Goal: Information Seeking & Learning: Learn about a topic

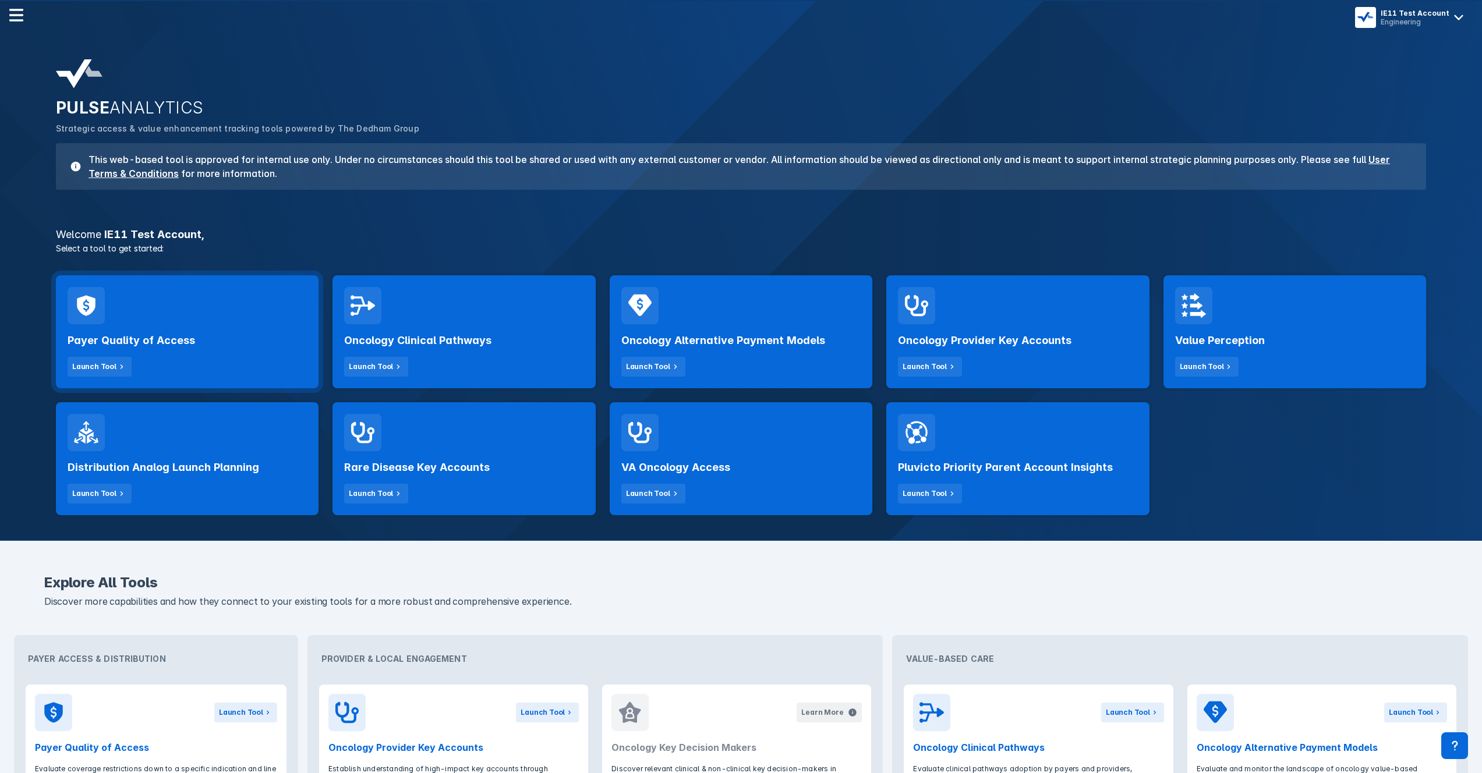
click at [250, 315] on div "Payer Quality of Access Launch Tool" at bounding box center [187, 331] width 263 height 113
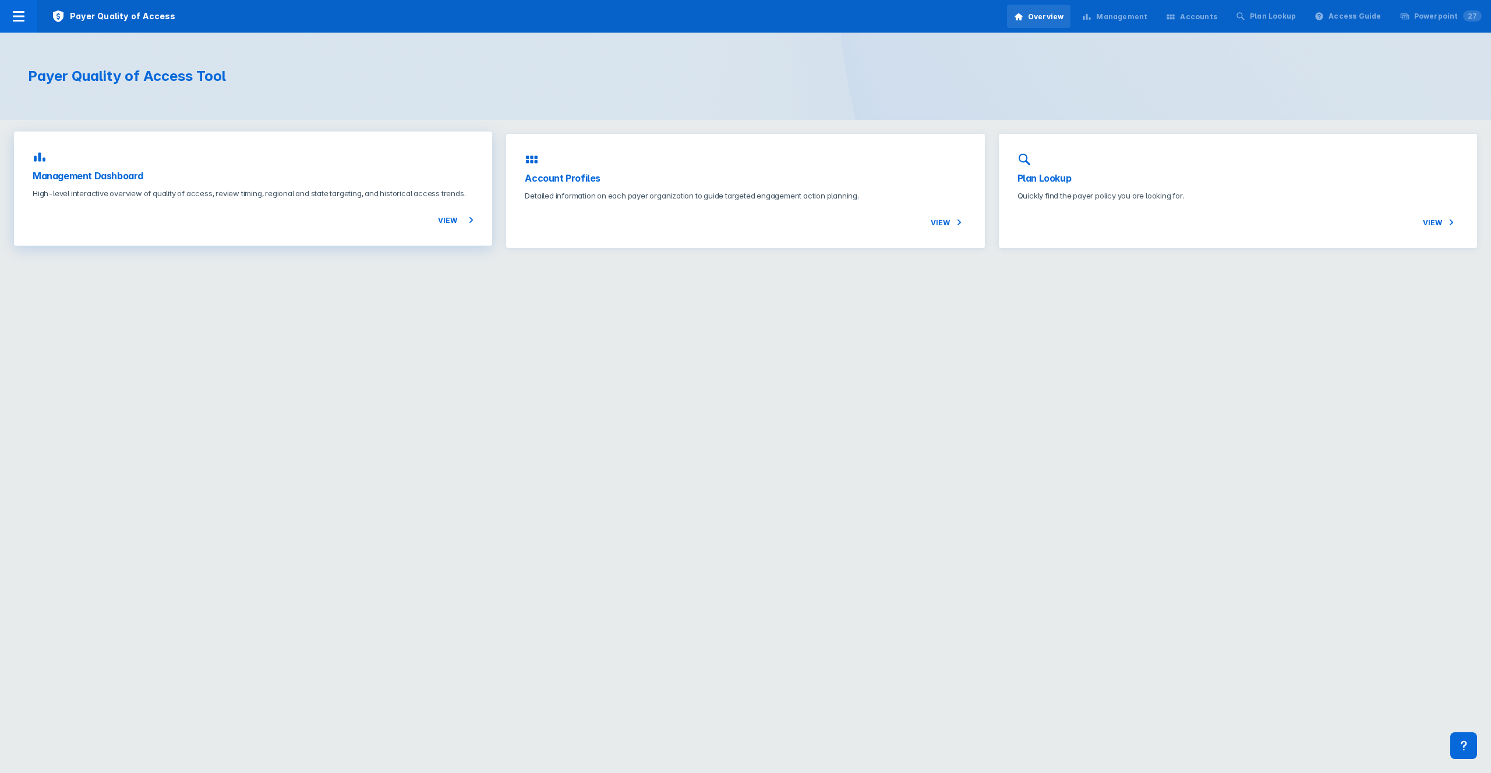
click at [289, 226] on div "View" at bounding box center [253, 213] width 441 height 28
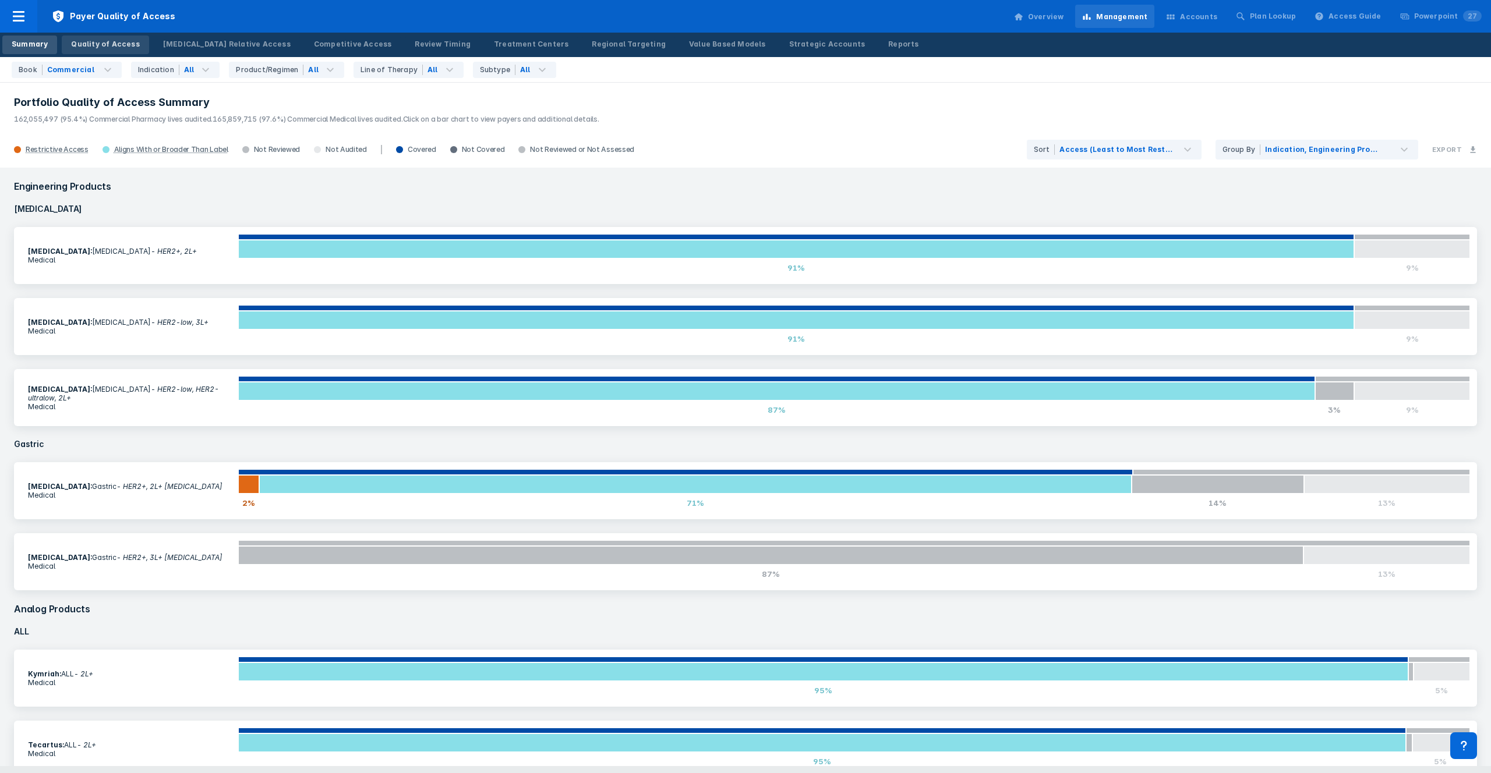
click at [108, 53] on link "Quality of Access" at bounding box center [105, 45] width 87 height 19
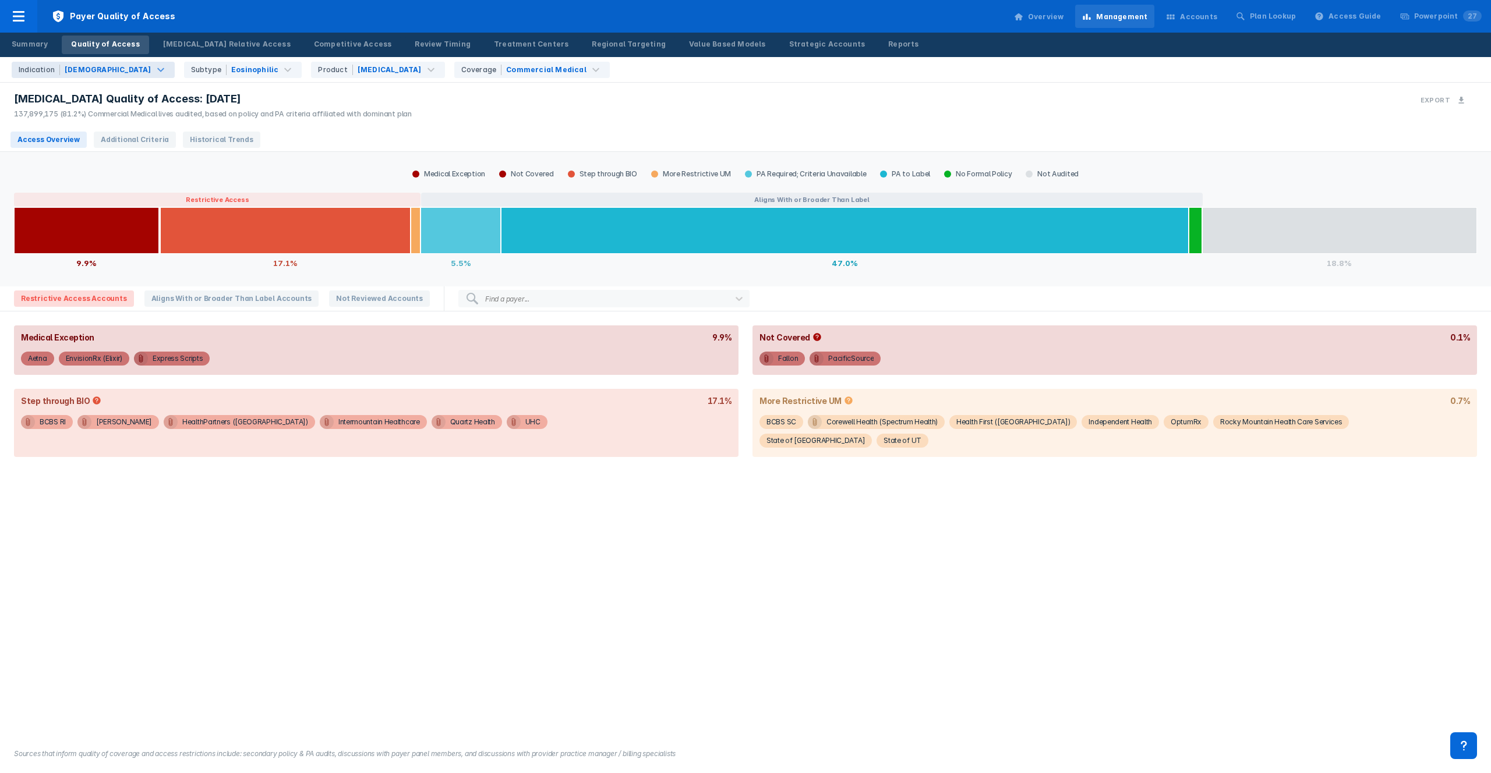
click at [86, 65] on div "[DEMOGRAPHIC_DATA]" at bounding box center [108, 70] width 87 height 10
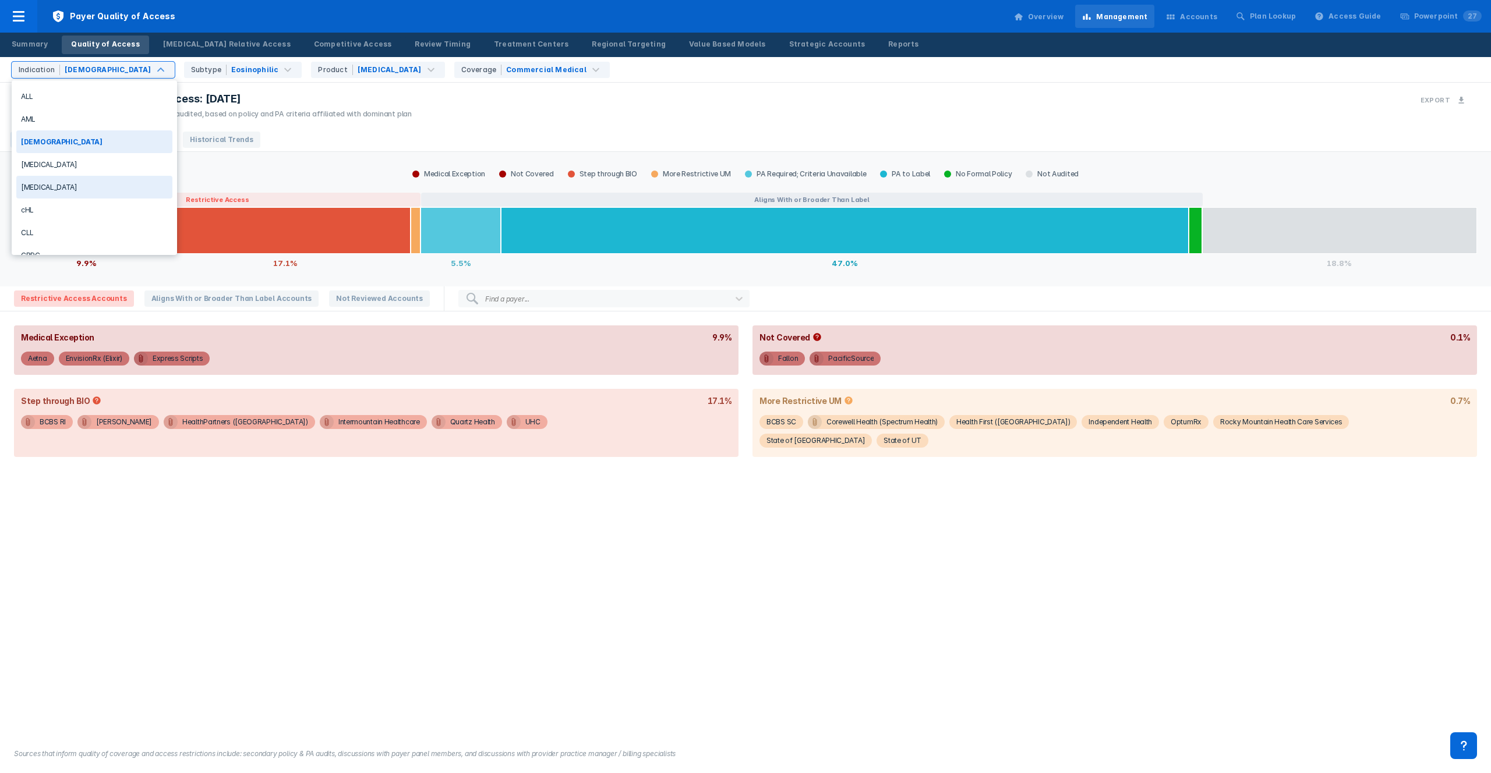
click at [96, 209] on div "cHL" at bounding box center [94, 210] width 156 height 23
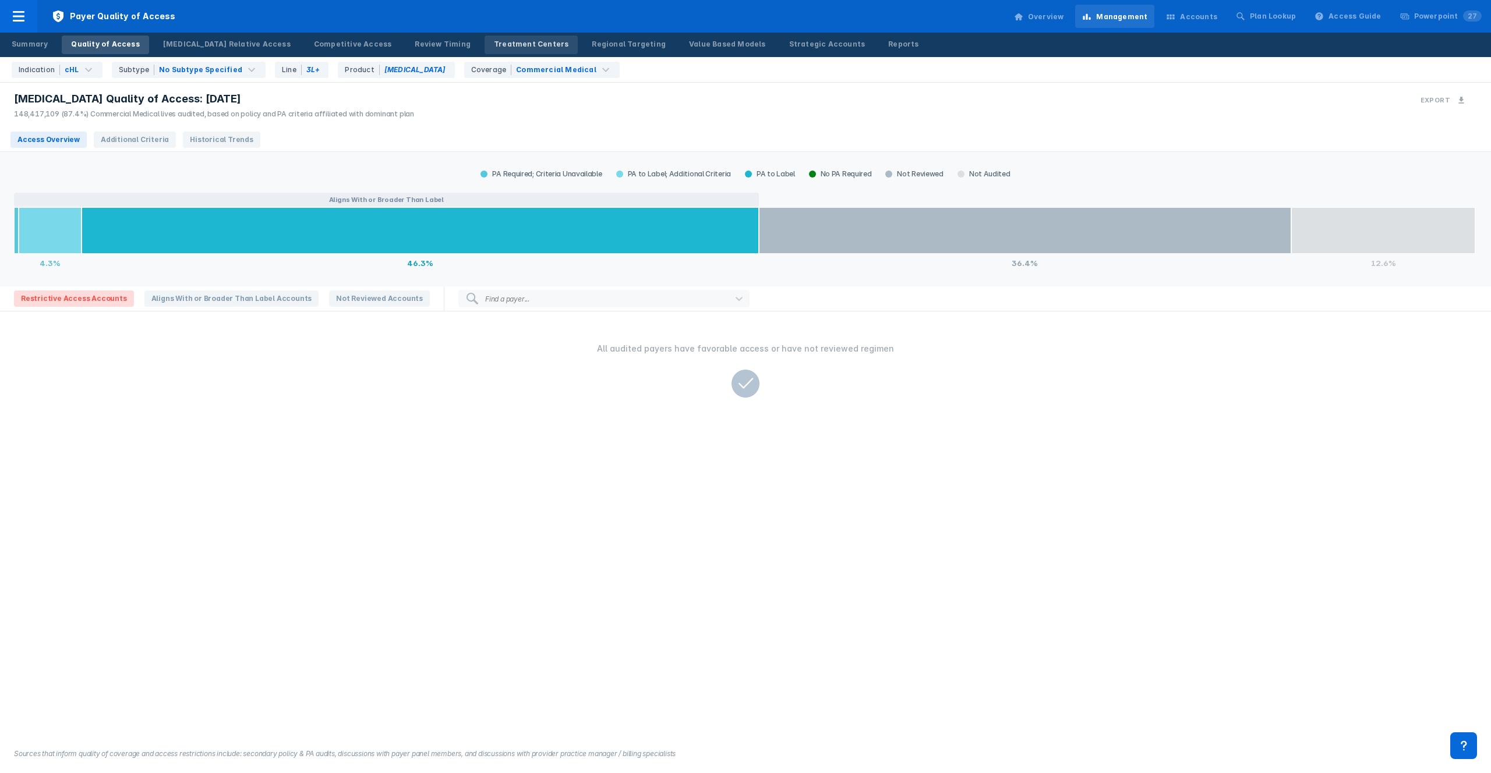
click at [496, 42] on div "Treatment Centers" at bounding box center [531, 44] width 75 height 10
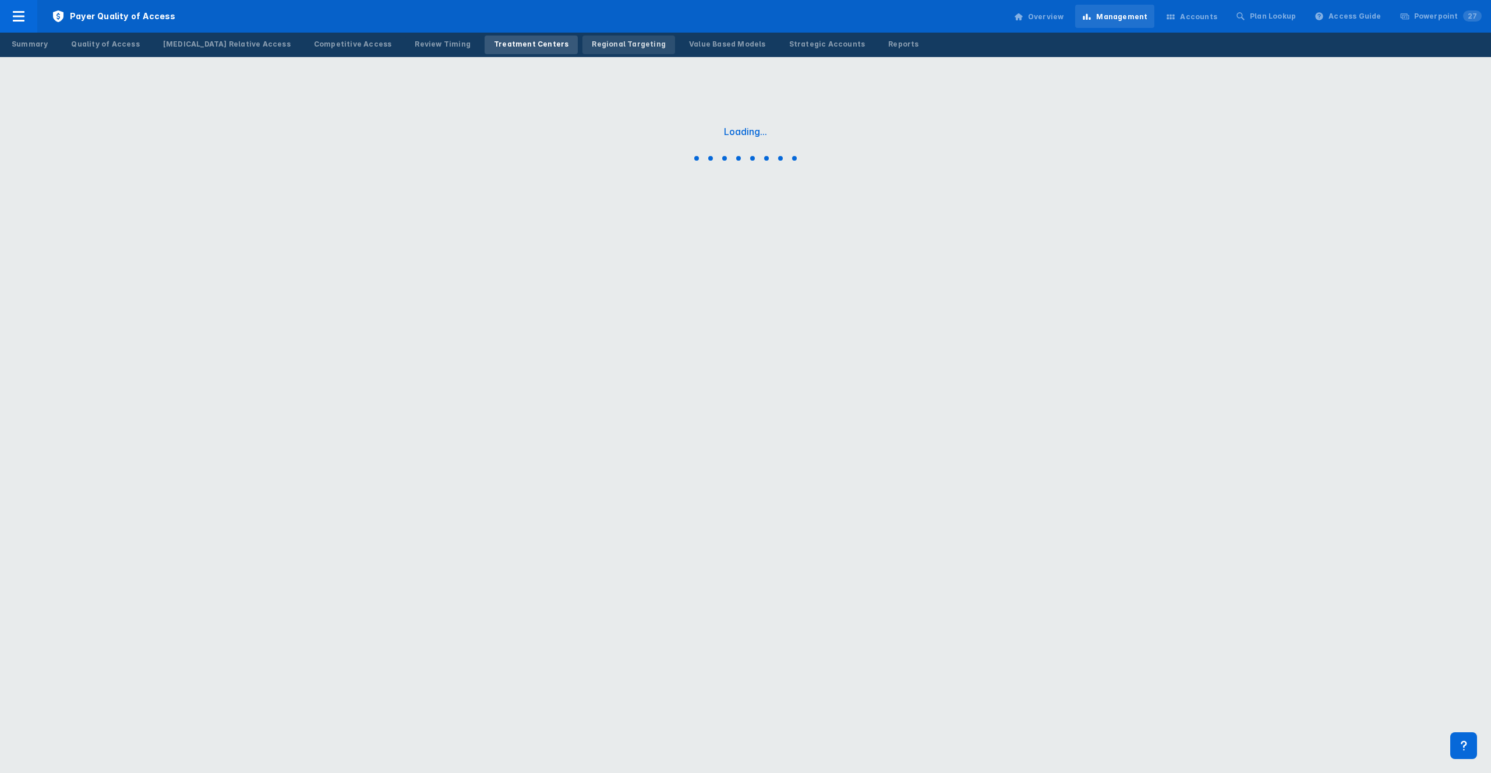
click at [592, 47] on div "Regional Targeting" at bounding box center [629, 44] width 74 height 10
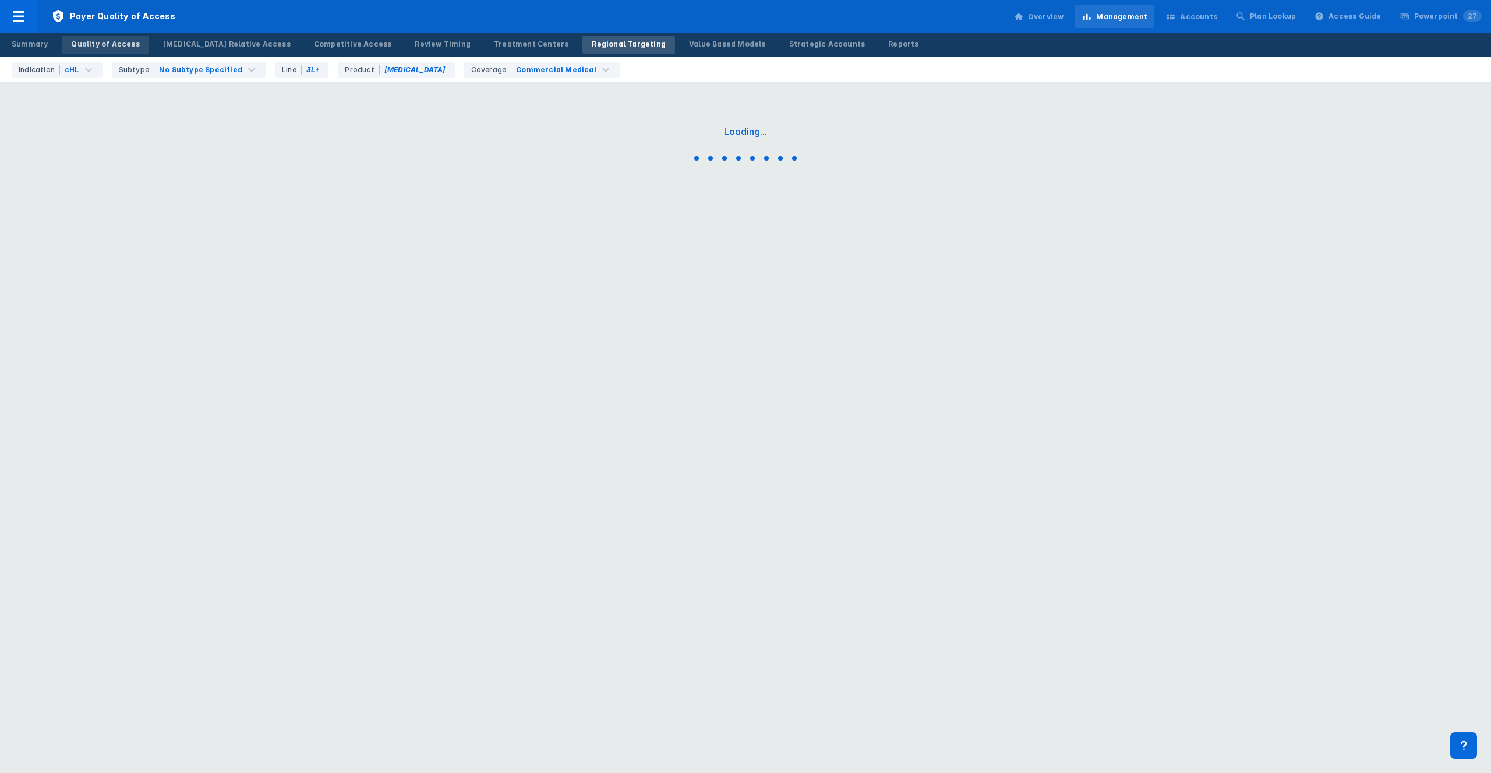
drag, startPoint x: 104, startPoint y: 47, endPoint x: 111, endPoint y: 47, distance: 6.4
click at [104, 47] on div "Quality of Access" at bounding box center [105, 44] width 68 height 10
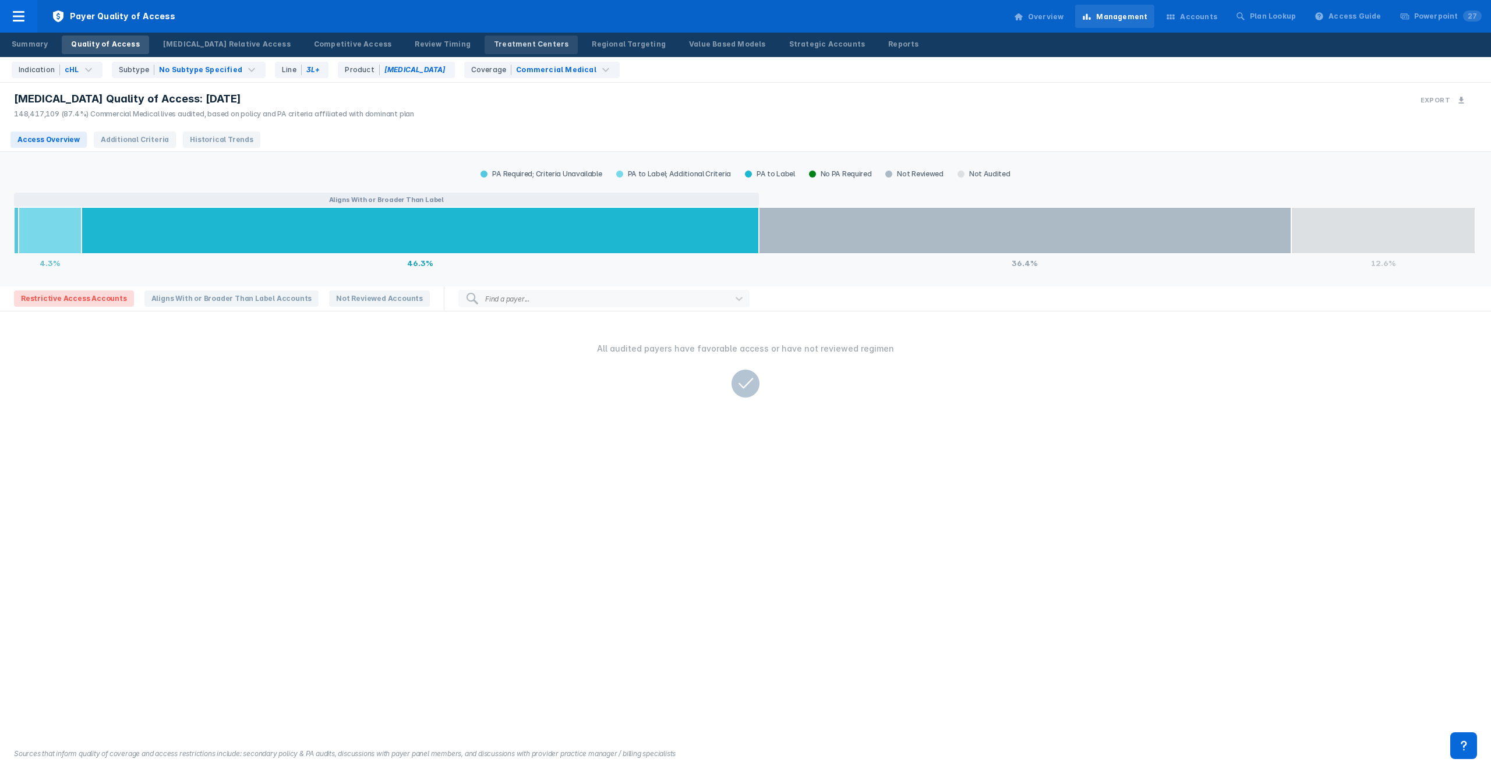
click at [494, 44] on div "Treatment Centers" at bounding box center [531, 44] width 75 height 10
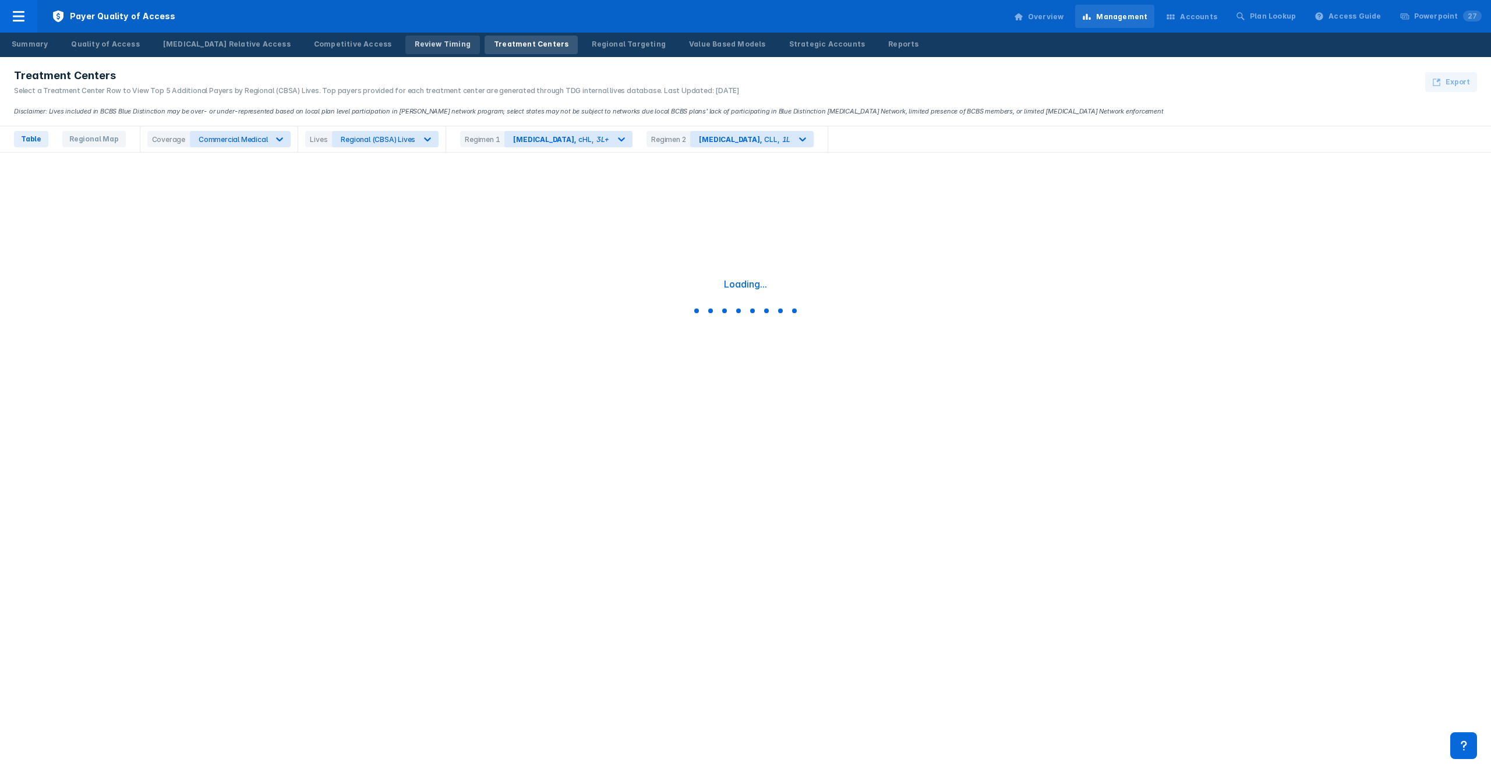
click at [415, 46] on div "Review Timing" at bounding box center [443, 44] width 56 height 10
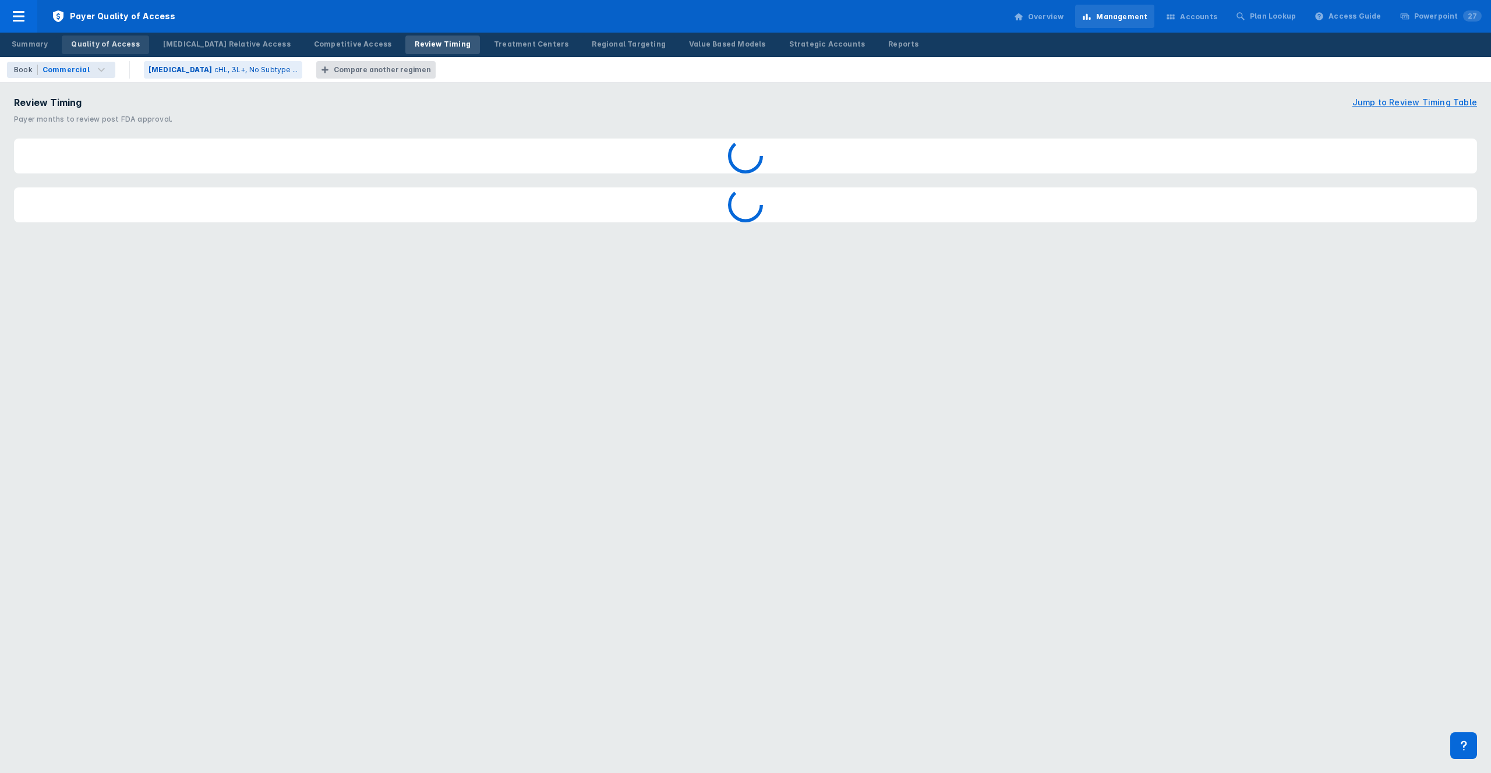
click at [105, 44] on div "Quality of Access" at bounding box center [105, 44] width 68 height 10
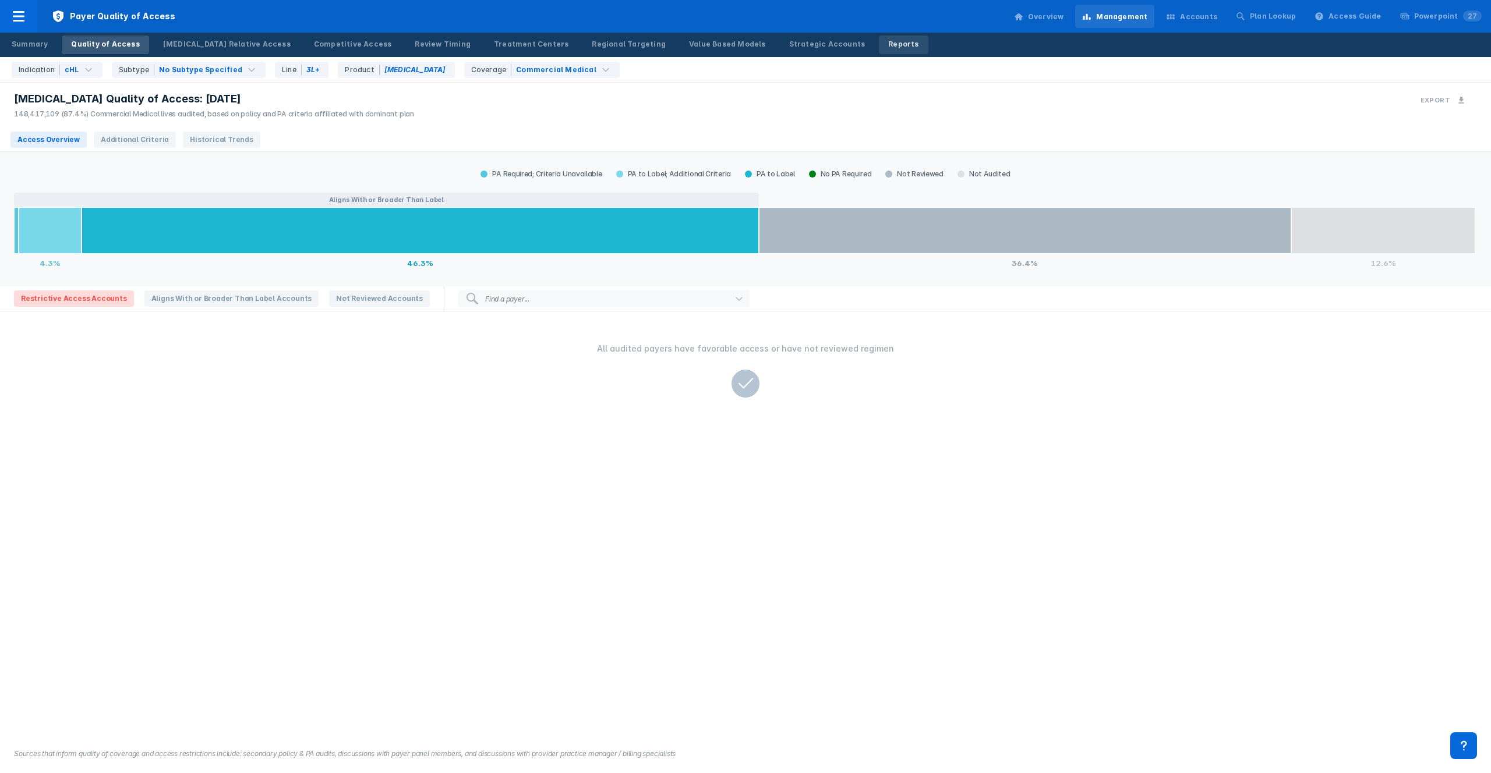
click at [888, 47] on div "Reports" at bounding box center [903, 44] width 30 height 10
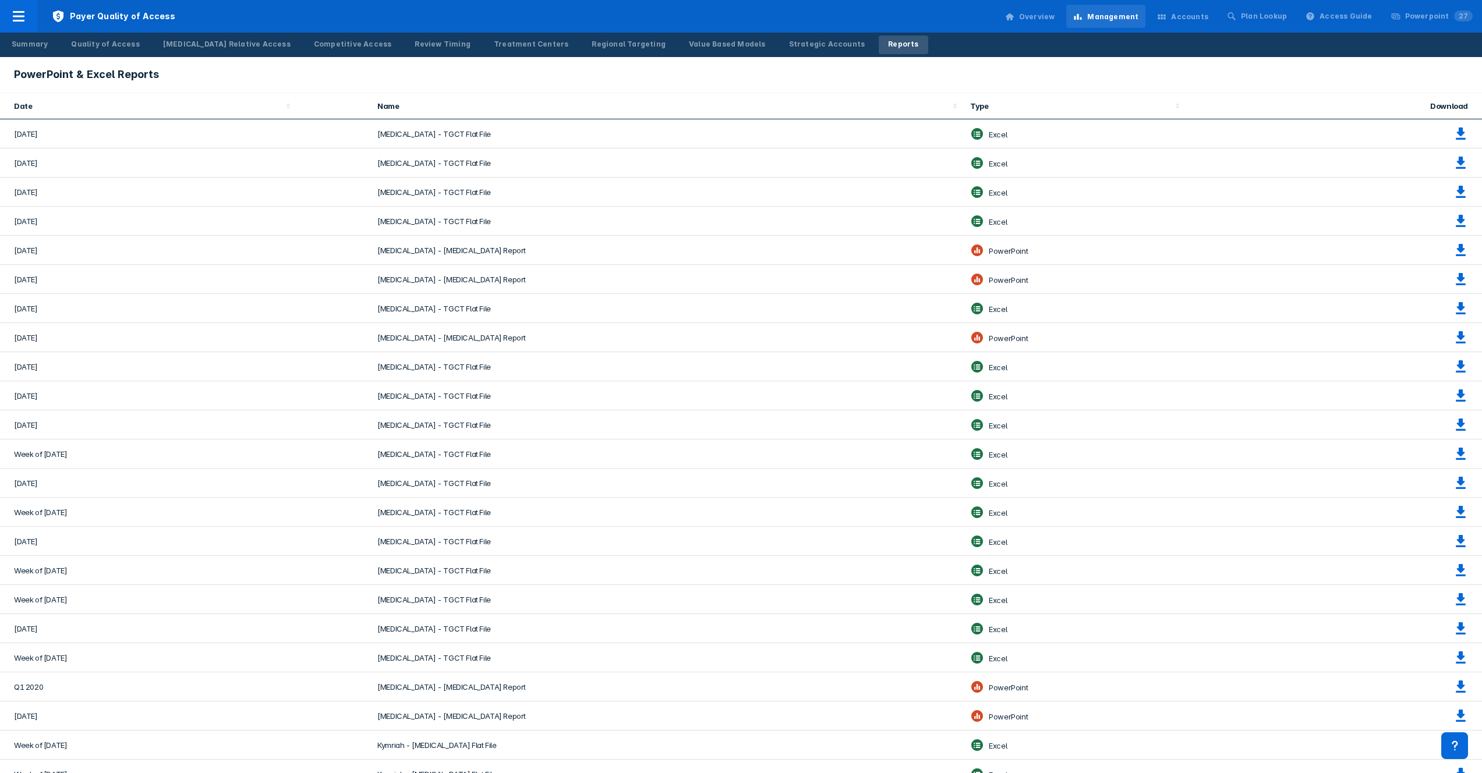
click at [1192, 30] on div "Overview Management Accounts Plan Lookup Access Guide Powerpoint 27" at bounding box center [1239, 16] width 486 height 33
click at [1192, 19] on div "Accounts" at bounding box center [1189, 17] width 37 height 10
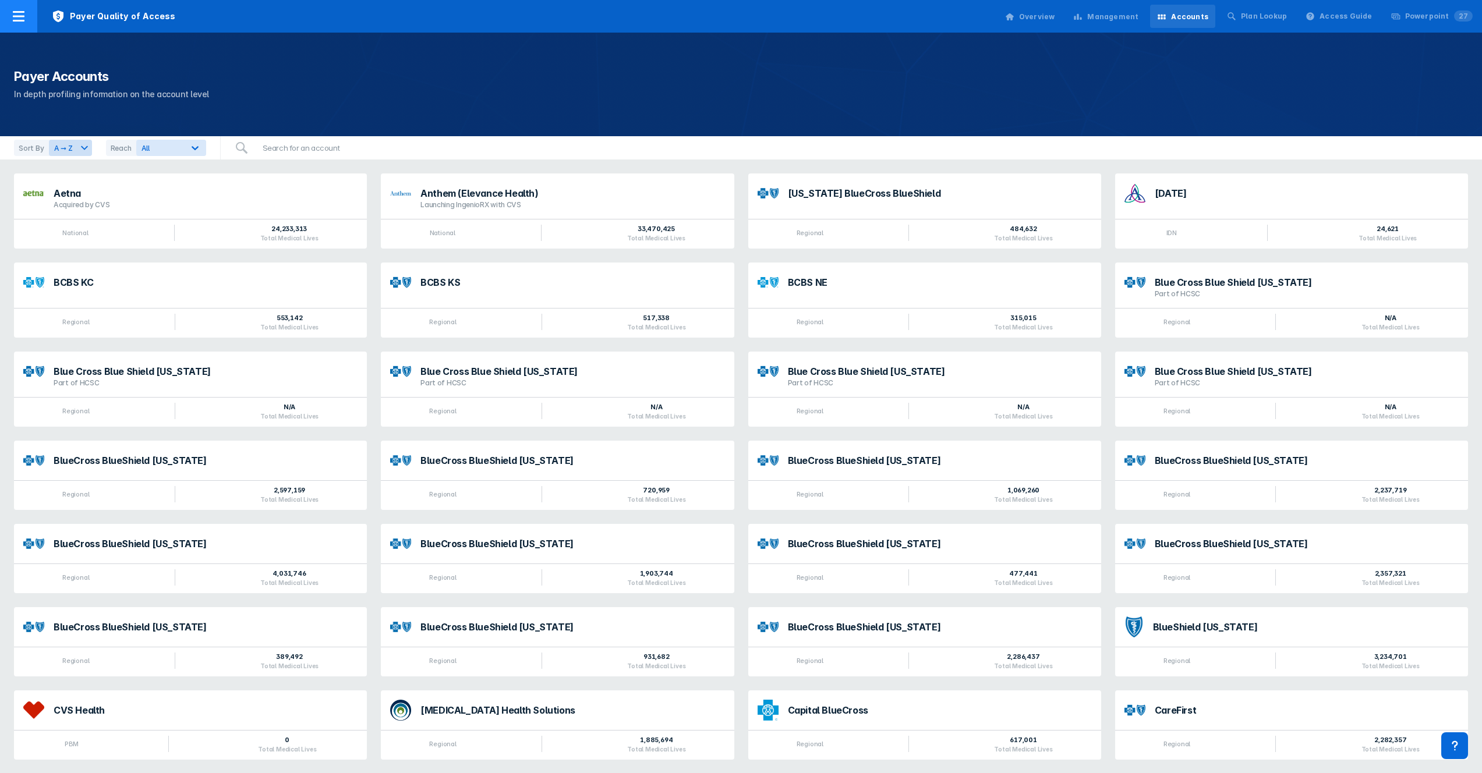
click at [31, 10] on div at bounding box center [18, 16] width 37 height 33
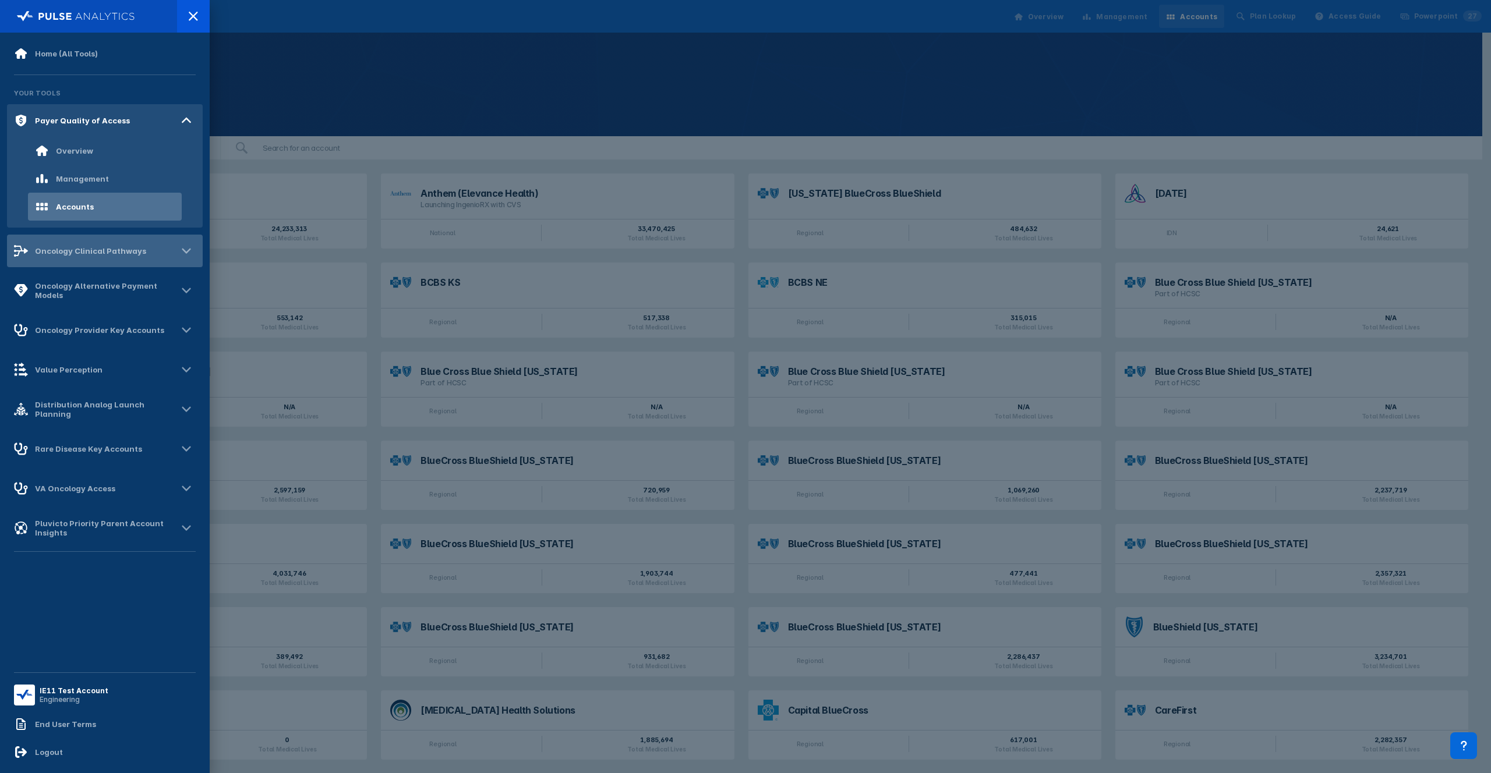
click at [84, 260] on div "Oncology Clinical Pathways" at bounding box center [105, 251] width 196 height 33
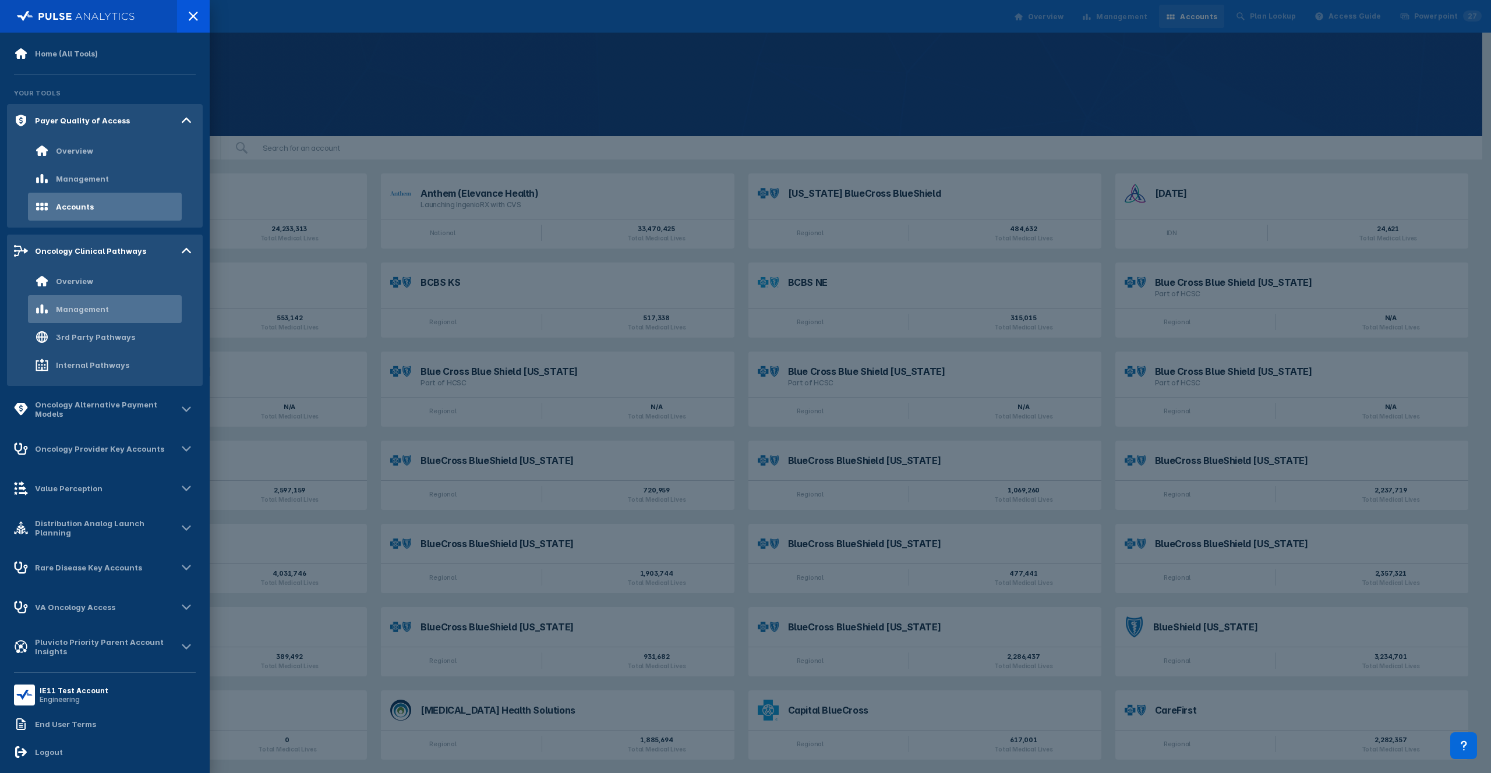
click at [78, 303] on div "Management" at bounding box center [72, 309] width 74 height 14
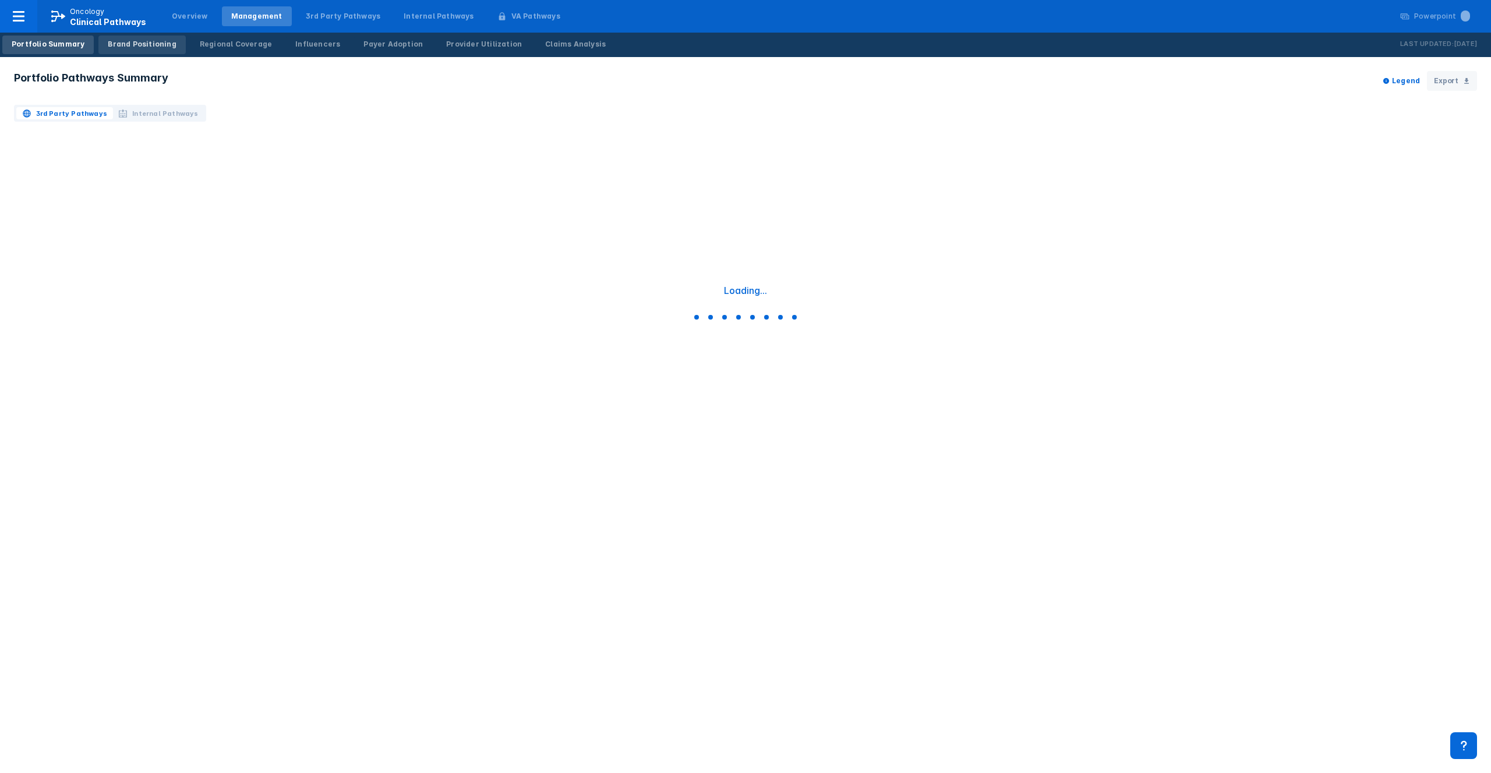
click at [129, 50] on link "Brand Positioning" at bounding box center [141, 45] width 87 height 19
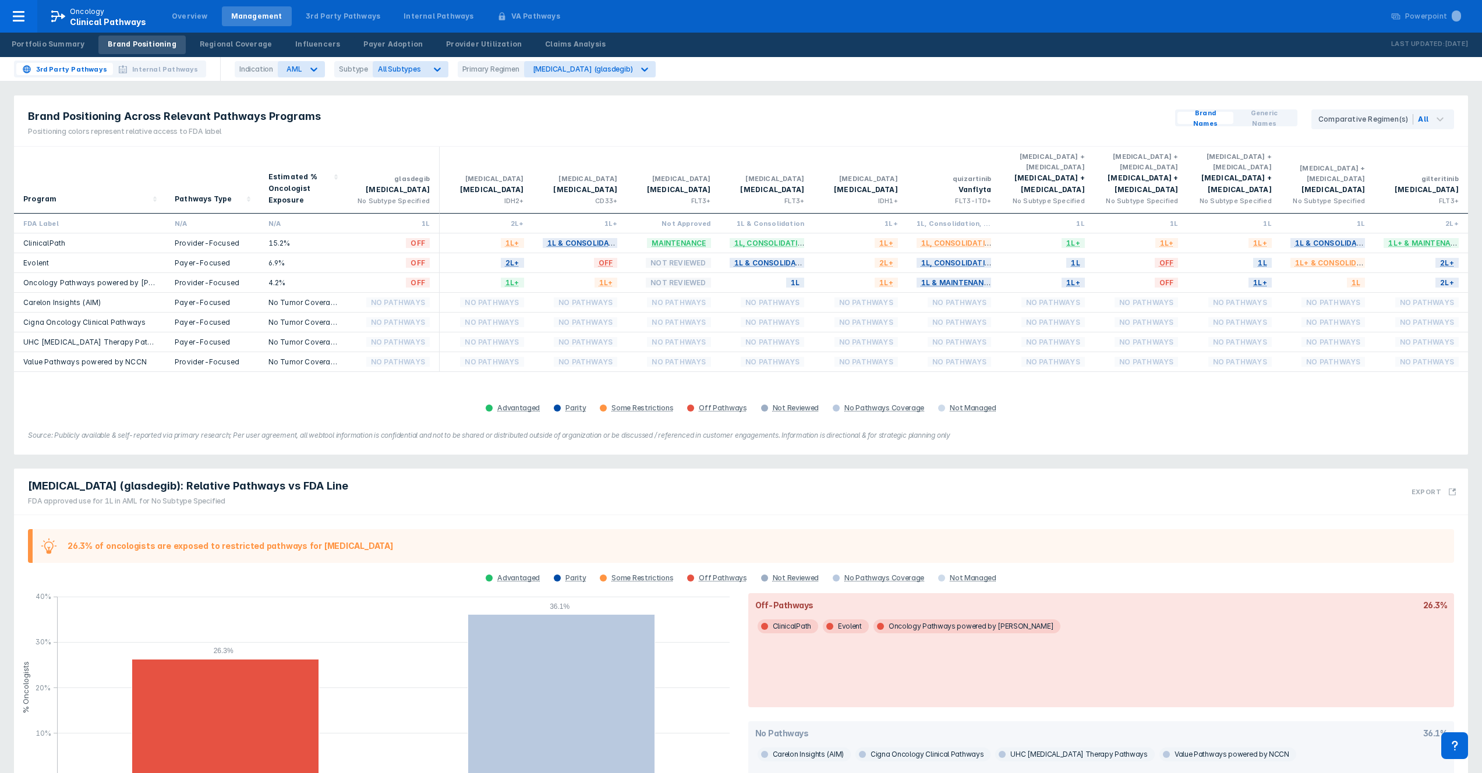
click at [172, 75] on div "3rd Party Pathways Internal Pathways" at bounding box center [110, 69] width 192 height 17
click at [166, 65] on span "Internal Pathways" at bounding box center [165, 69] width 66 height 10
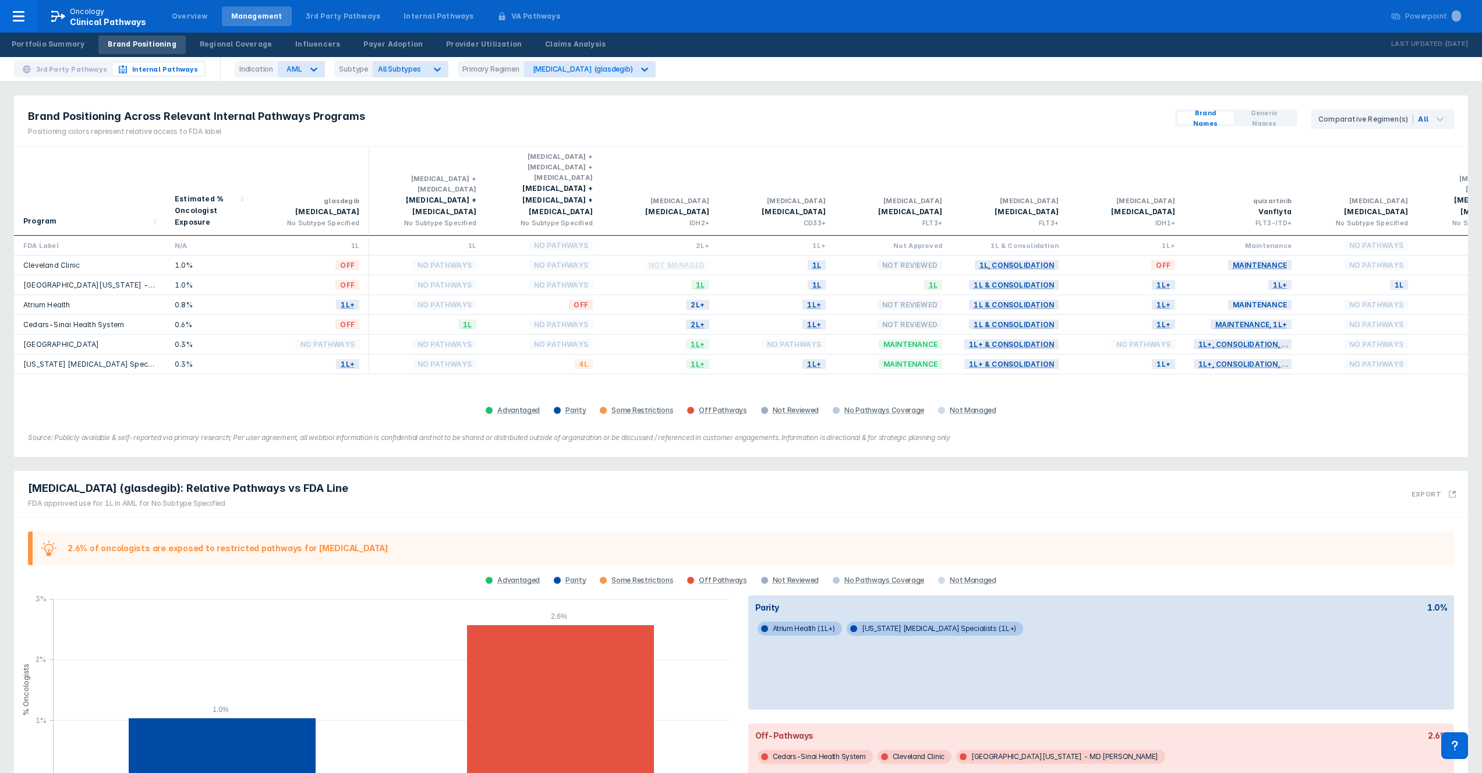
click at [59, 68] on span "3rd Party Pathways" at bounding box center [72, 69] width 72 height 10
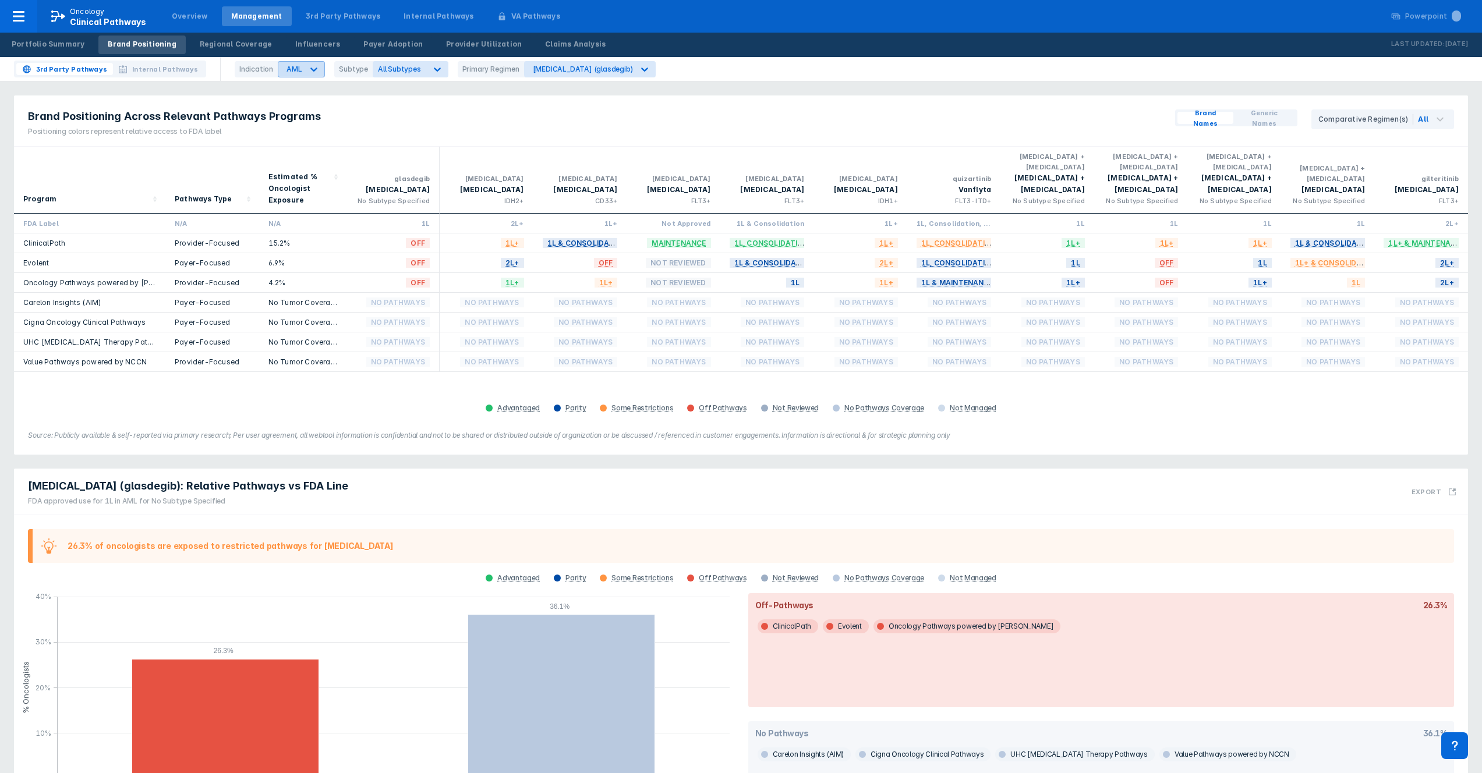
click at [290, 70] on div "AML" at bounding box center [294, 69] width 15 height 9
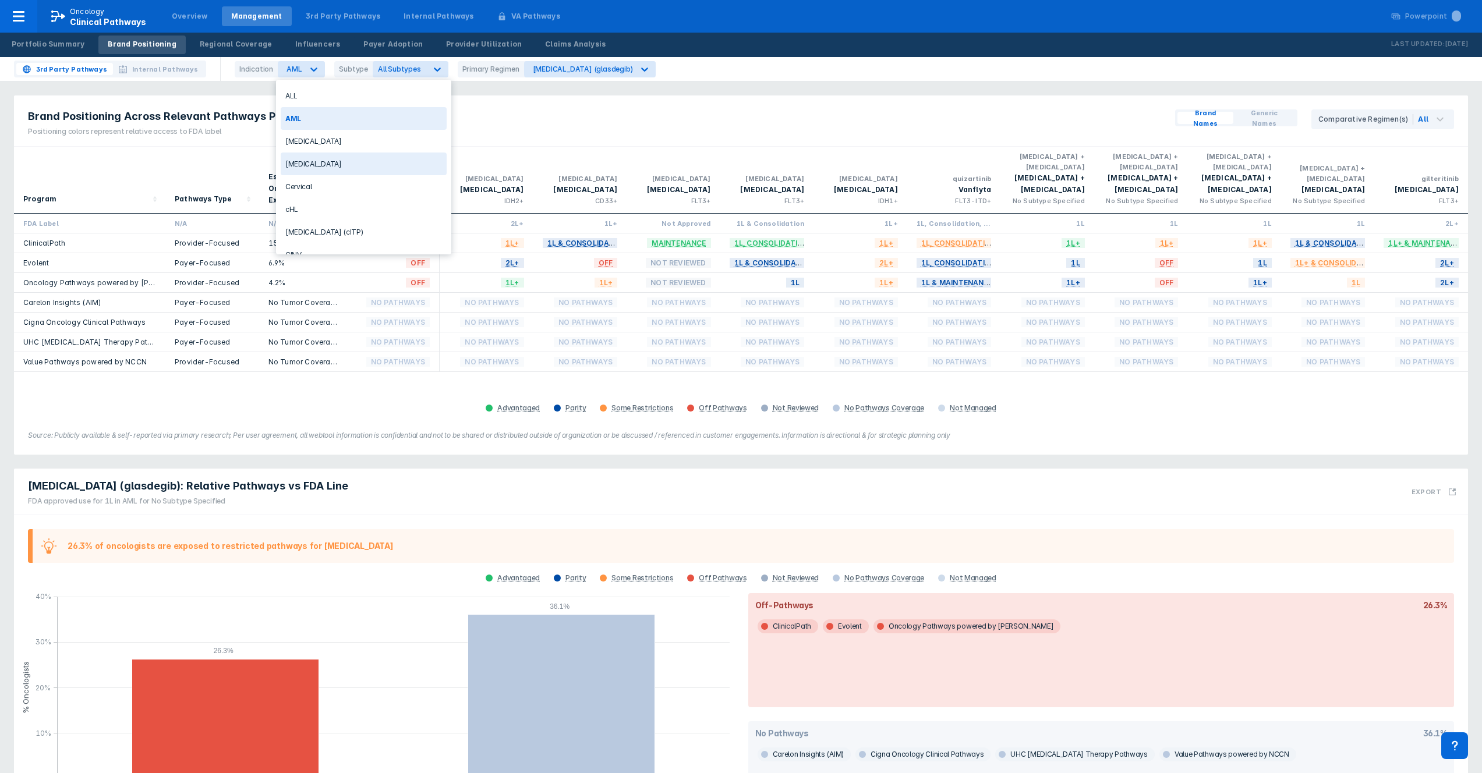
click at [334, 172] on div "[MEDICAL_DATA]" at bounding box center [364, 164] width 166 height 23
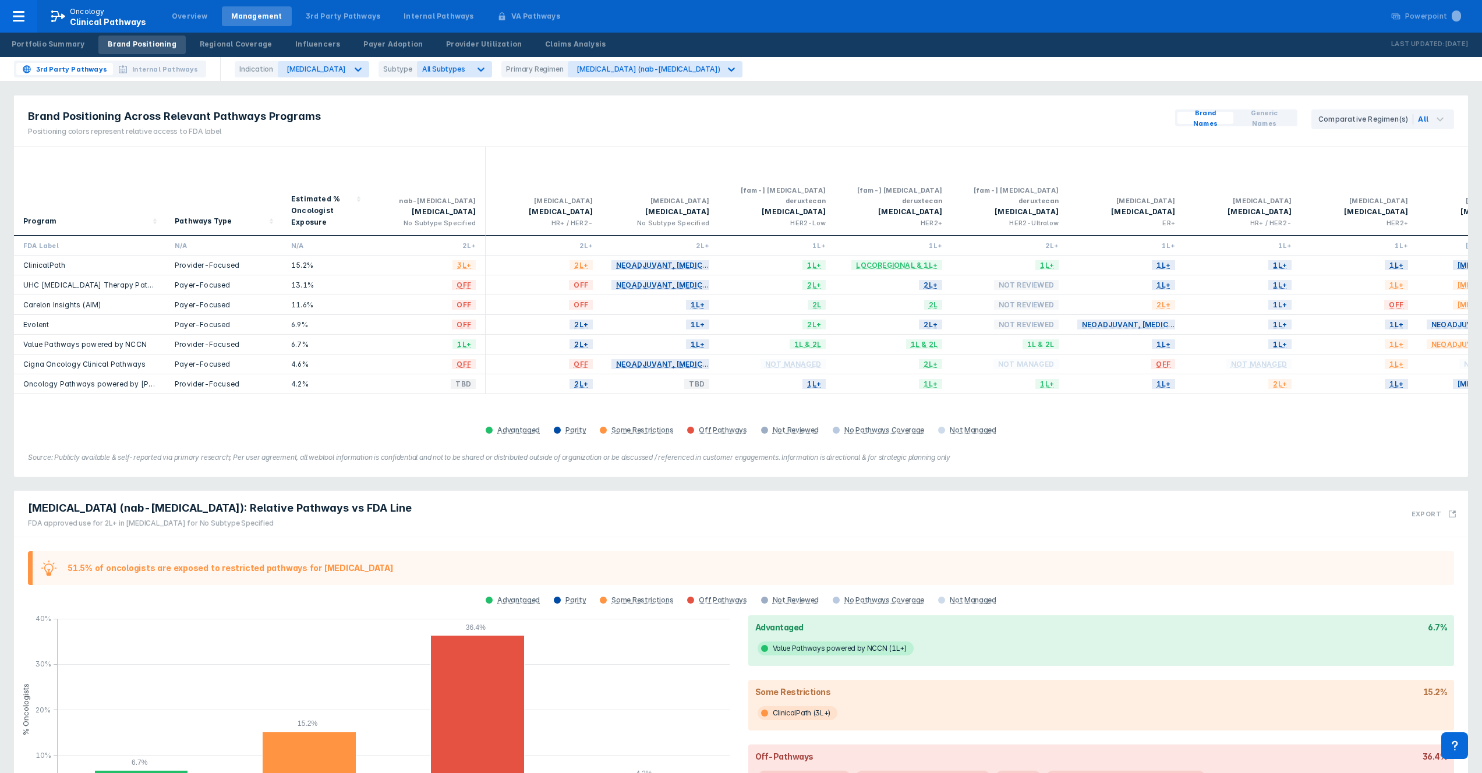
click at [475, 62] on div "Indication [MEDICAL_DATA] Subtype All Subtypes Primary Regimen [MEDICAL_DATA] (…" at bounding box center [493, 69] width 517 height 16
click at [445, 66] on span "All Subtypes" at bounding box center [443, 69] width 43 height 9
click at [431, 167] on label "HER2-Low" at bounding box center [440, 164] width 41 height 10
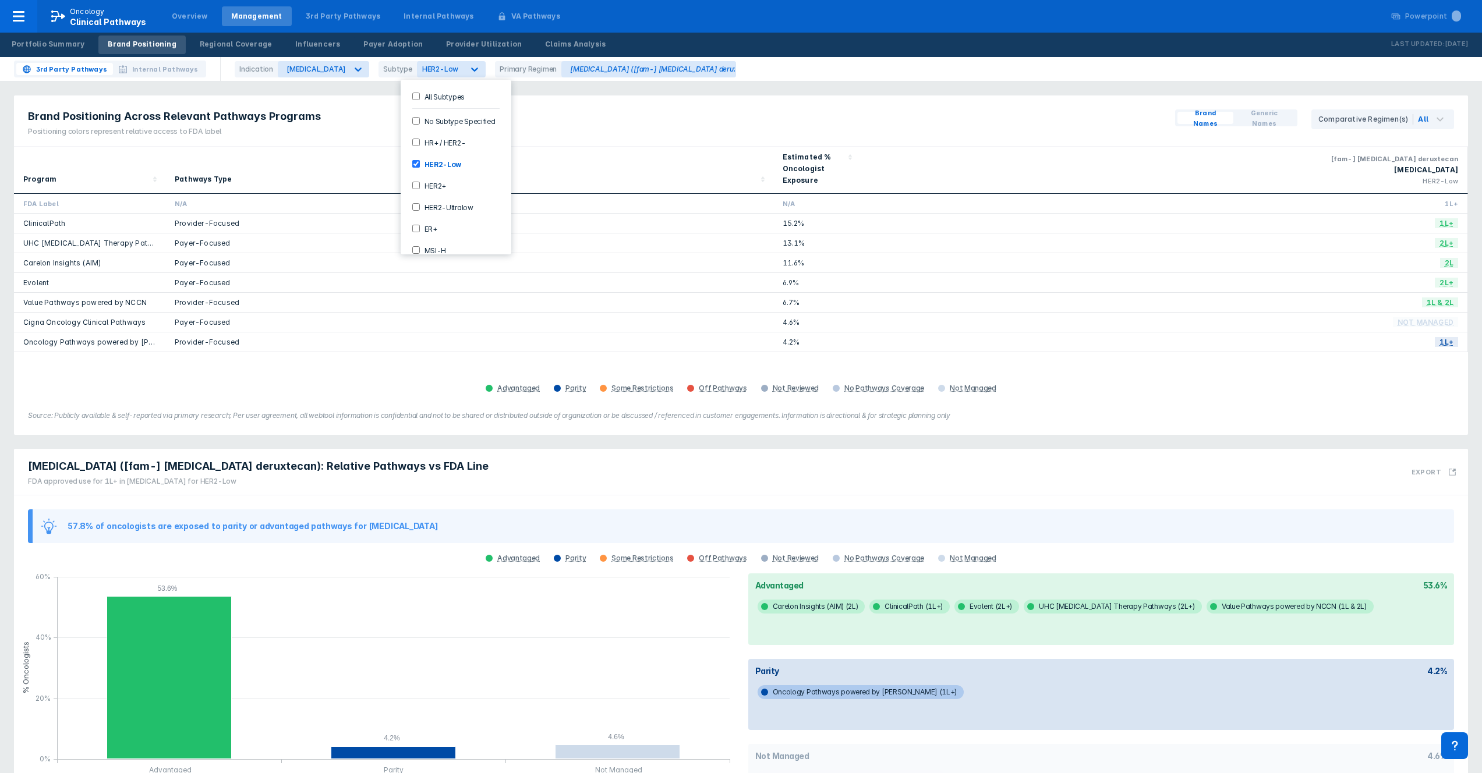
click at [431, 187] on label "HER2+" at bounding box center [433, 186] width 27 height 10
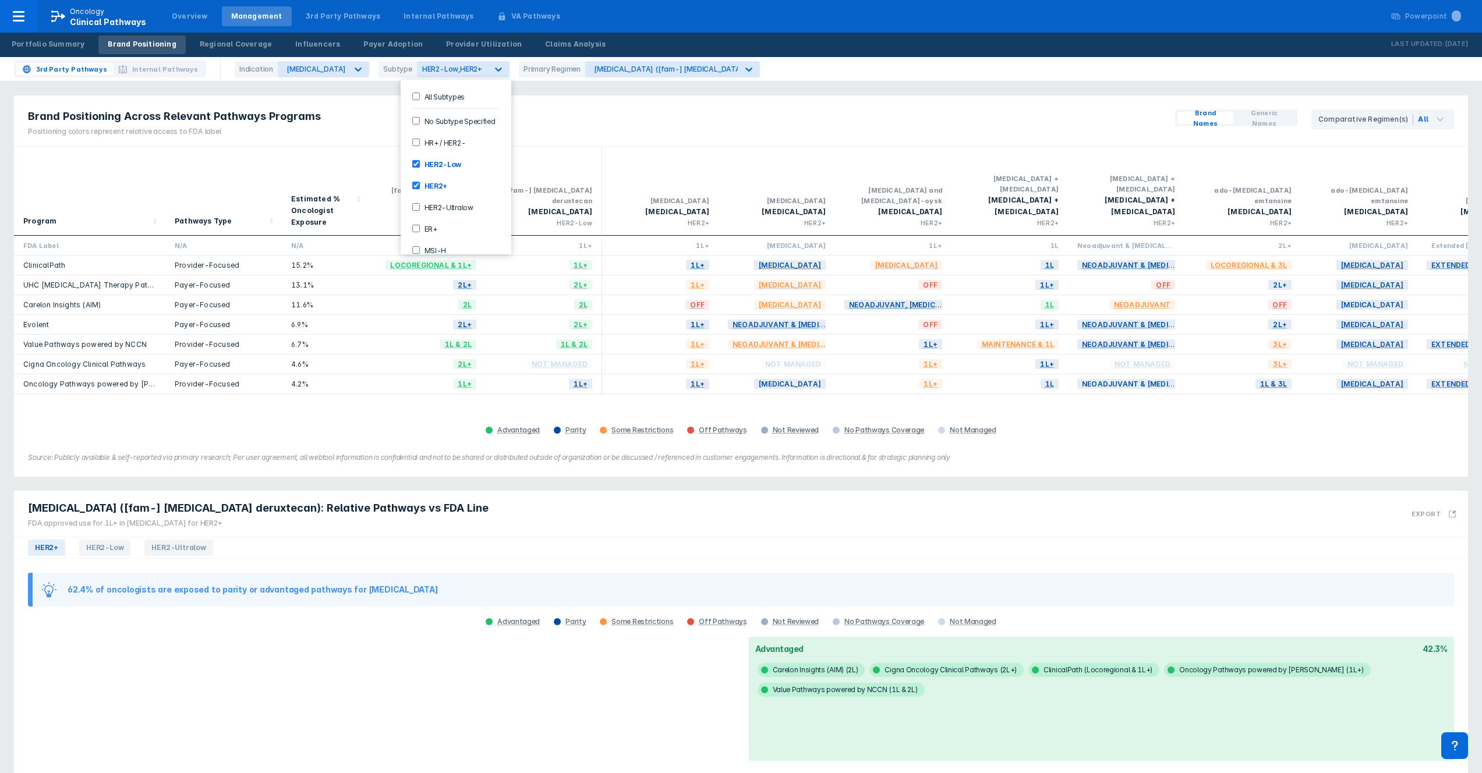
click at [809, 77] on div "3rd Party Pathways Internal Pathways Indication [MEDICAL_DATA] Subtype option H…" at bounding box center [741, 69] width 1482 height 24
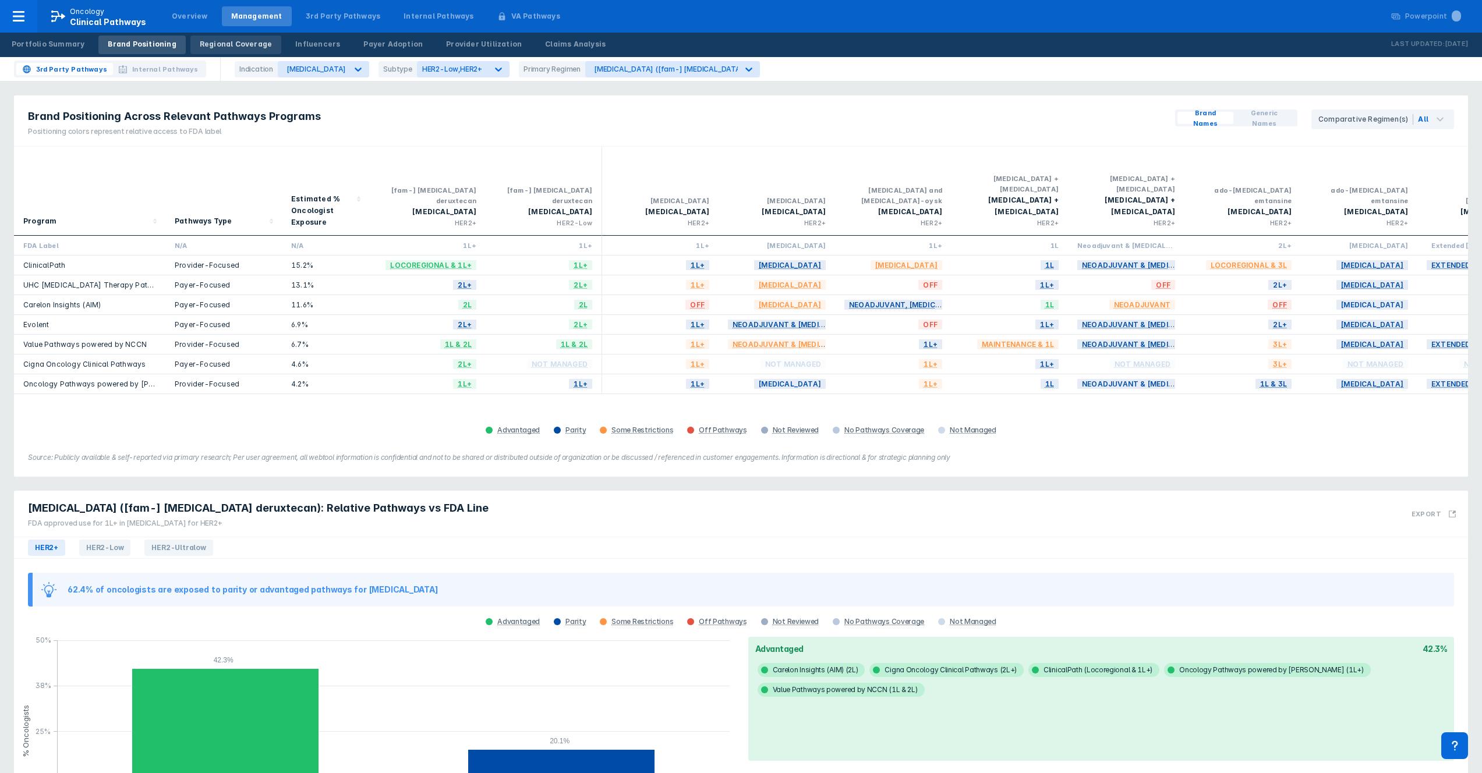
click at [222, 43] on div "Regional Coverage" at bounding box center [236, 44] width 72 height 10
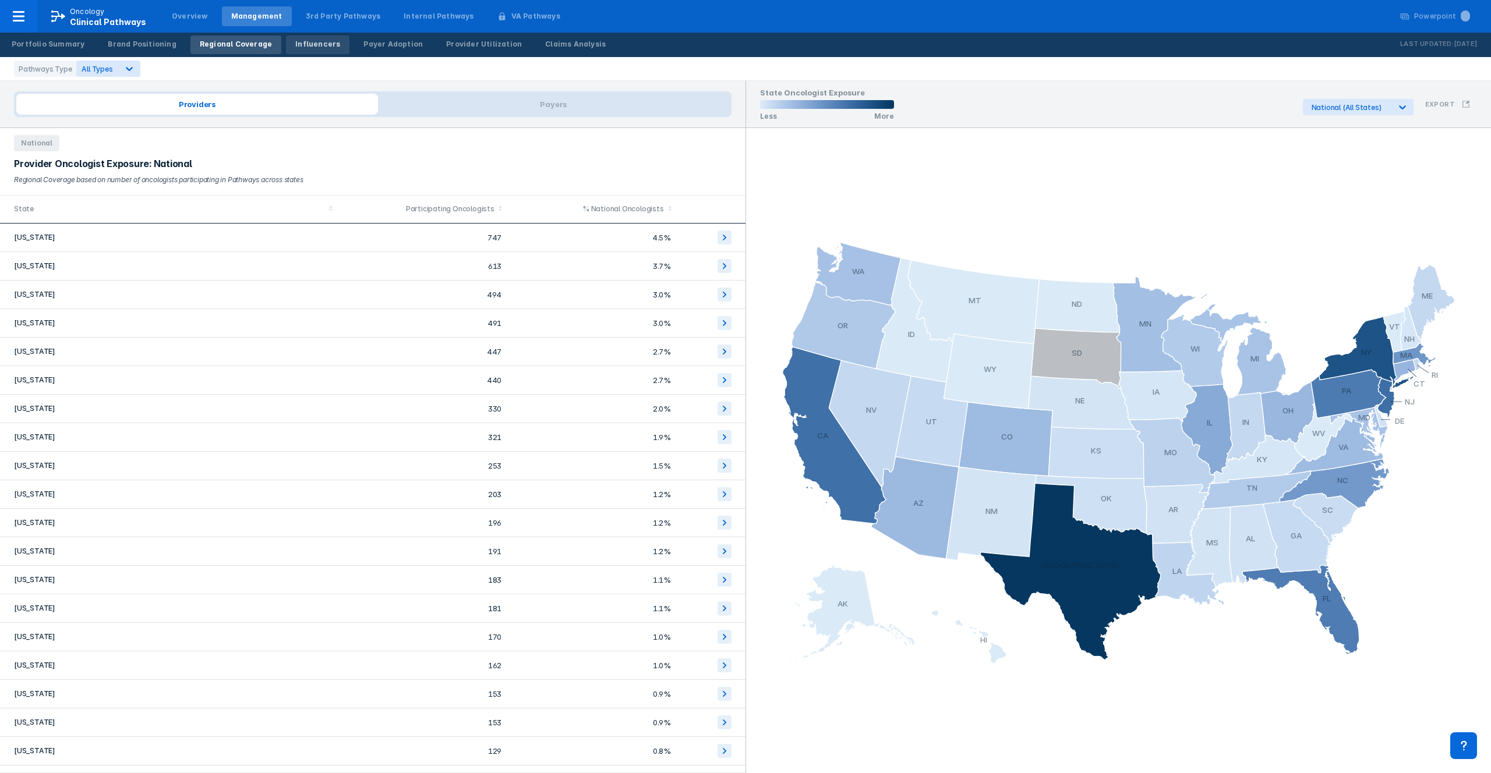
click at [303, 44] on div "Influencers" at bounding box center [317, 44] width 45 height 10
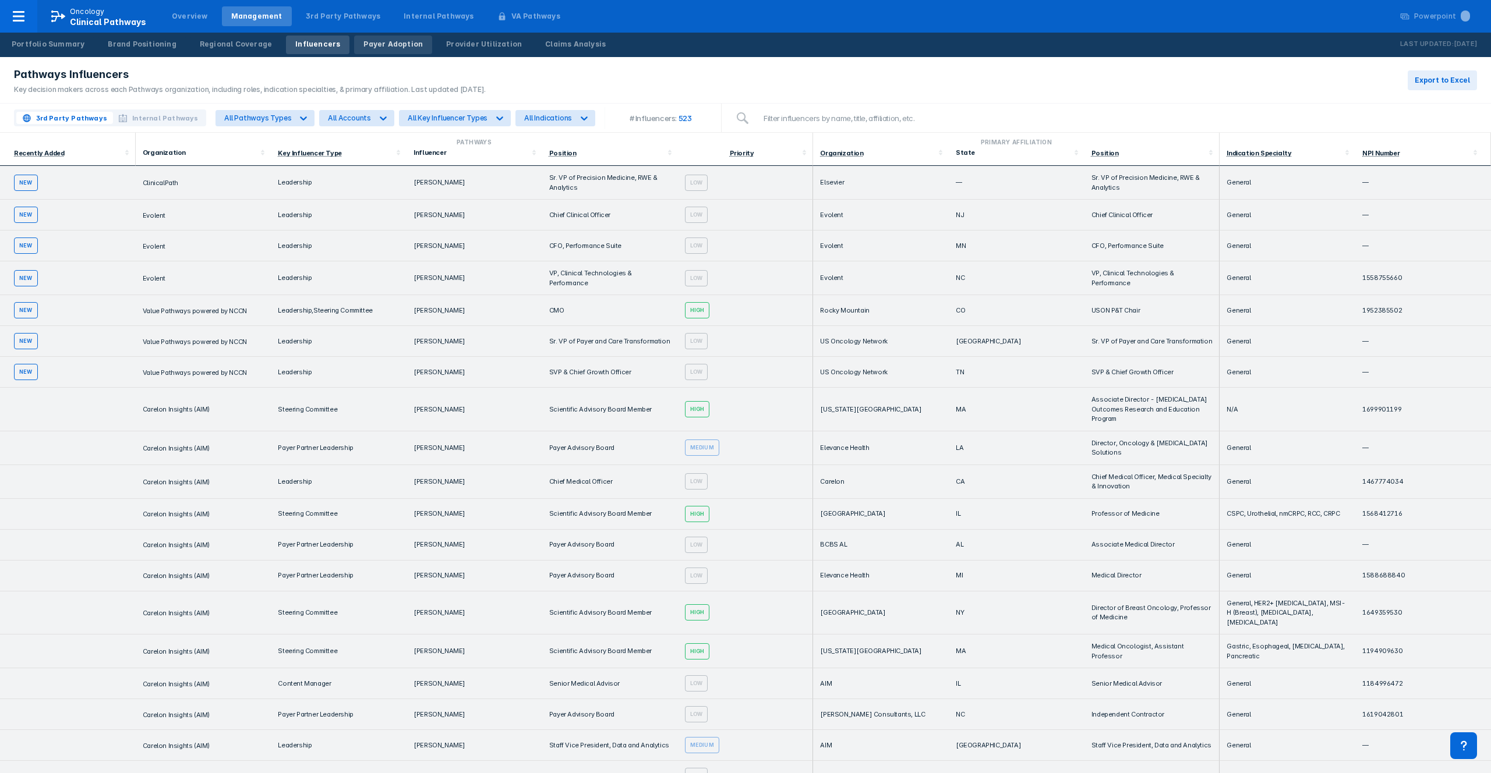
click at [365, 41] on div "Payer Adoption" at bounding box center [392, 44] width 59 height 10
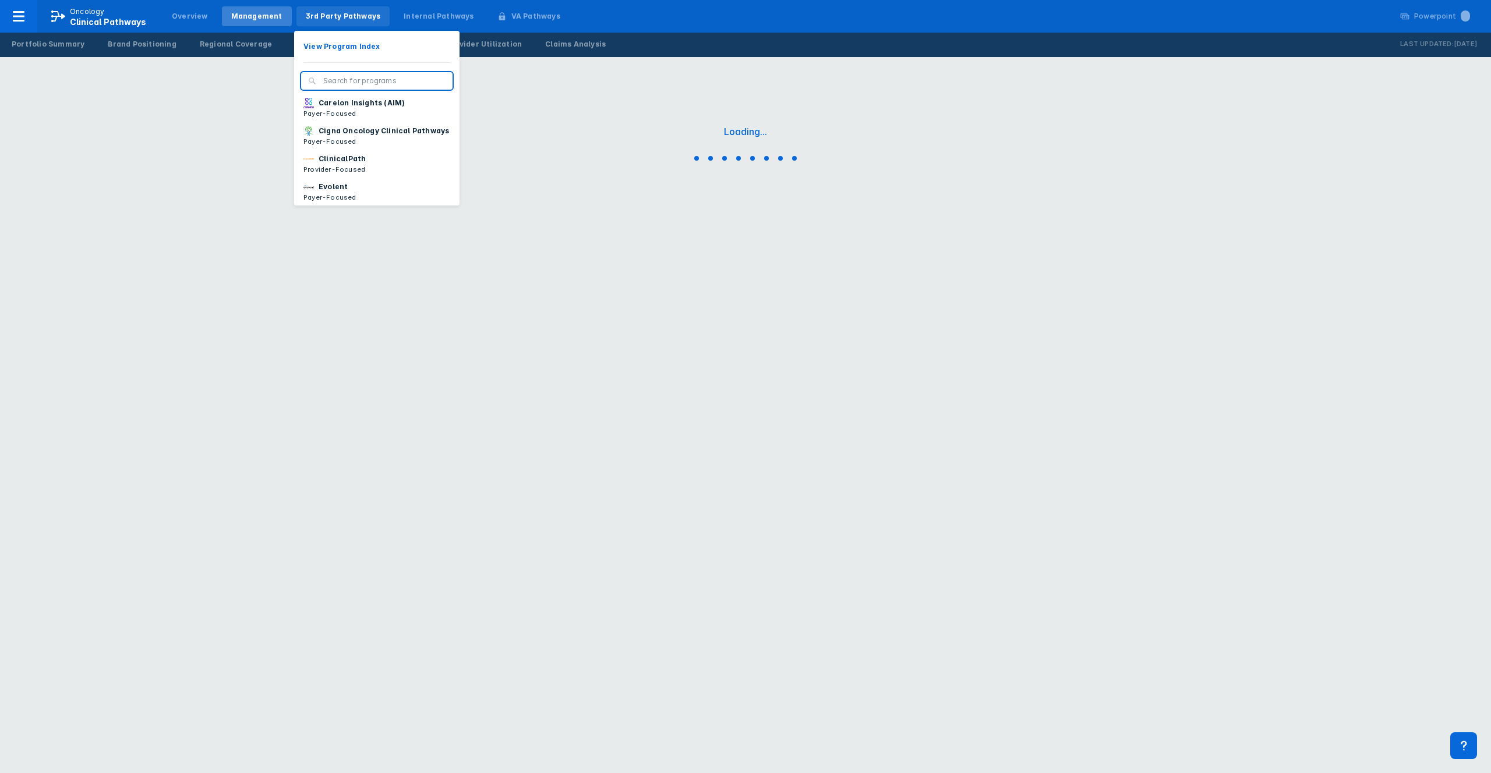
click at [316, 13] on div "3rd Party Pathways" at bounding box center [343, 16] width 75 height 10
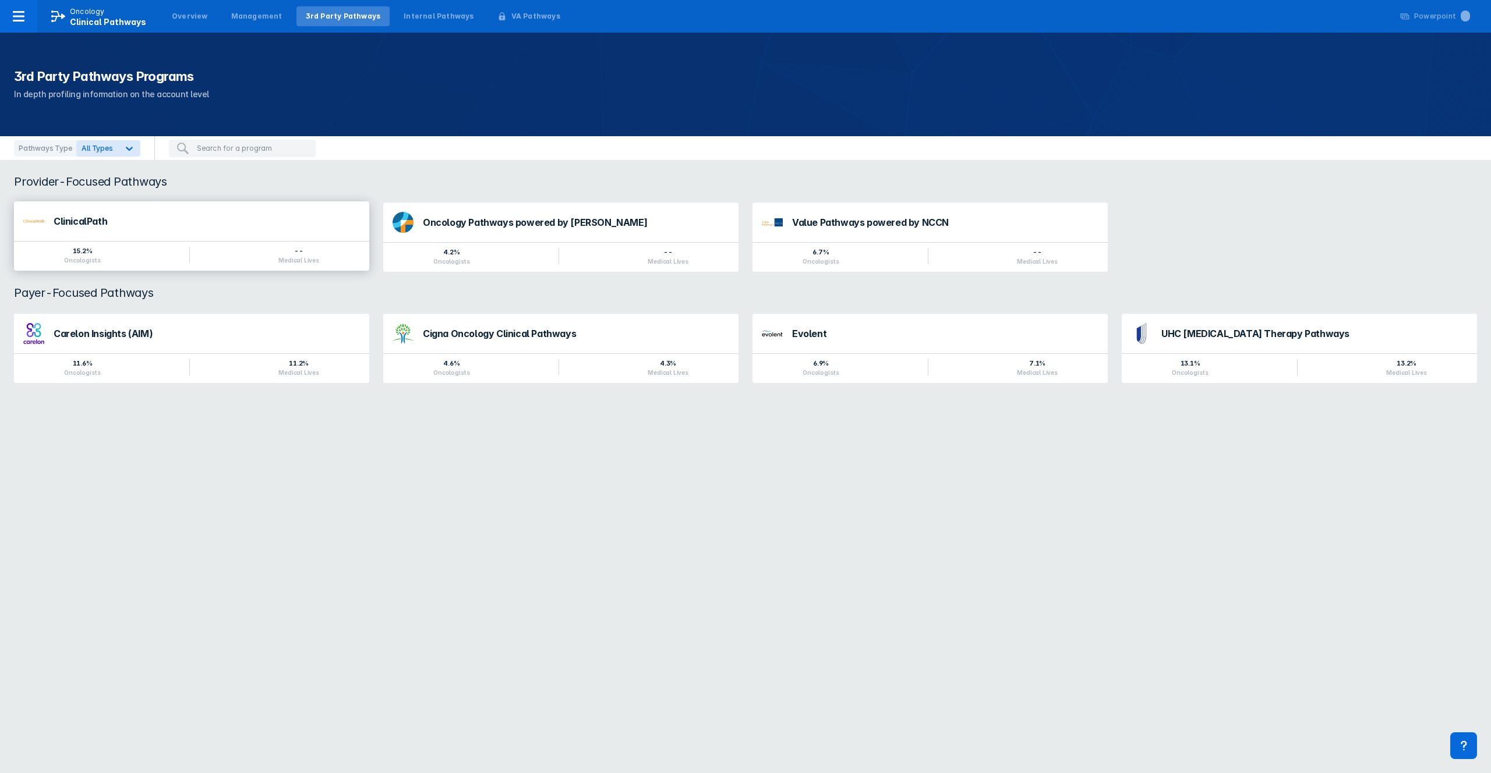
click at [161, 250] on div "15.2% Oncologists -- Medical Lives" at bounding box center [191, 256] width 355 height 30
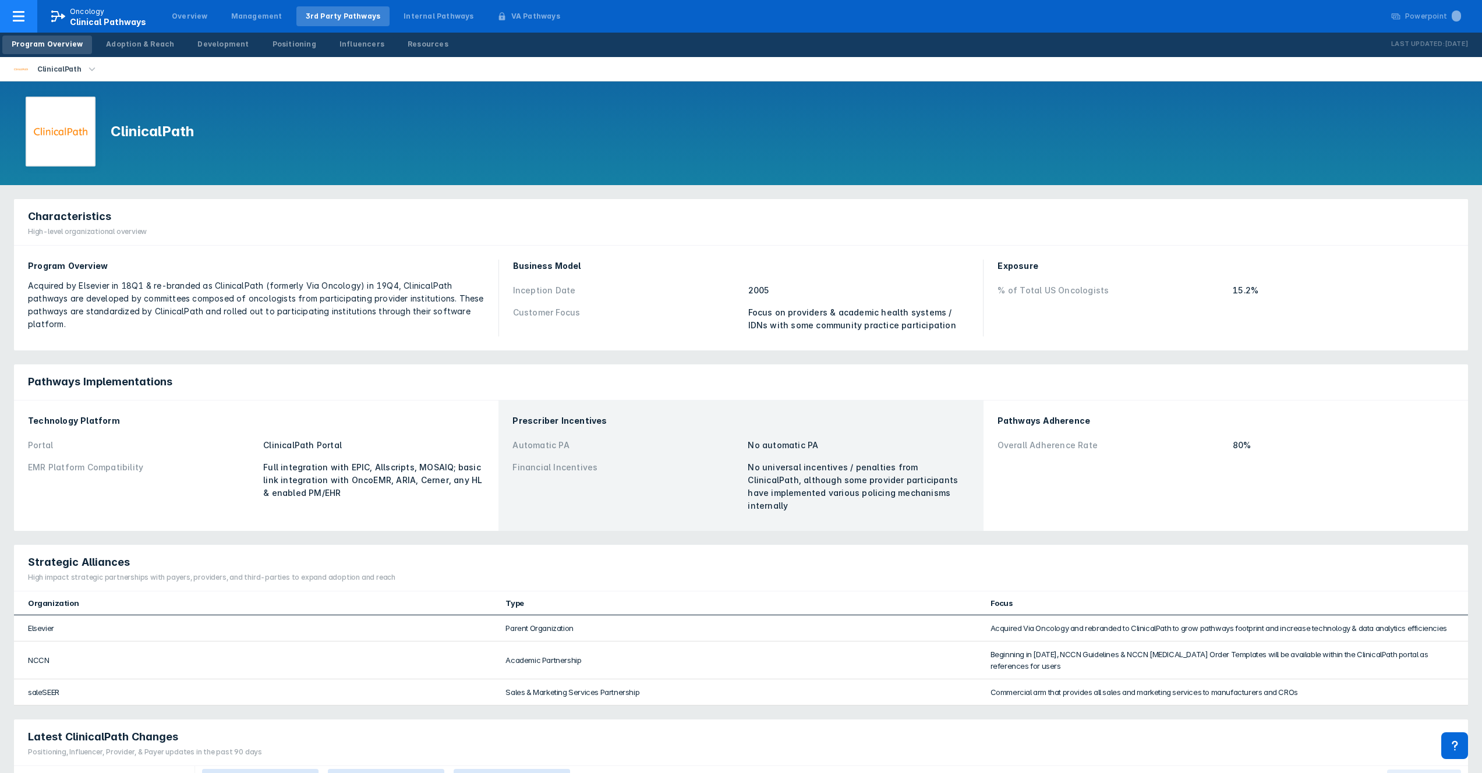
click at [38, 17] on span "Oncology Clinical Pathways" at bounding box center [98, 16] width 123 height 20
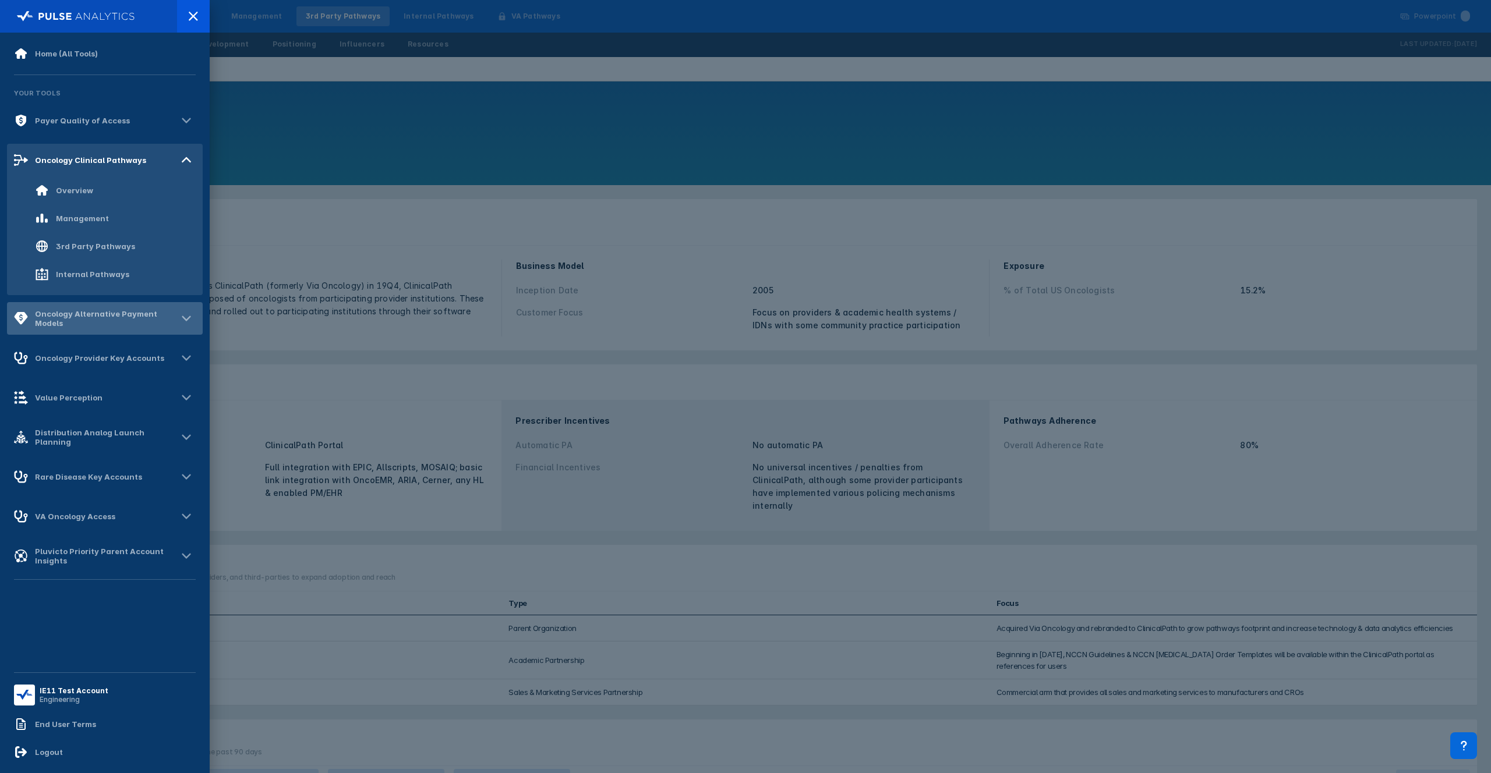
click at [100, 322] on div "Oncology Alternative Payment Models" at bounding box center [106, 318] width 142 height 19
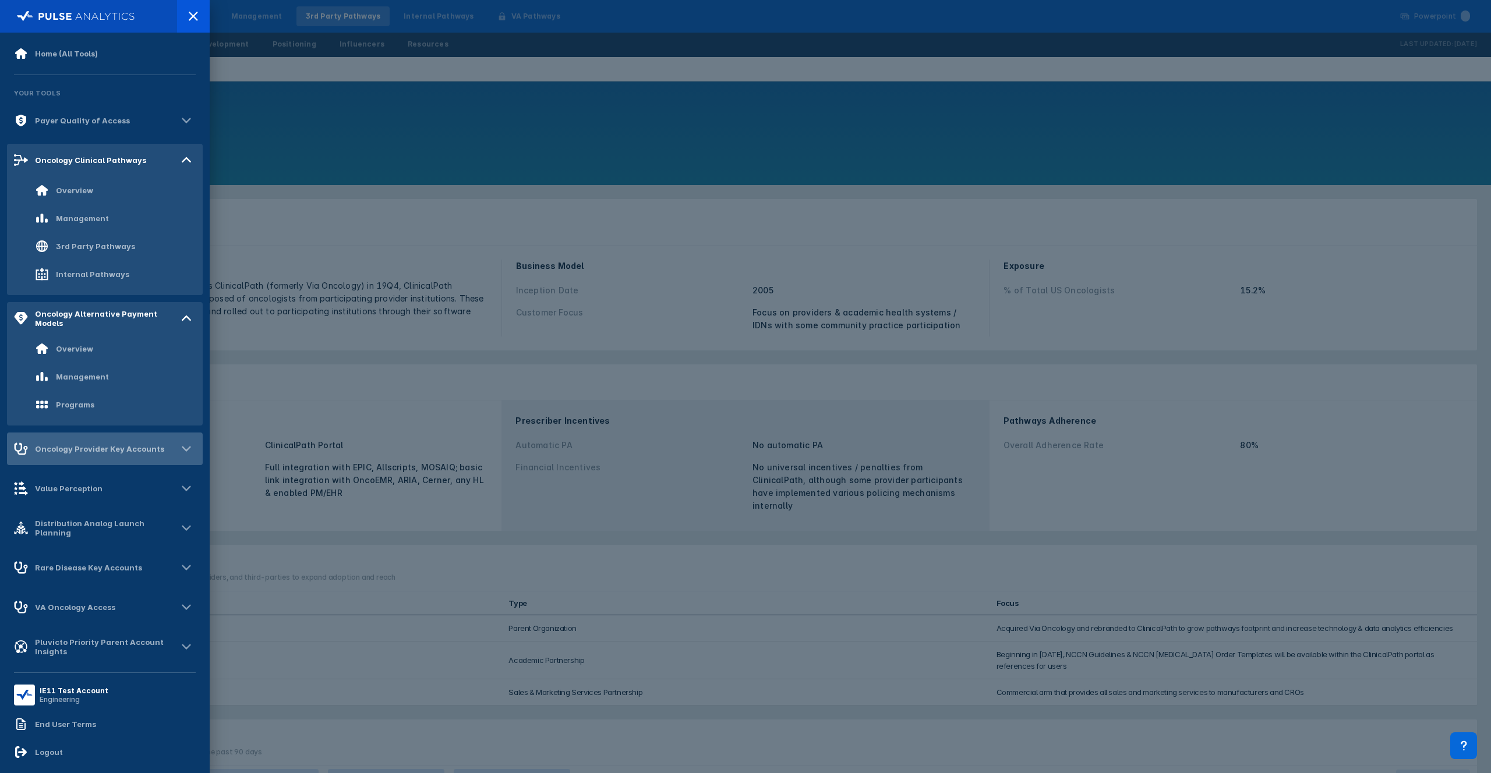
click at [139, 448] on div "Oncology Provider Key Accounts" at bounding box center [99, 448] width 129 height 9
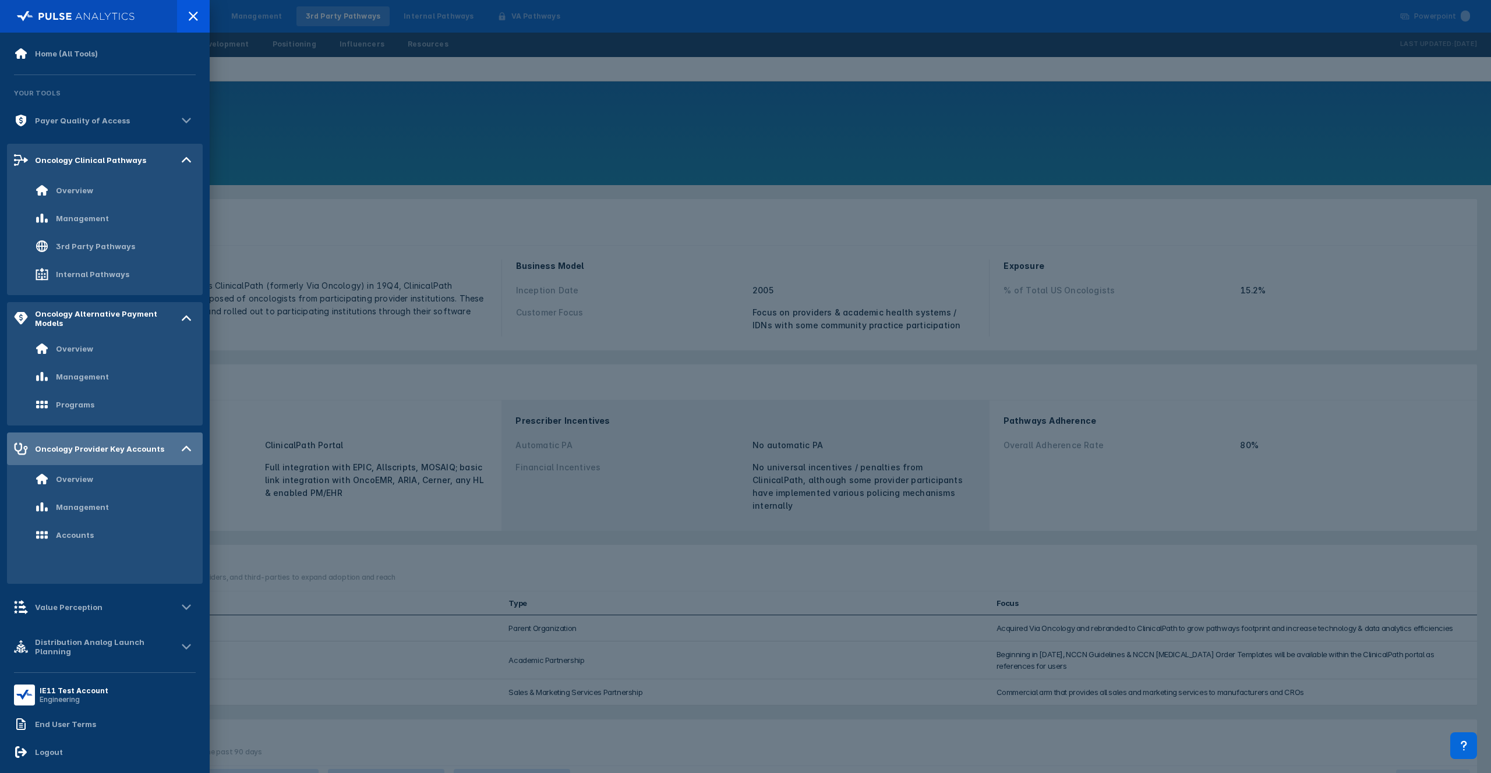
click at [121, 449] on div "Oncology Provider Key Accounts" at bounding box center [99, 448] width 129 height 9
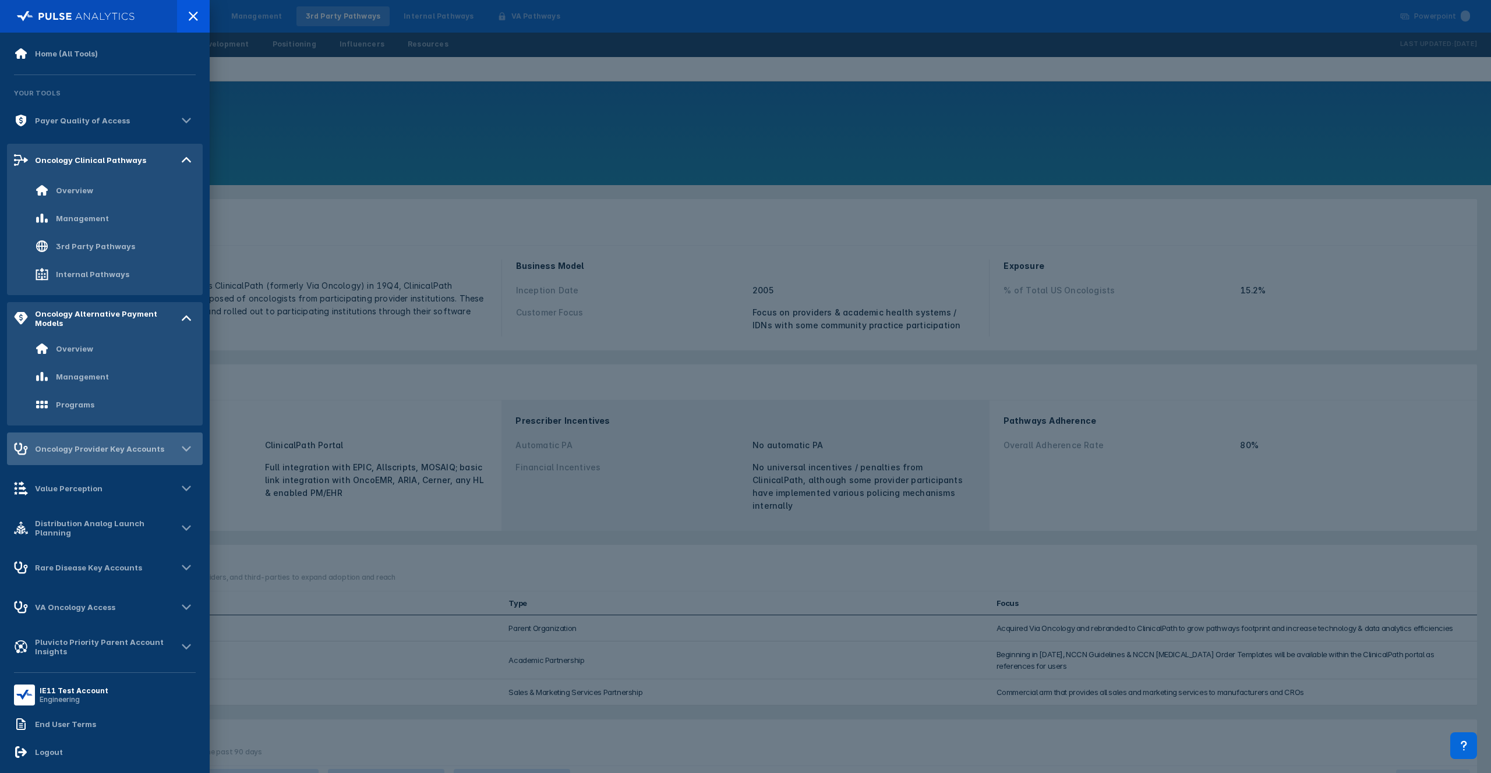
click at [114, 463] on div "Oncology Provider Key Accounts" at bounding box center [105, 449] width 196 height 33
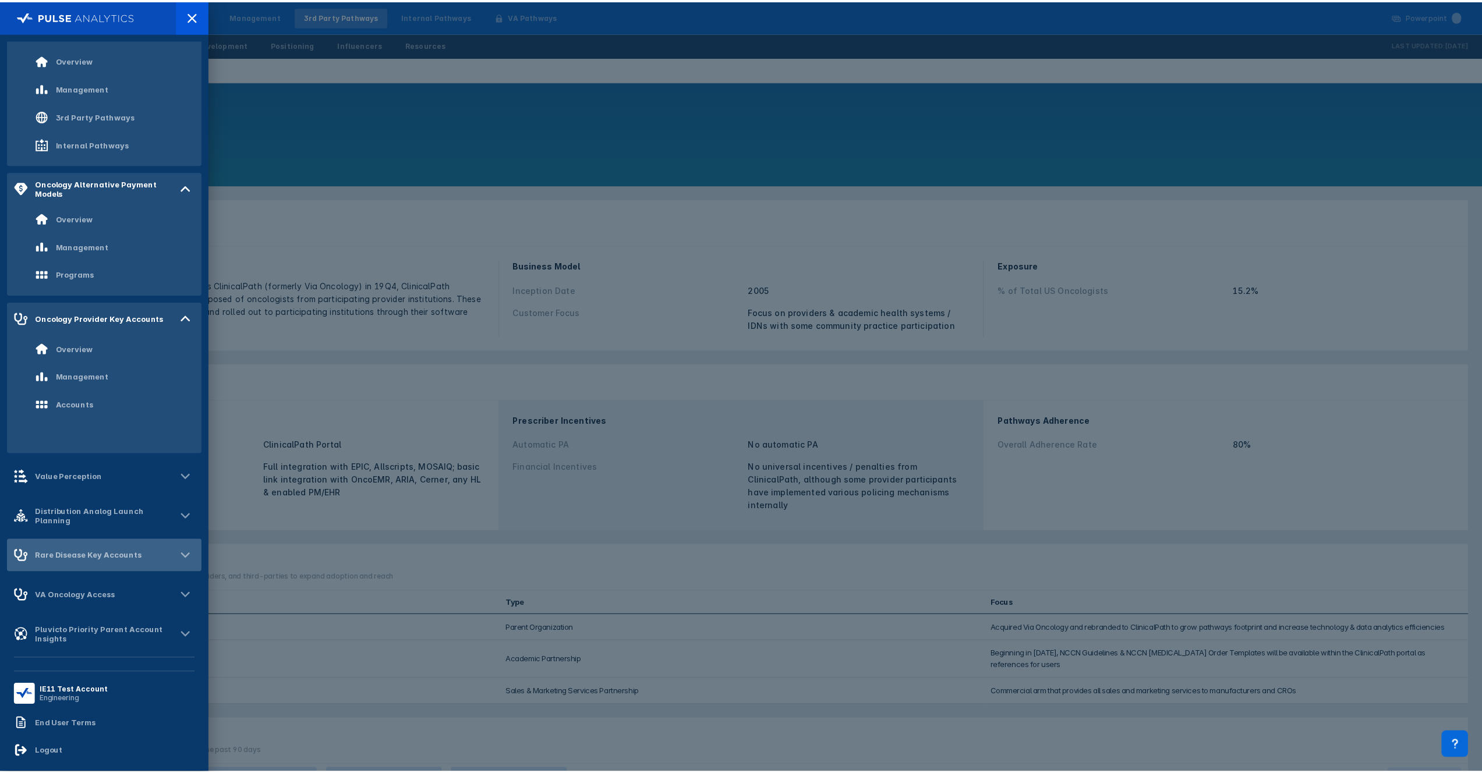
scroll to position [131, 0]
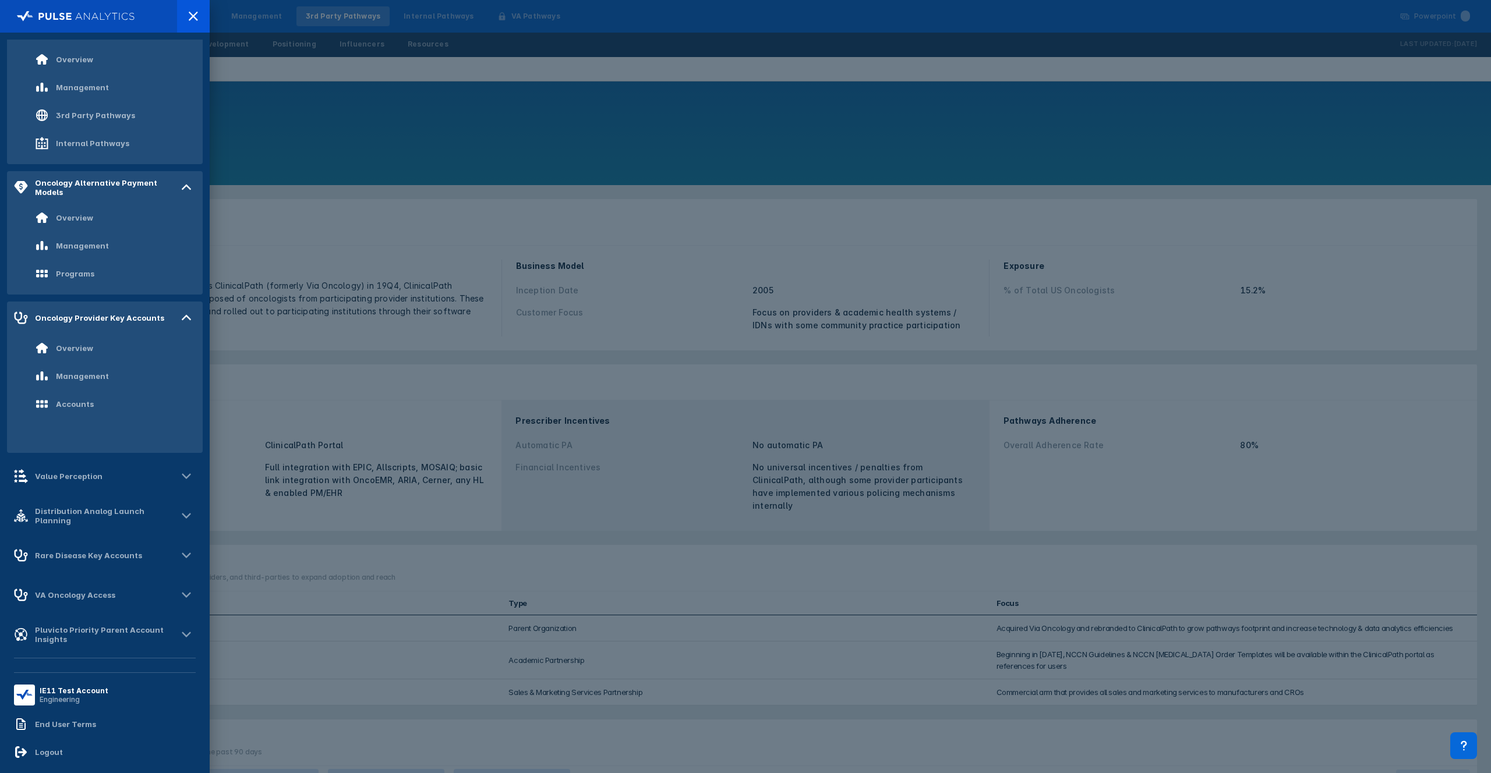
click at [114, 533] on div "Home (All Tools) Your Tools Payer Quality of Access Oncology Clinical Pathways …" at bounding box center [105, 353] width 196 height 626
click at [110, 515] on div "Distribution Analog Launch Planning" at bounding box center [106, 516] width 142 height 19
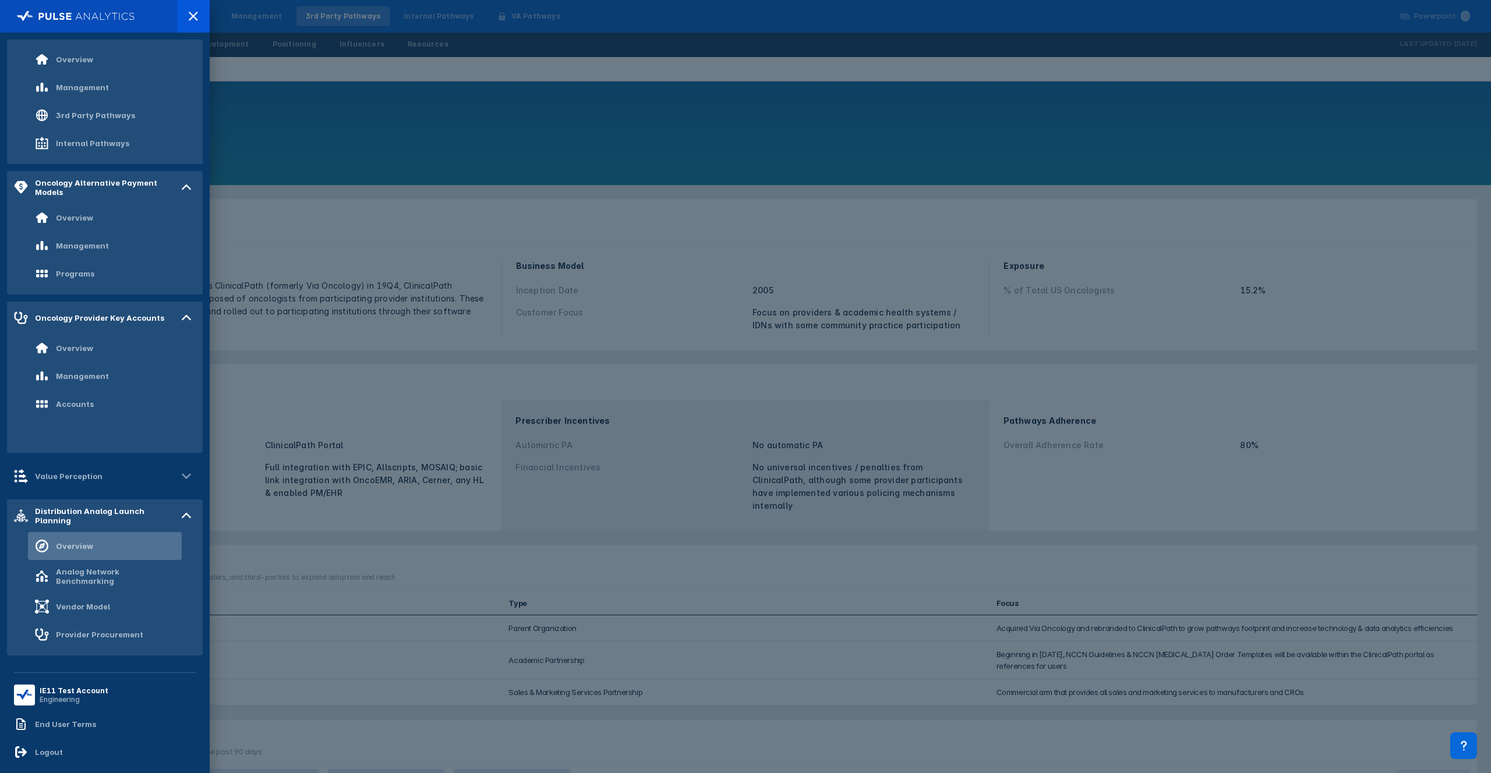
click at [94, 541] on div "Overview" at bounding box center [105, 546] width 154 height 28
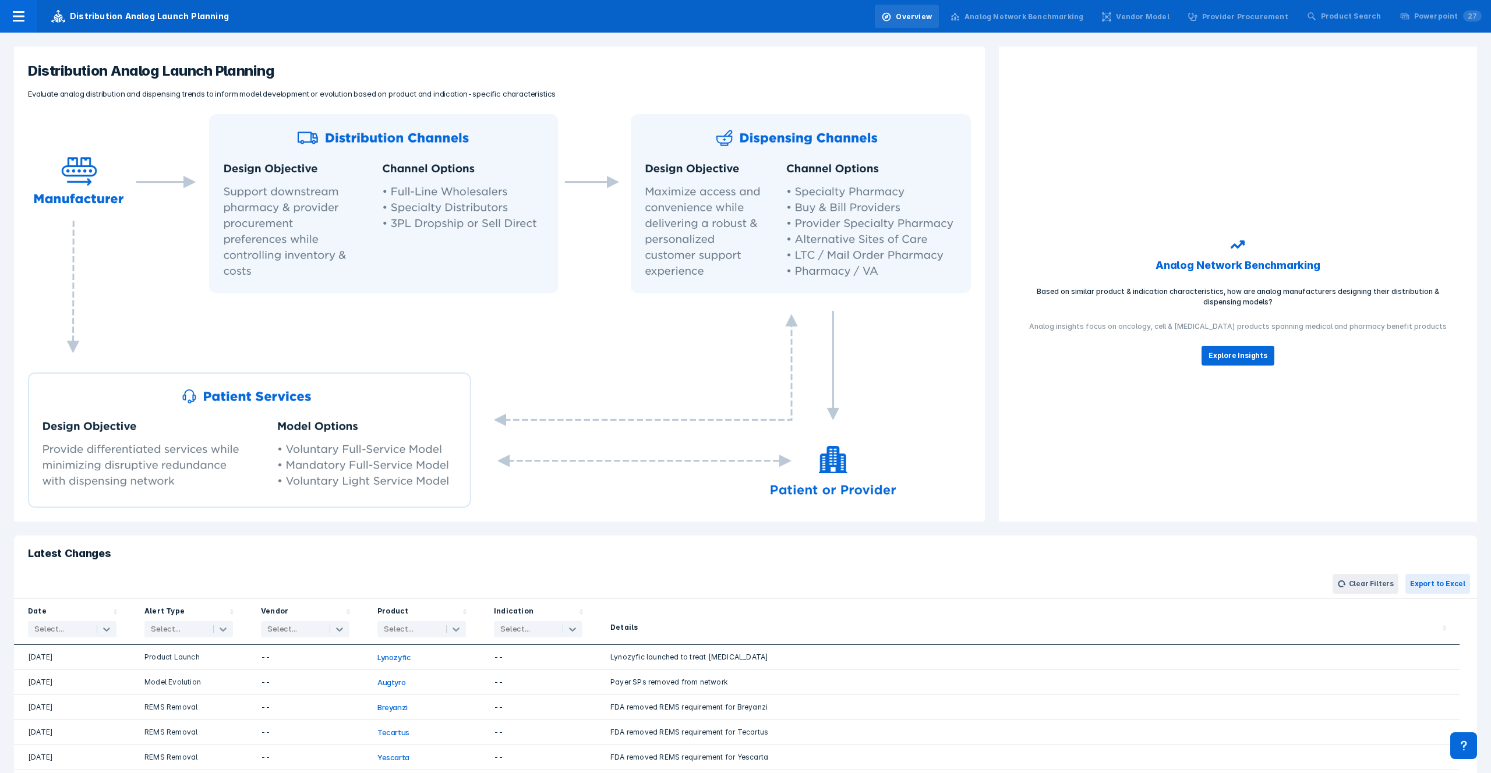
click at [1072, 9] on div "Analog Network Benchmarking" at bounding box center [1017, 17] width 147 height 24
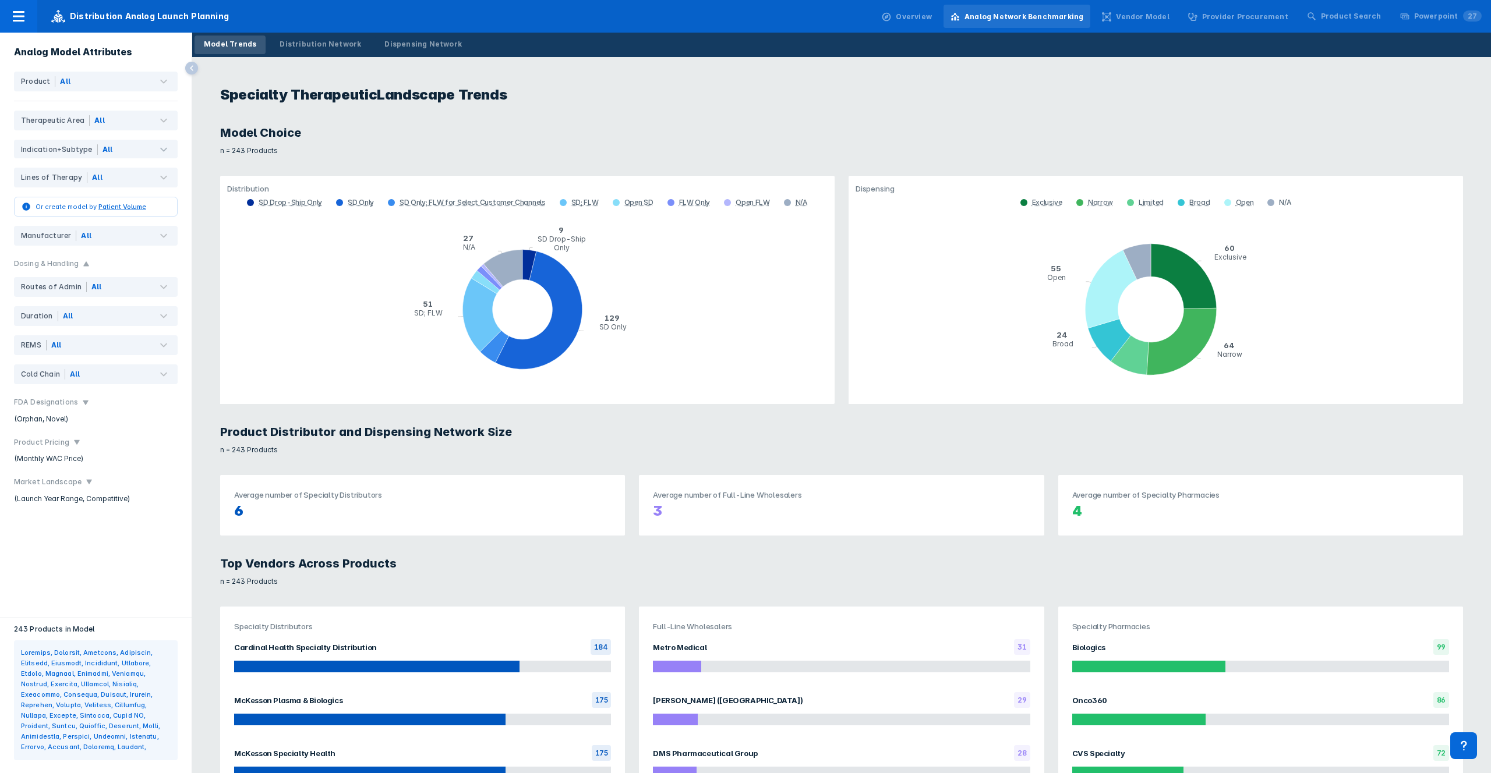
click at [515, 118] on div "Specialty Therapeutic Landscape Trends Model Choice n = 243 Products Distributi…" at bounding box center [841, 415] width 1299 height 716
click at [104, 84] on div "All" at bounding box center [116, 82] width 122 height 20
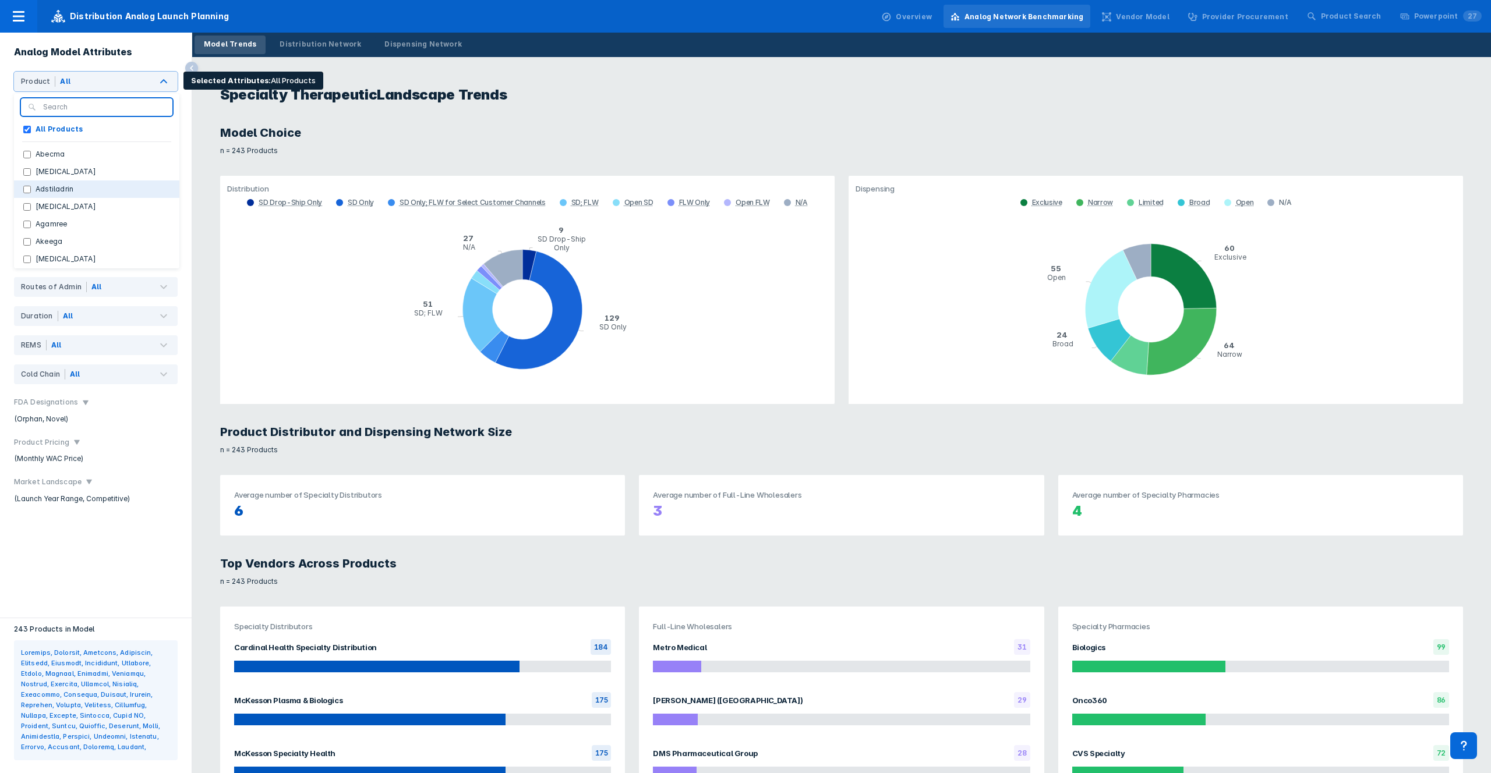
click at [78, 161] on button "Abecma" at bounding box center [96, 154] width 165 height 17
checkbox Products "false"
checkbox input "true"
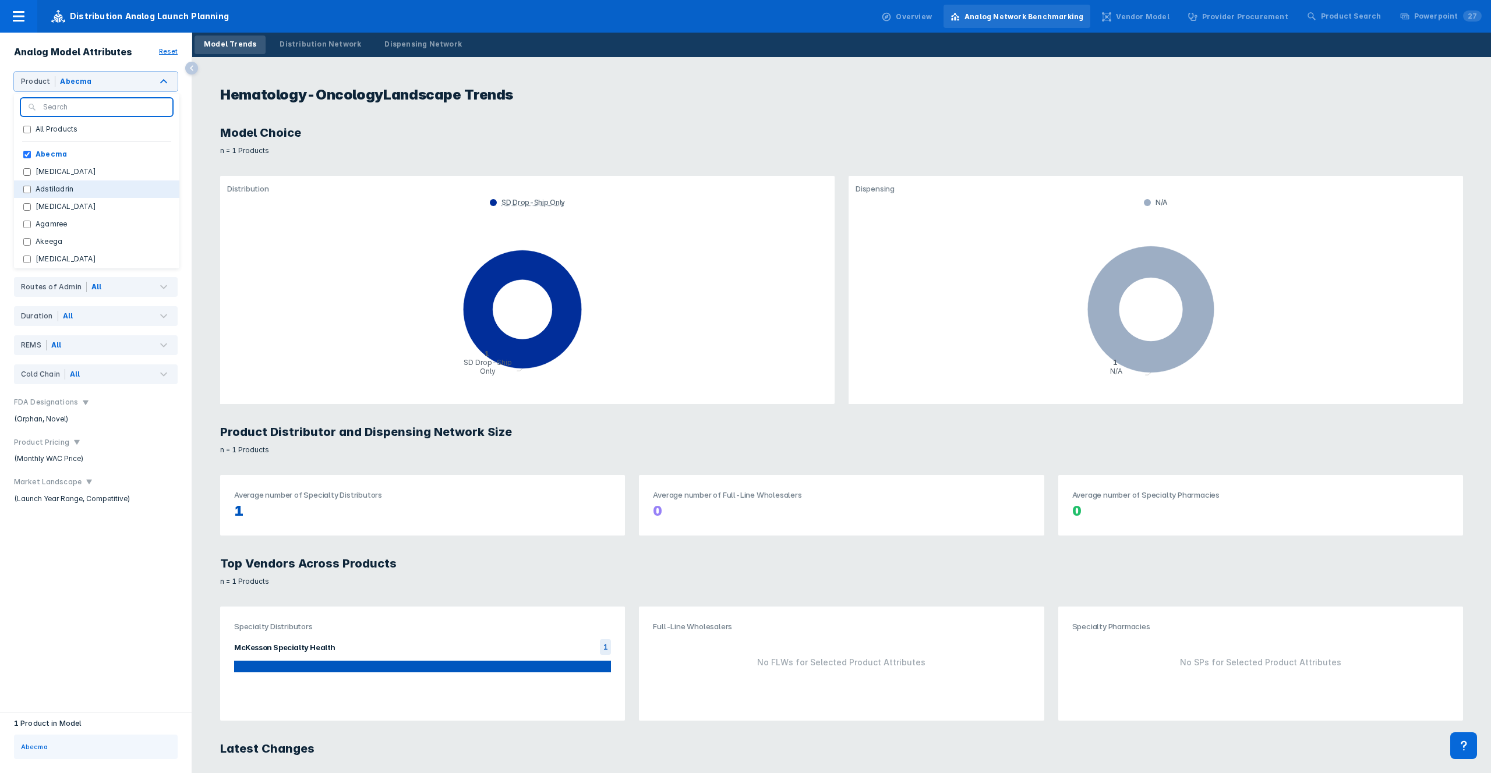
click at [72, 197] on button "Adstiladrin" at bounding box center [96, 189] width 165 height 17
checkbox input "true"
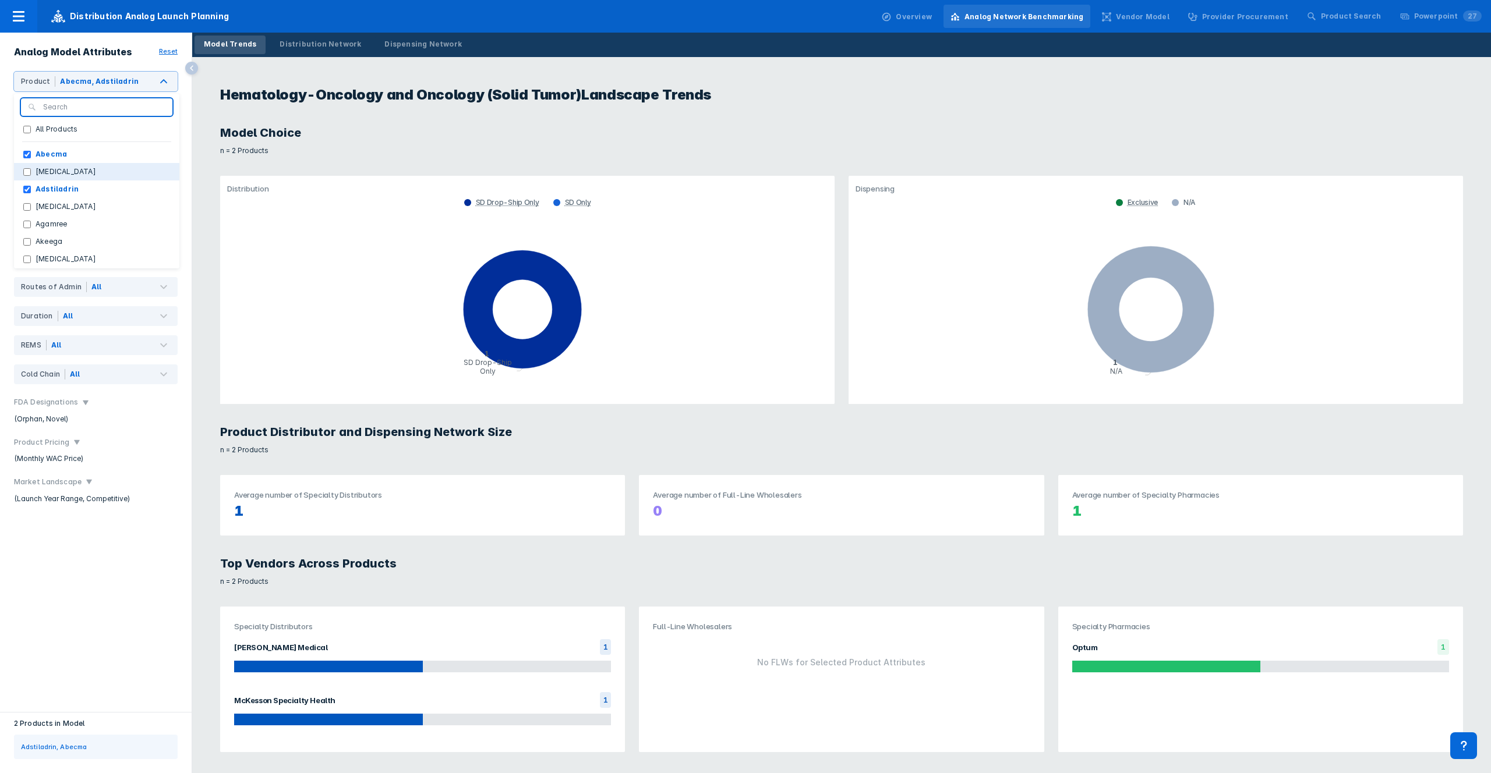
click at [88, 173] on button "[MEDICAL_DATA]" at bounding box center [96, 171] width 165 height 17
checkbox input "true"
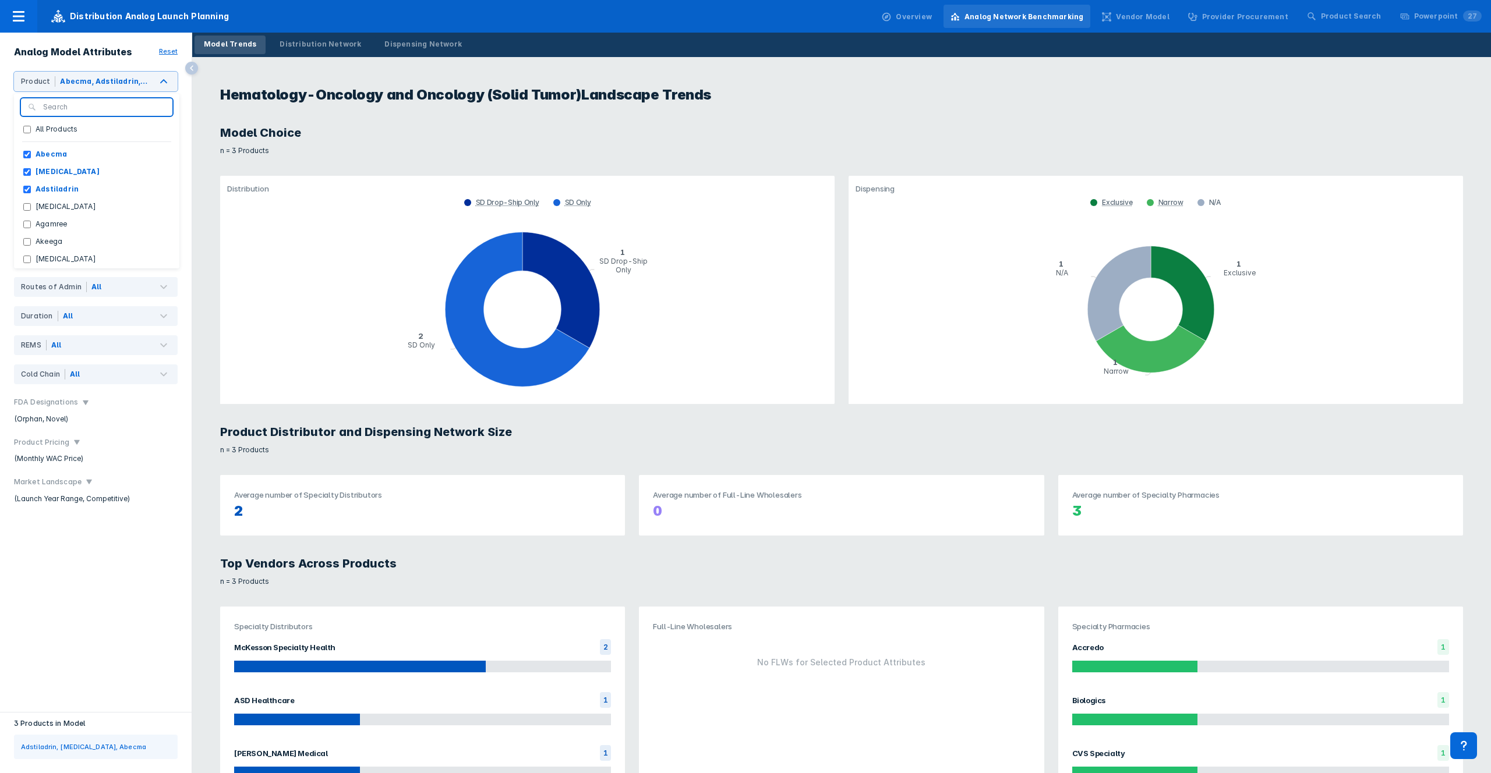
click at [456, 105] on h1 "Hematology-Oncology and Oncology (Solid Tumor) Landscape Trends" at bounding box center [841, 95] width 1271 height 48
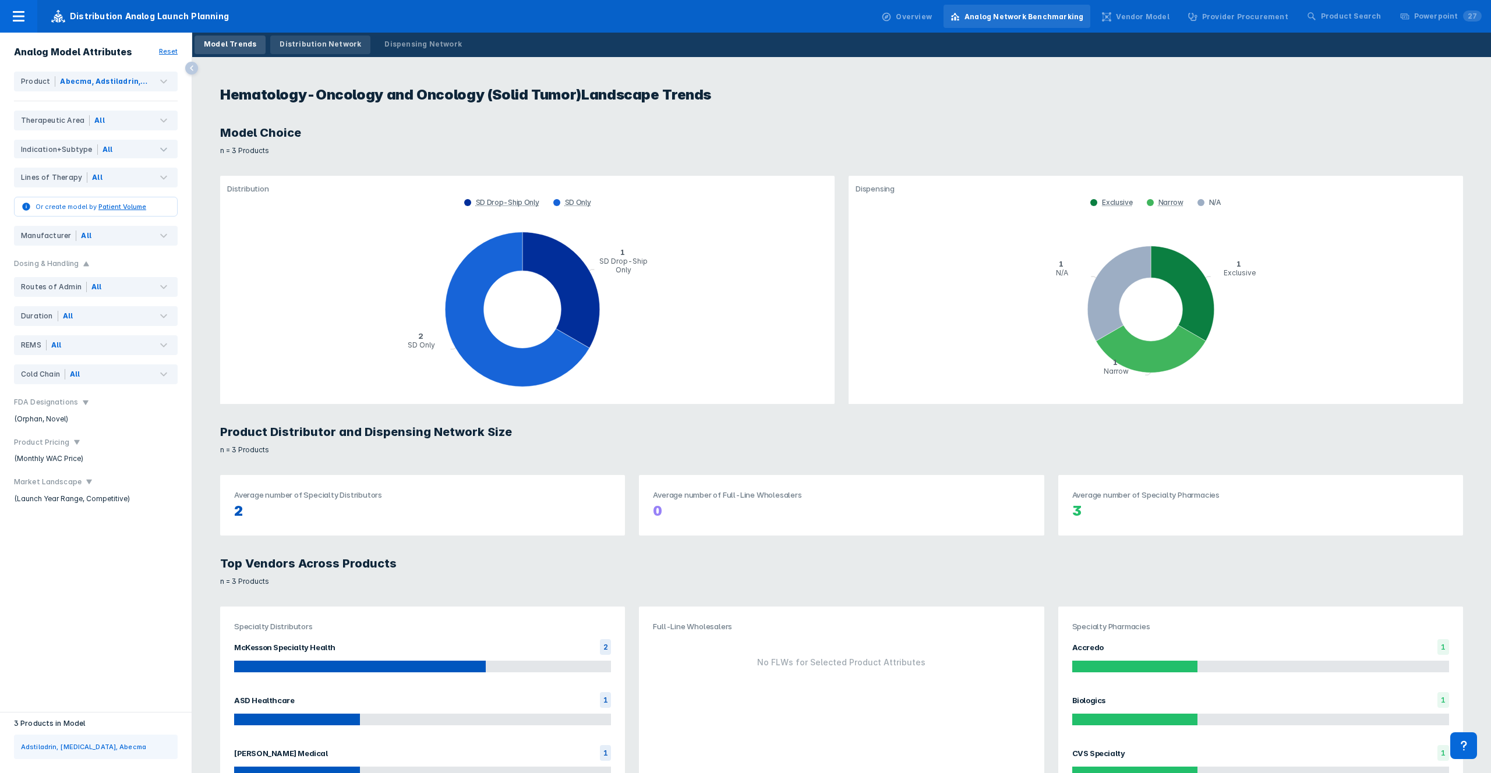
click at [330, 45] on div "Distribution Network" at bounding box center [321, 44] width 82 height 10
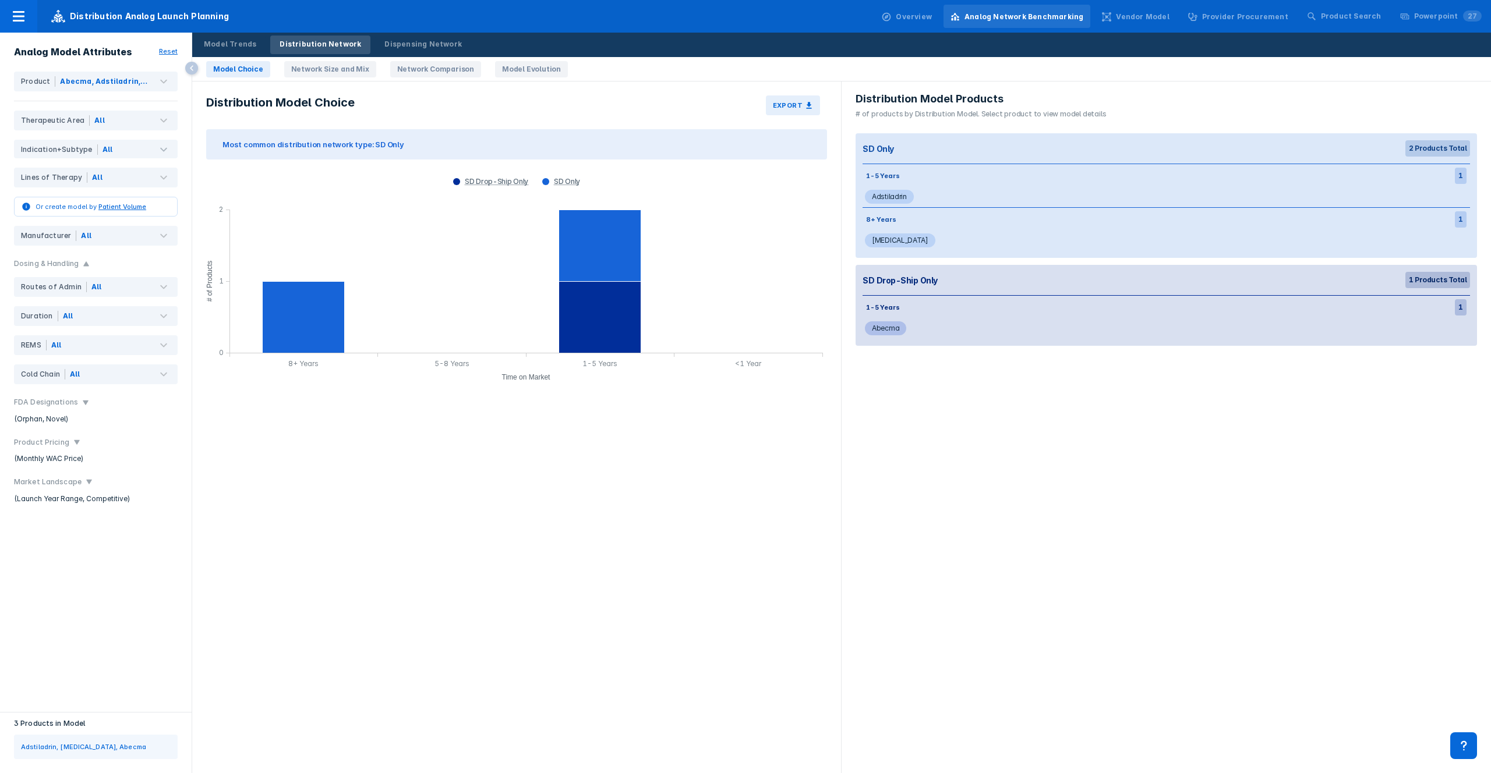
click at [341, 77] on div "Model Choice Network Size and Mix Network Comparison Model Evolution" at bounding box center [937, 69] width 1491 height 24
click at [356, 72] on link "Network Size and Mix" at bounding box center [330, 69] width 92 height 16
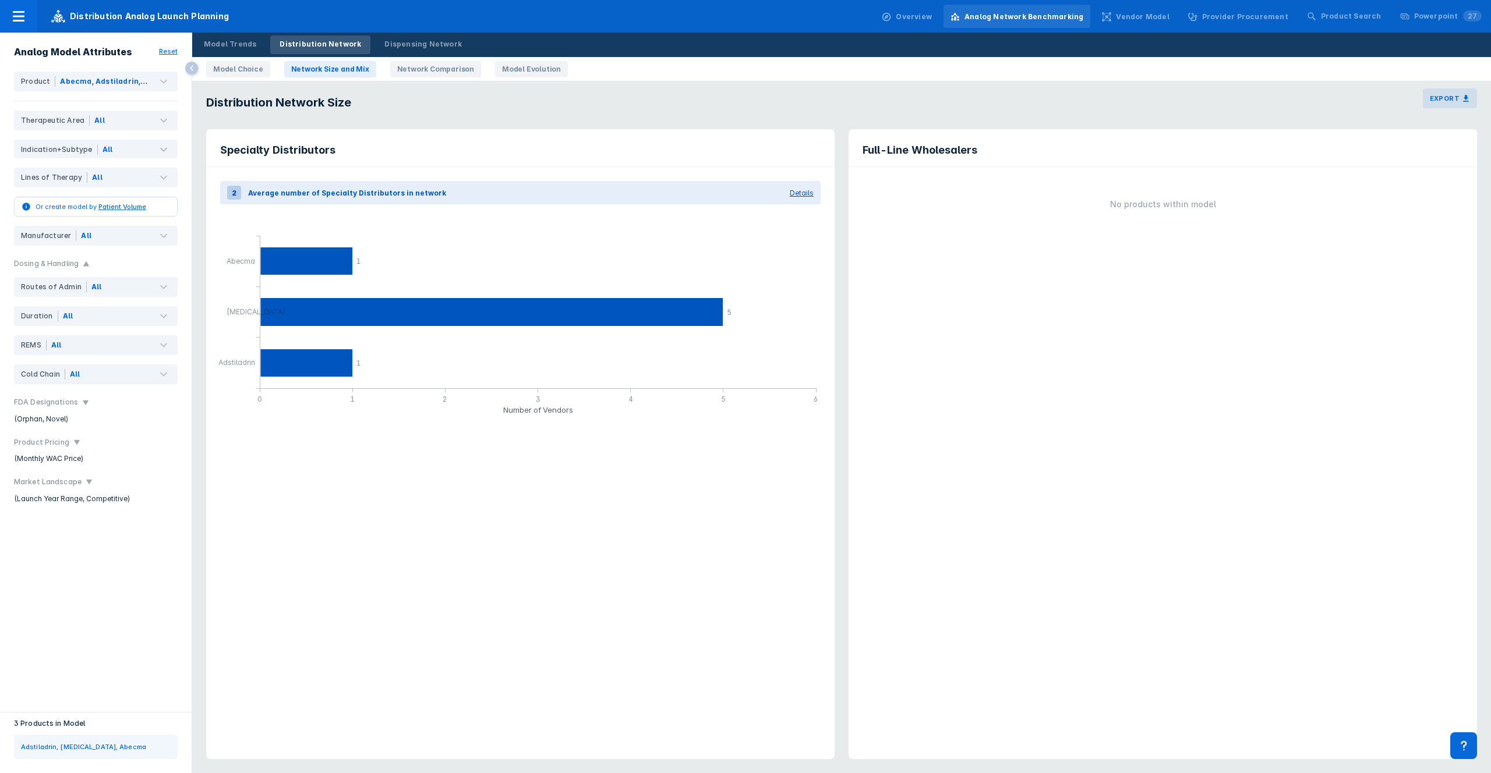
click at [407, 54] on div "Model Trends Distribution Network Dispensing Network" at bounding box center [332, 45] width 281 height 24
click at [407, 63] on link "Network Comparison" at bounding box center [435, 69] width 91 height 16
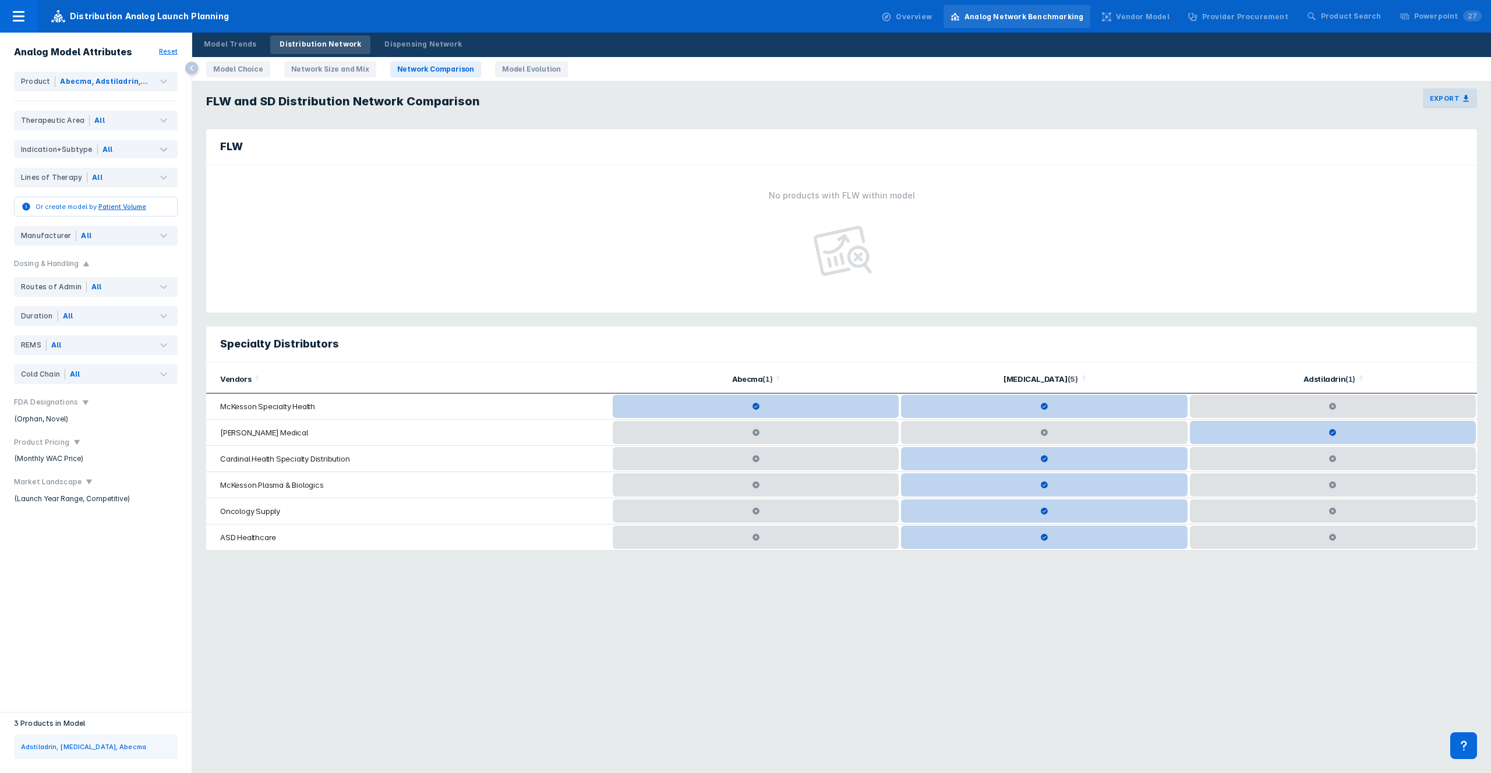
click at [512, 66] on link "Model Evolution" at bounding box center [531, 69] width 73 height 16
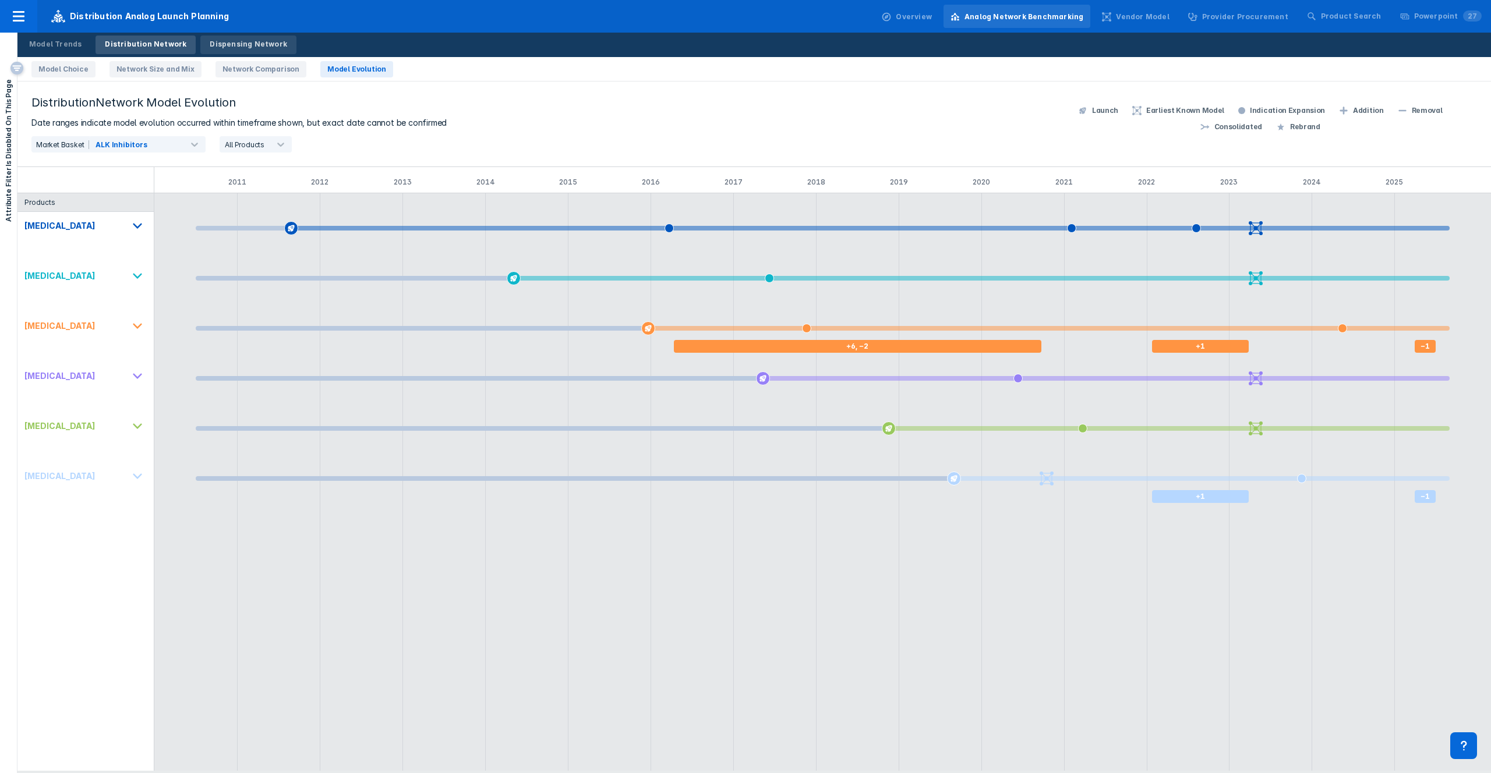
click at [267, 39] on div "Dispensing Network" at bounding box center [248, 44] width 77 height 10
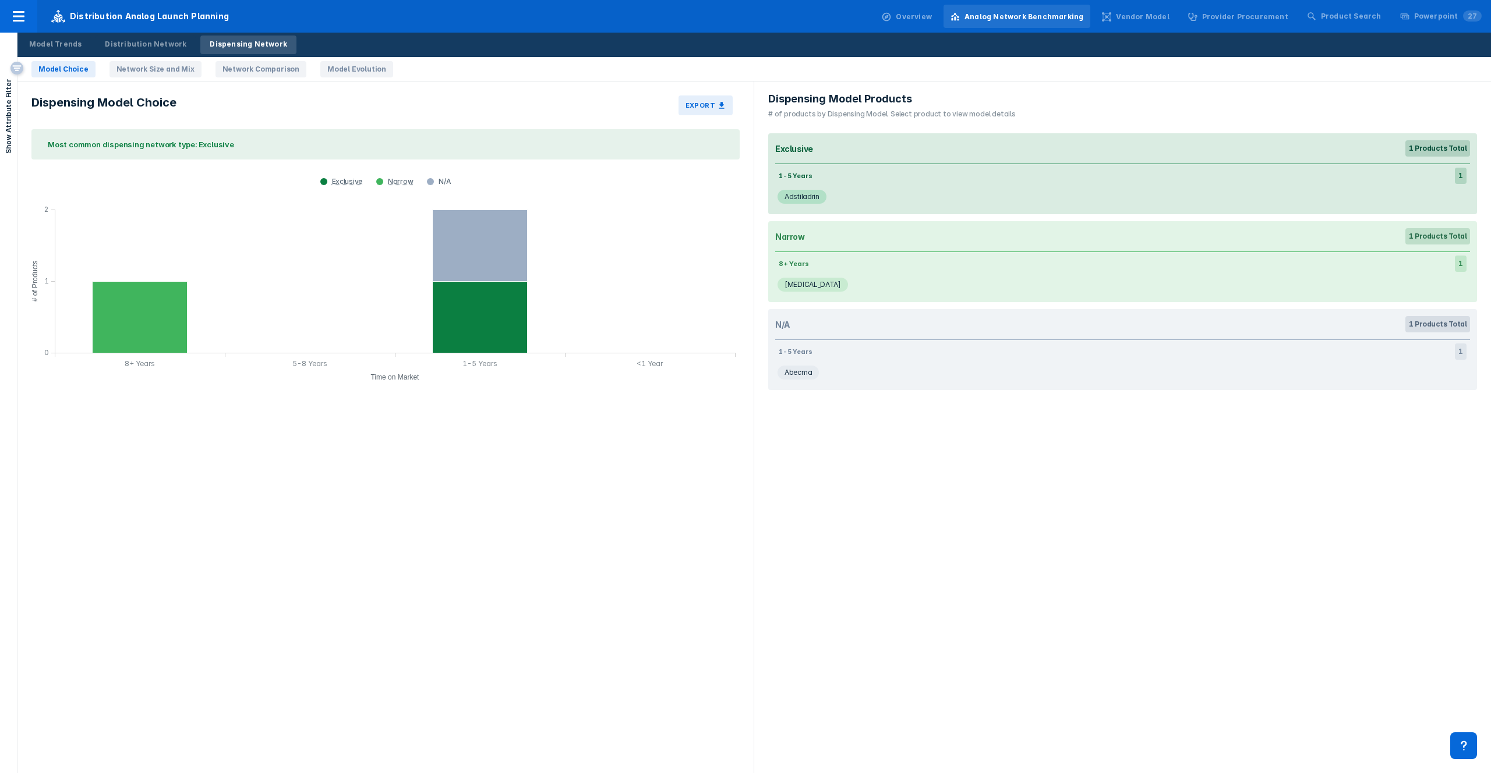
click at [1169, 17] on div "Vendor Model" at bounding box center [1142, 17] width 53 height 10
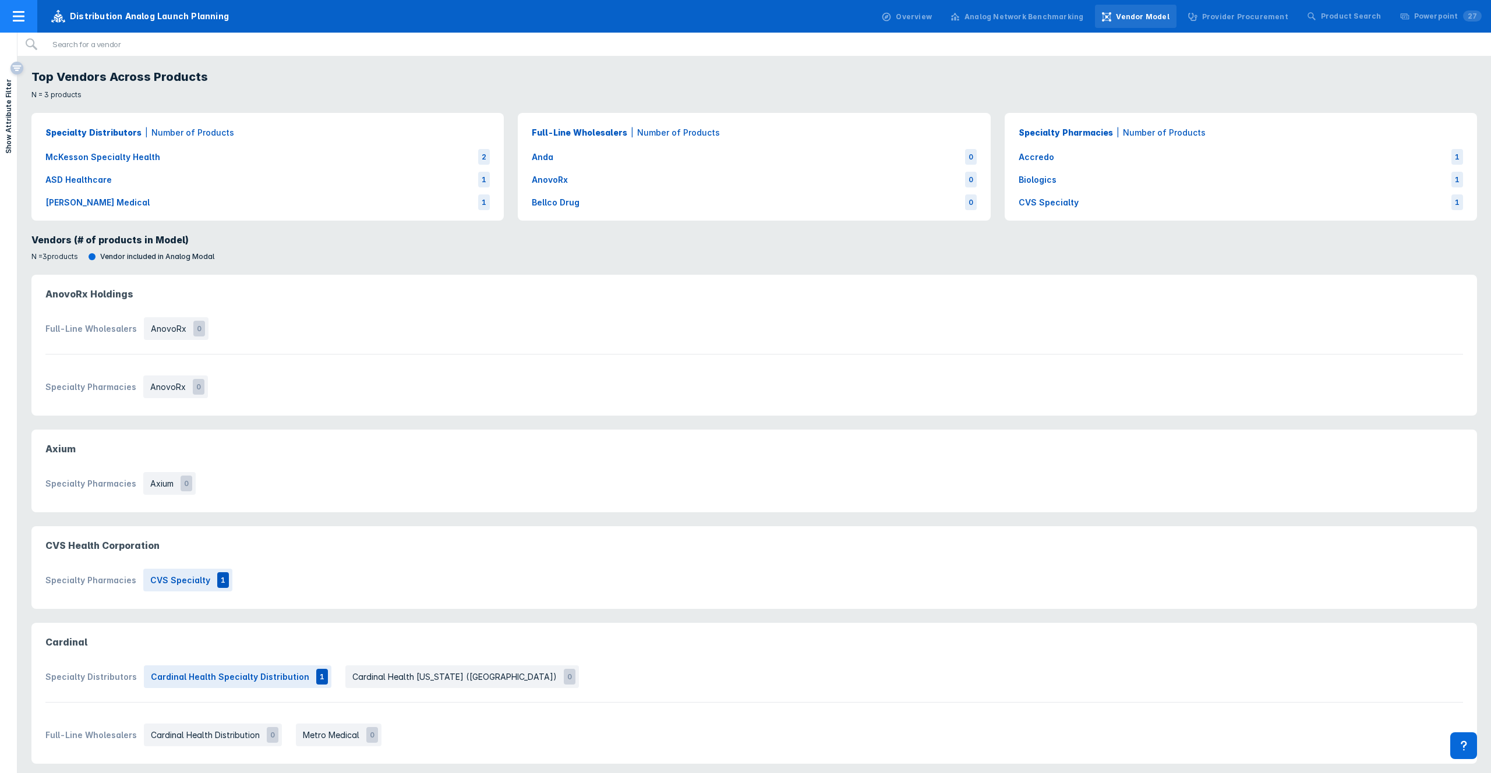
click at [14, 12] on icon at bounding box center [19, 16] width 12 height 10
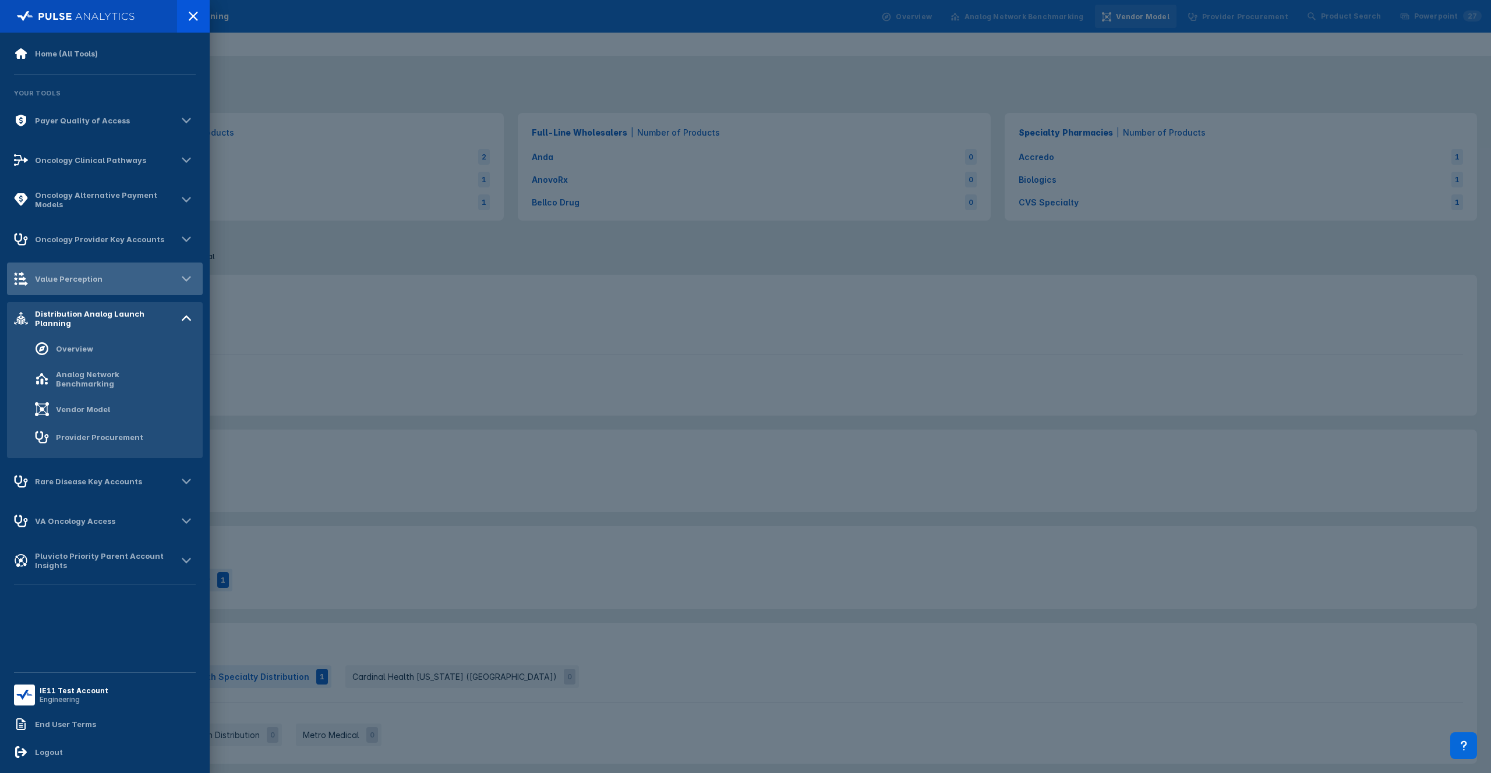
click at [105, 285] on div "Value Perception" at bounding box center [105, 279] width 196 height 33
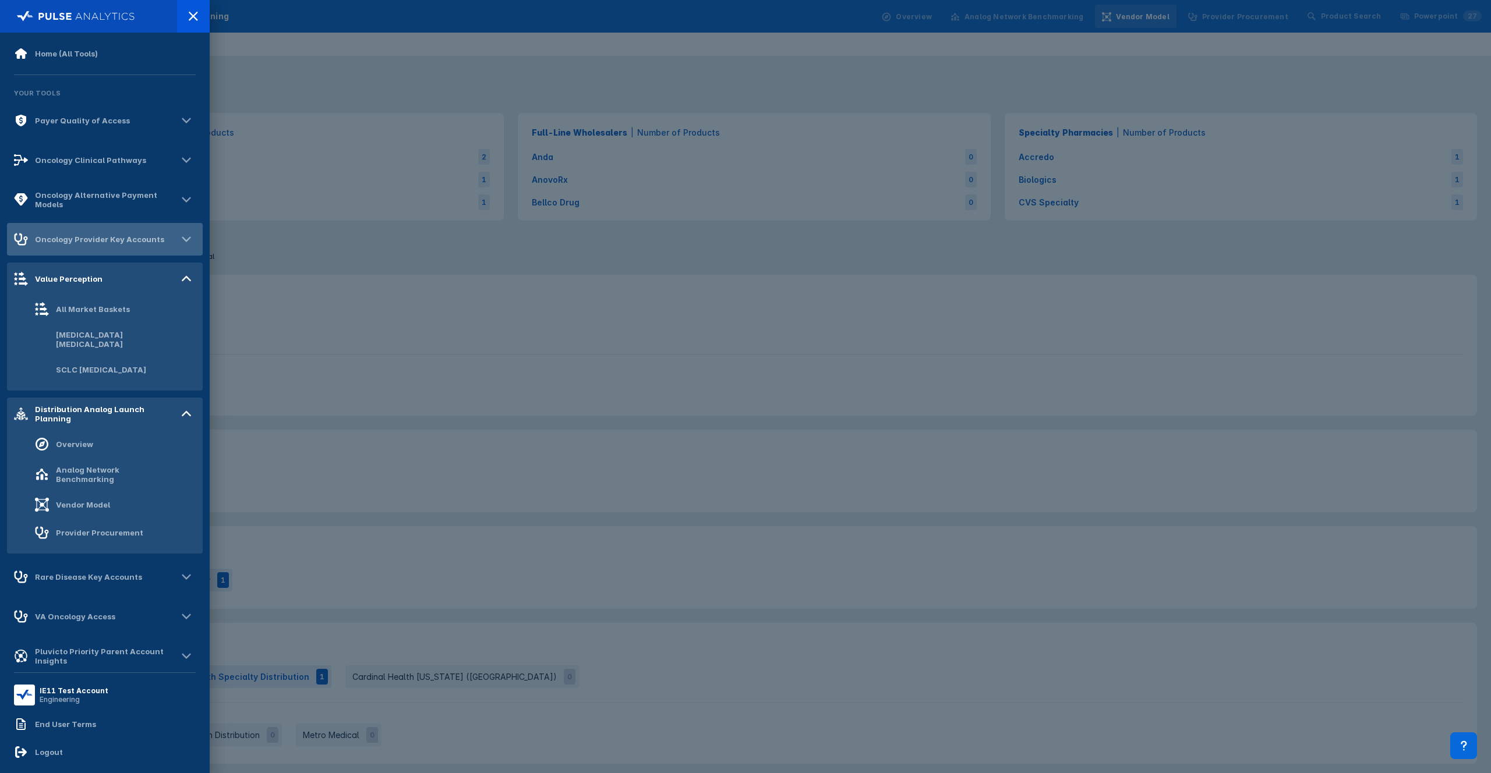
click at [111, 240] on div "Oncology Provider Key Accounts" at bounding box center [99, 239] width 129 height 9
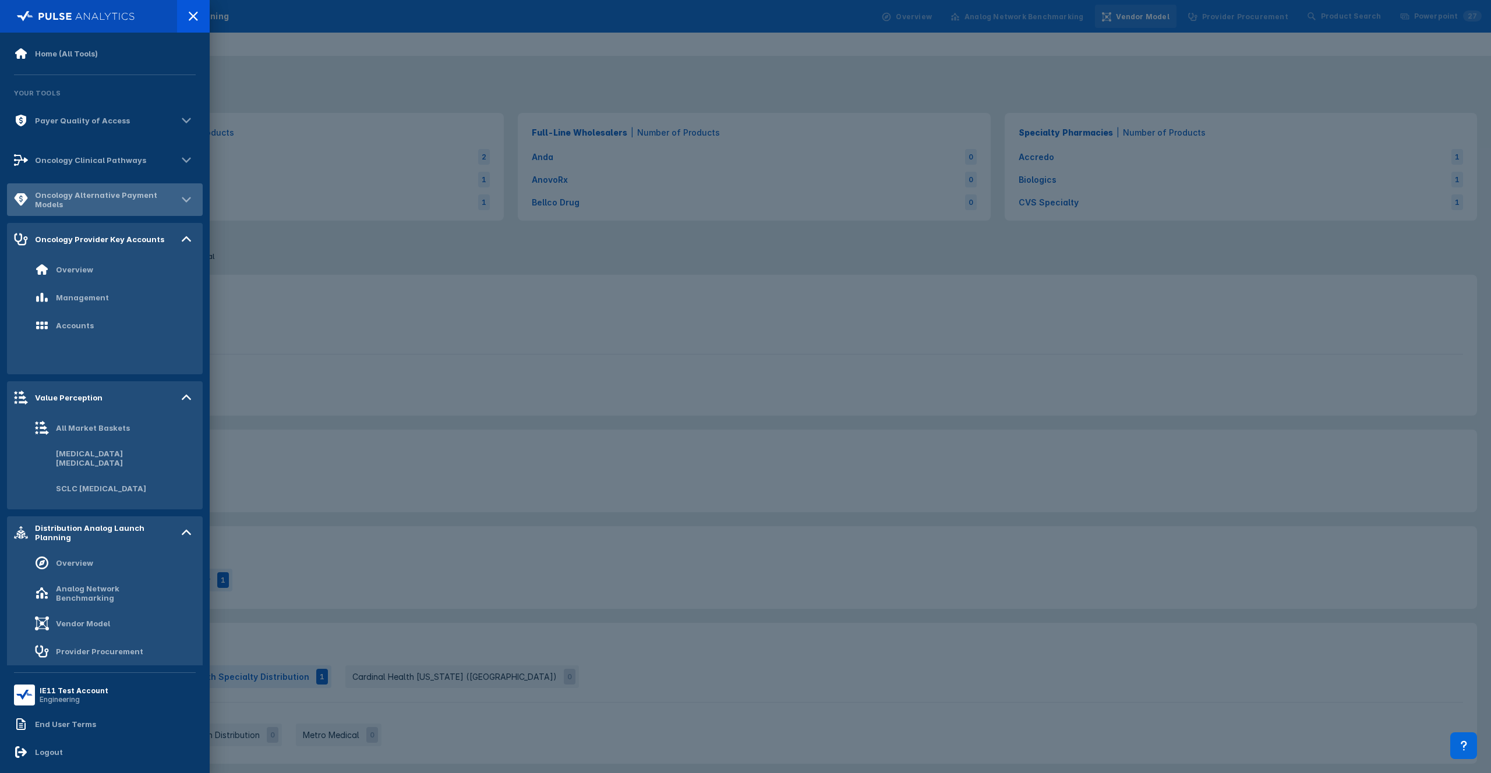
click at [127, 196] on div "Oncology Alternative Payment Models" at bounding box center [106, 199] width 142 height 19
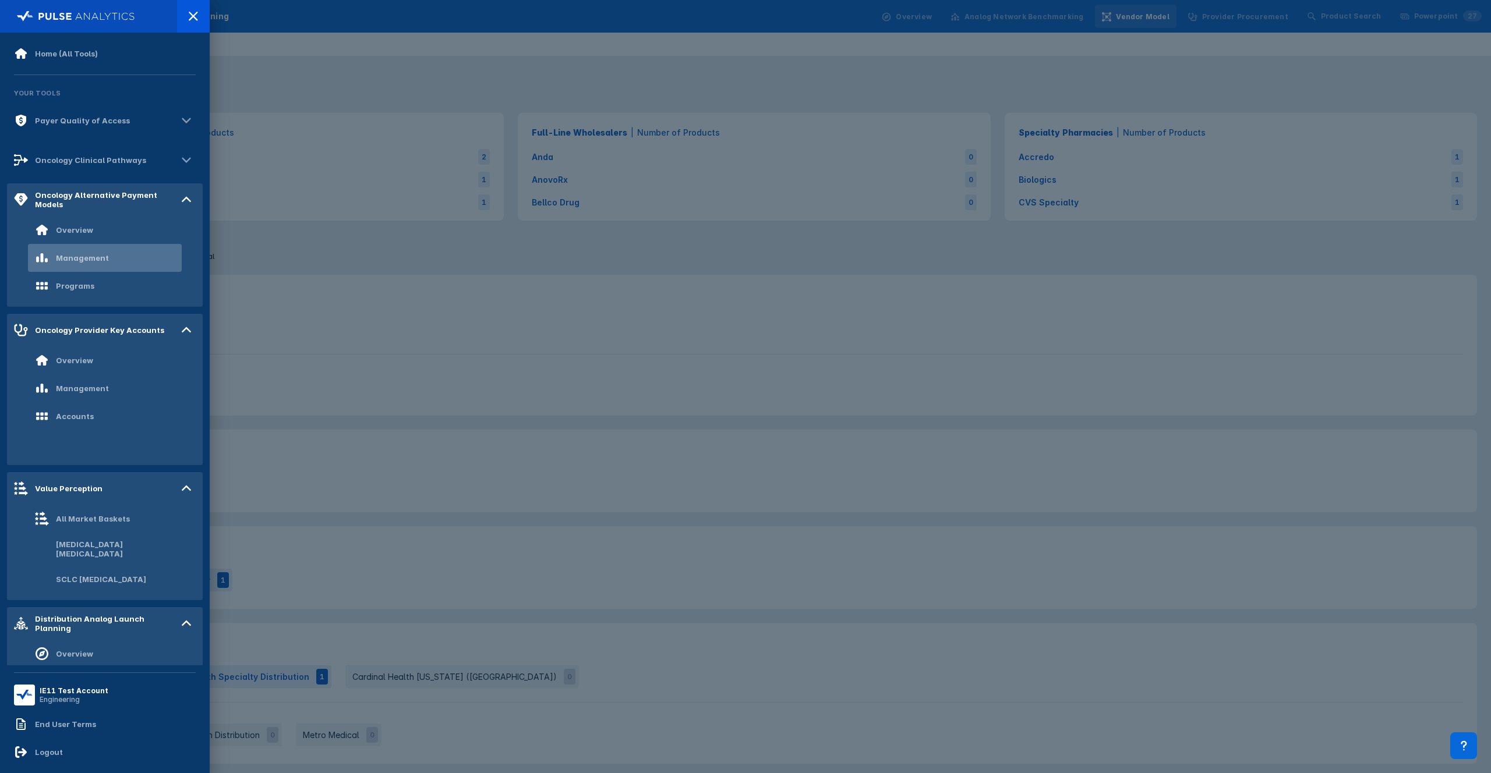
click at [86, 258] on div "Management" at bounding box center [82, 257] width 53 height 9
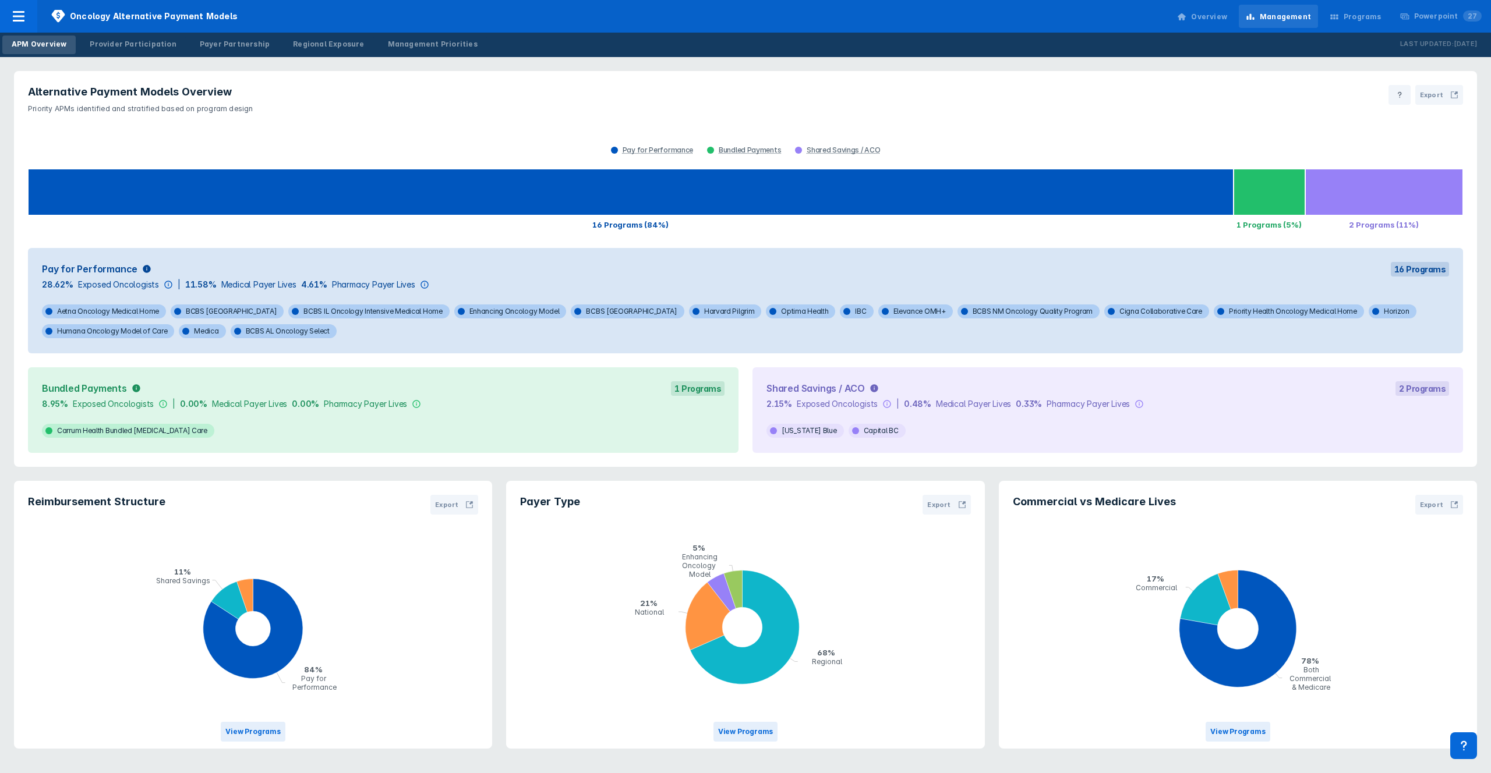
click at [388, 147] on div "Pay for Performance Bundled Payments Shared Savings / ACO" at bounding box center [745, 150] width 1435 height 16
click at [156, 52] on link "Provider Participation" at bounding box center [132, 45] width 105 height 19
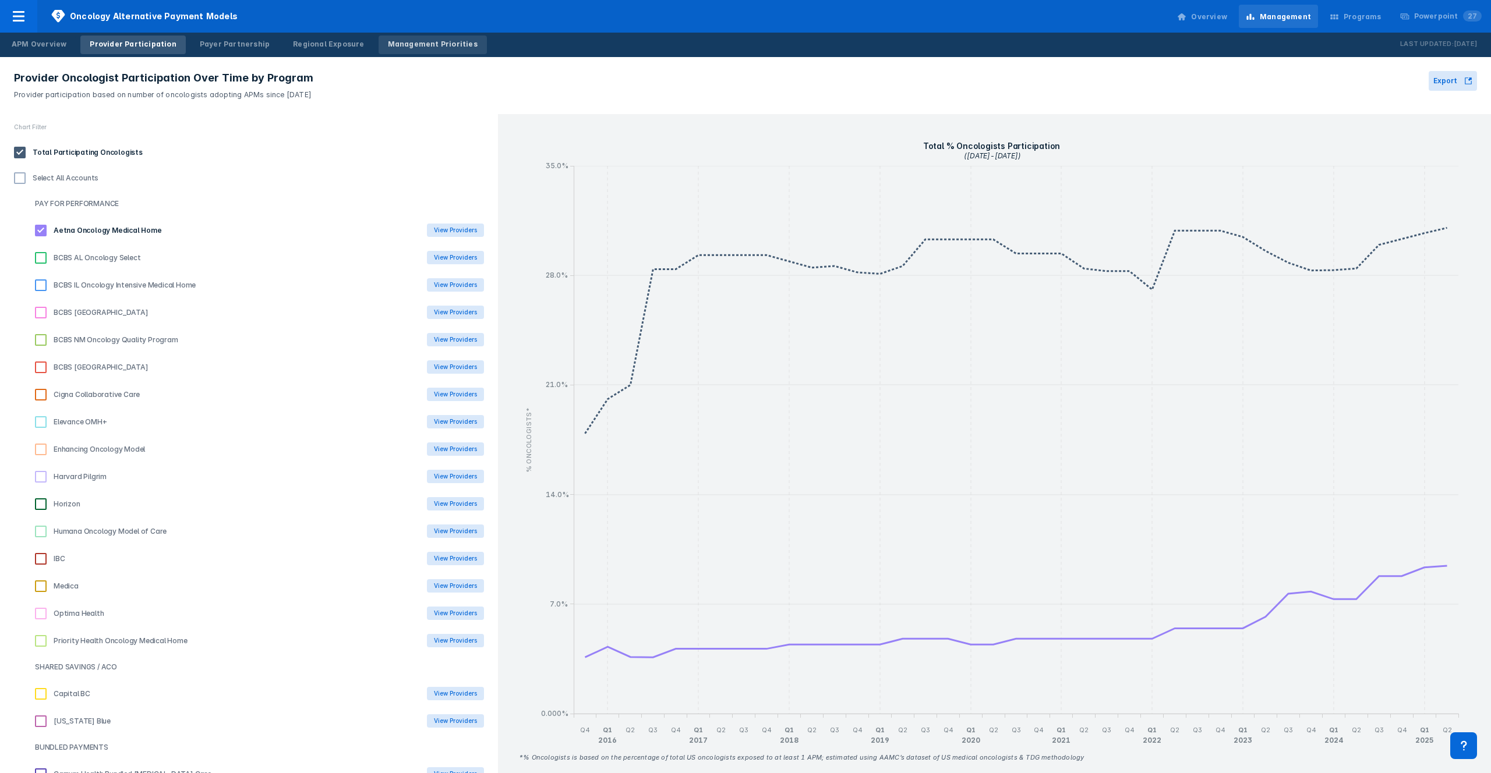
click at [400, 47] on div "Management Priorities" at bounding box center [433, 44] width 90 height 10
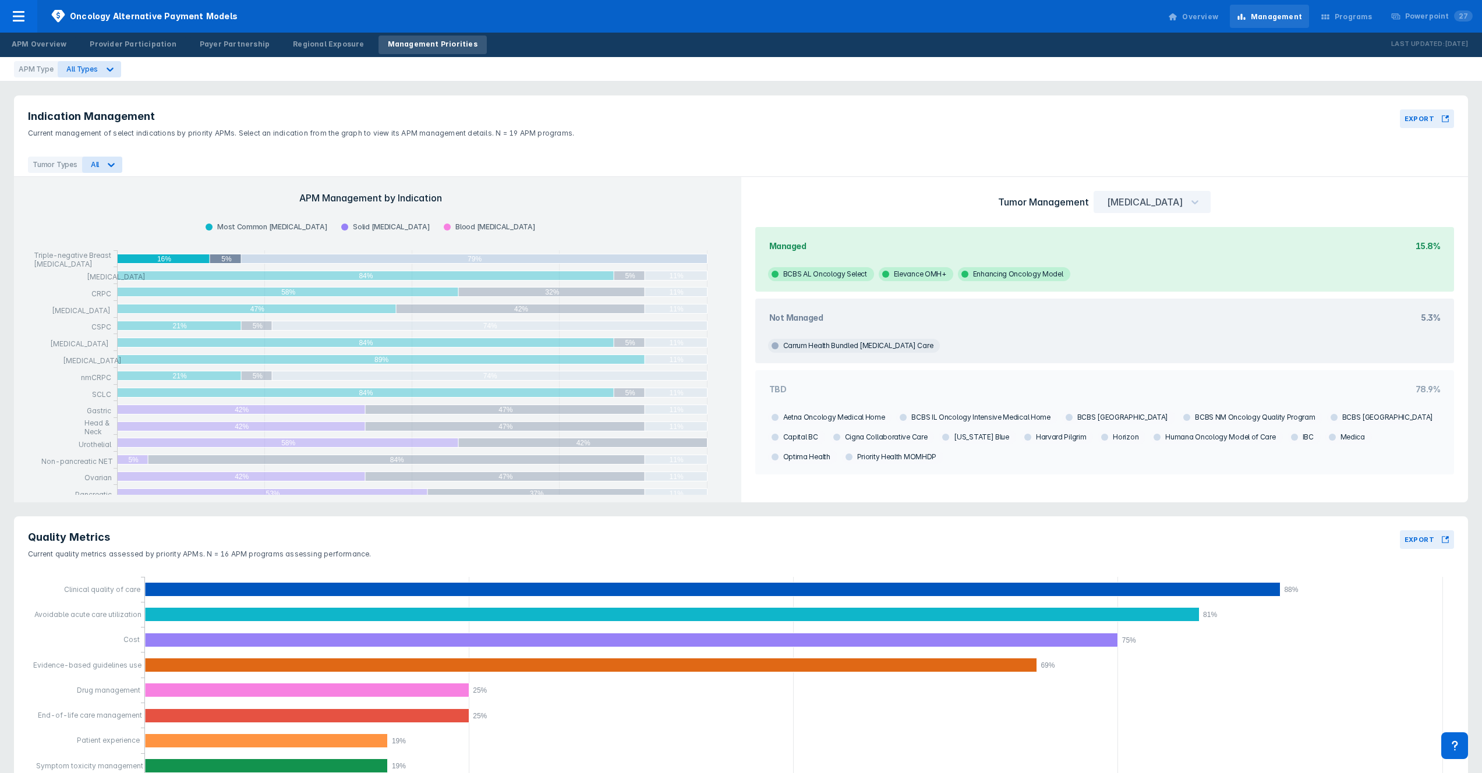
click at [1048, 96] on header "Indication Management Current management of select indications by priority APMs…" at bounding box center [741, 124] width 1454 height 57
click at [1352, 23] on div "Programs" at bounding box center [1347, 17] width 66 height 24
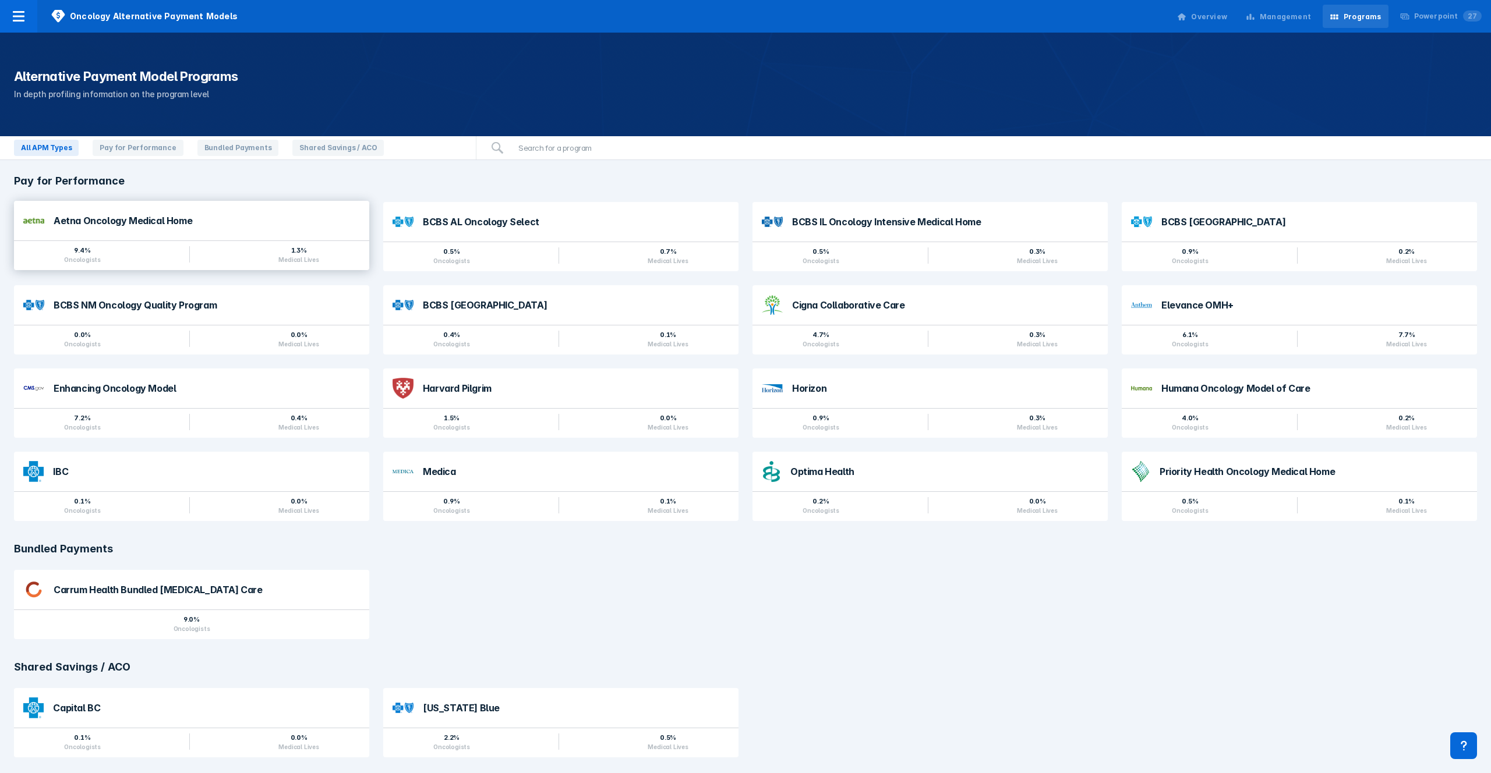
click at [161, 255] on div "9.4% Oncologists 1.3% Medical Lives" at bounding box center [191, 256] width 355 height 30
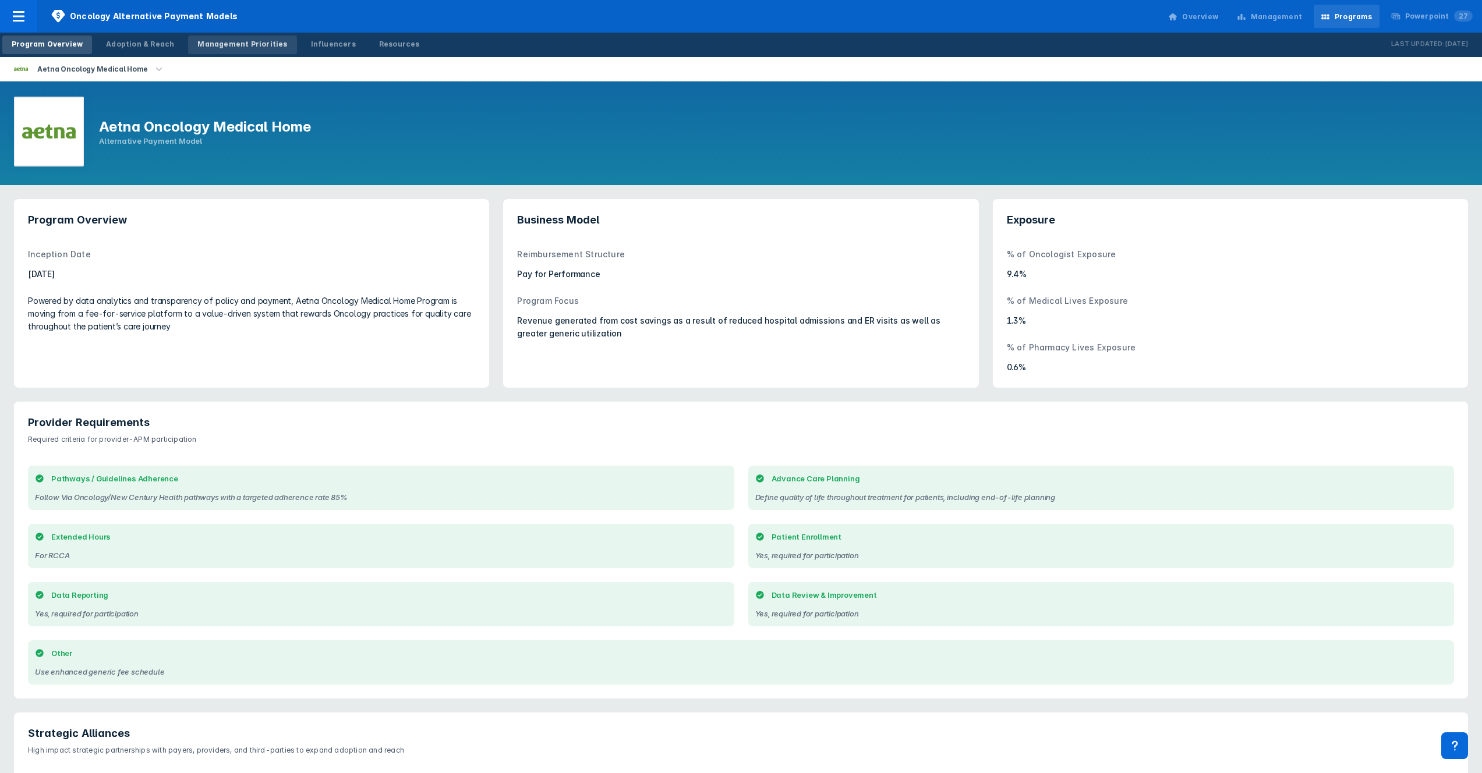
click at [216, 48] on div "Management Priorities" at bounding box center [242, 44] width 90 height 10
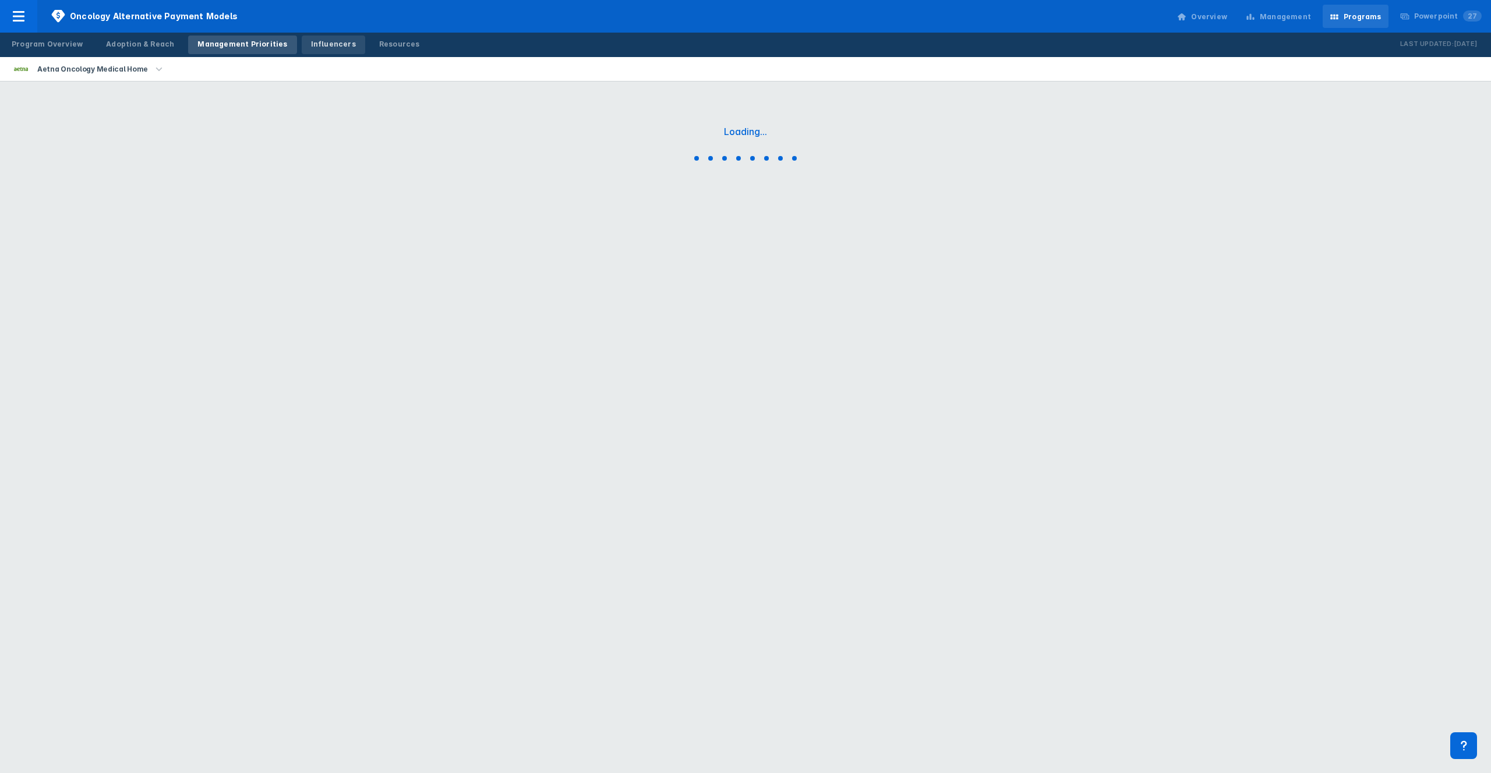
click at [311, 41] on div "Influencers" at bounding box center [333, 44] width 45 height 10
click at [249, 47] on div "Management Priorities" at bounding box center [242, 44] width 90 height 10
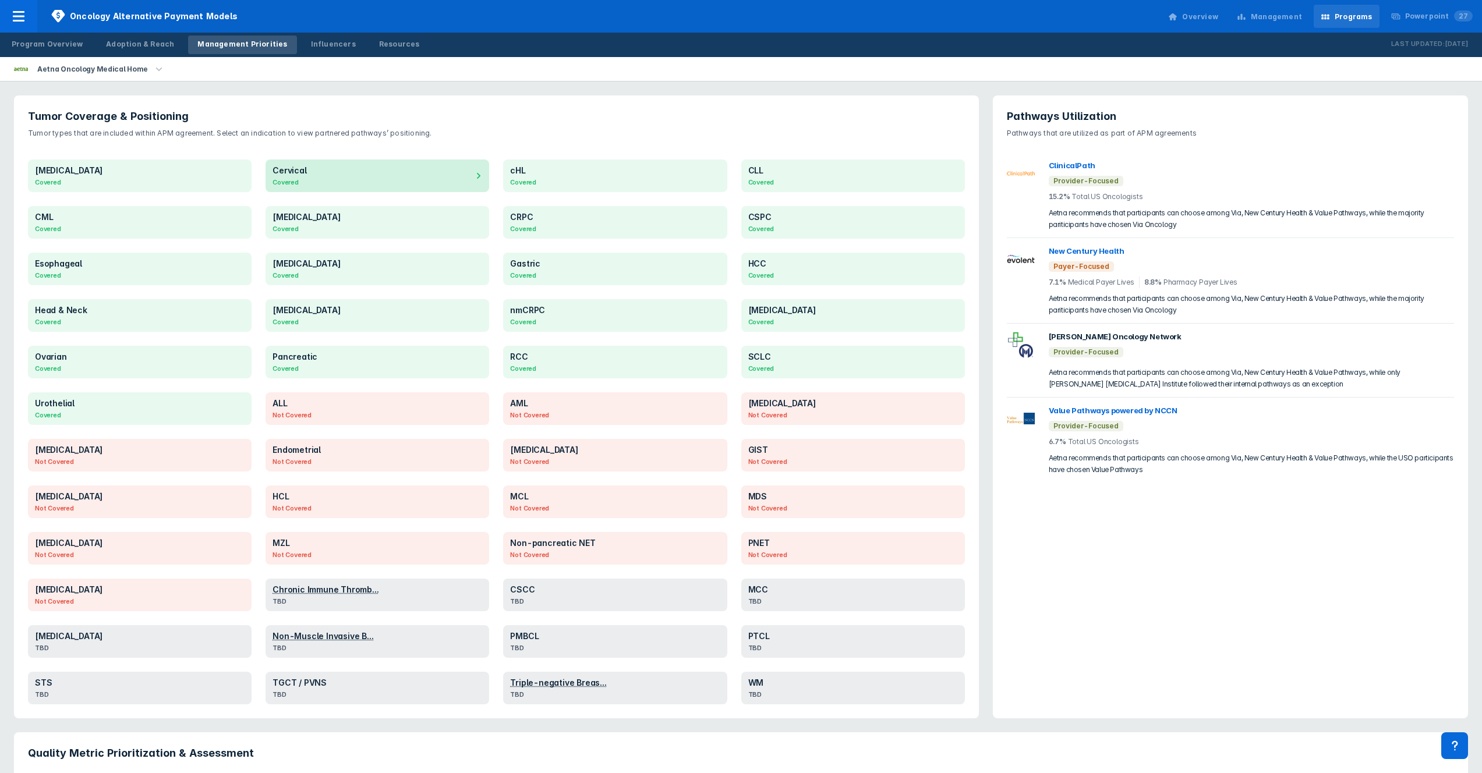
click at [408, 176] on div "Cervical" at bounding box center [379, 170] width 213 height 13
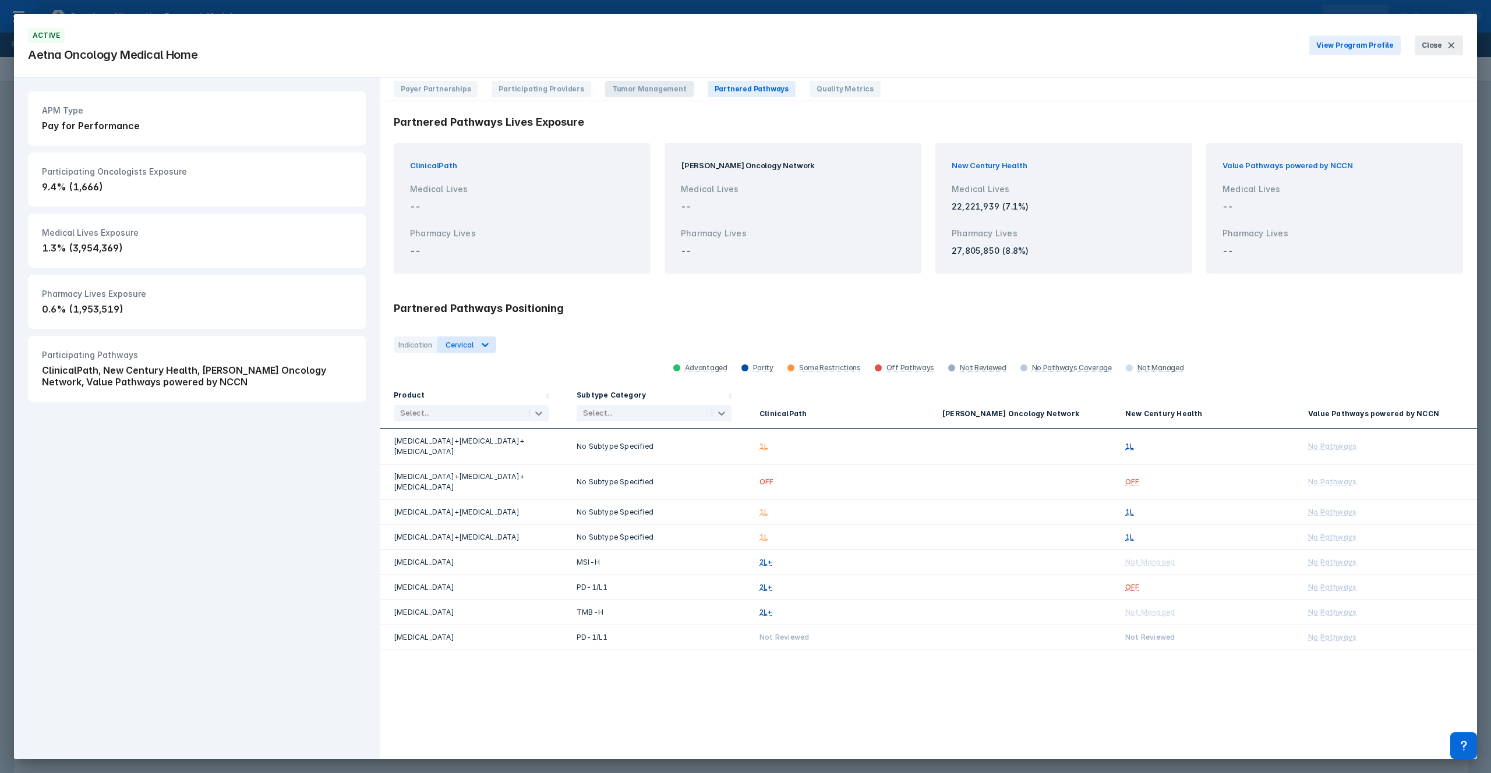
click at [621, 89] on span "Tumor Management" at bounding box center [649, 89] width 89 height 16
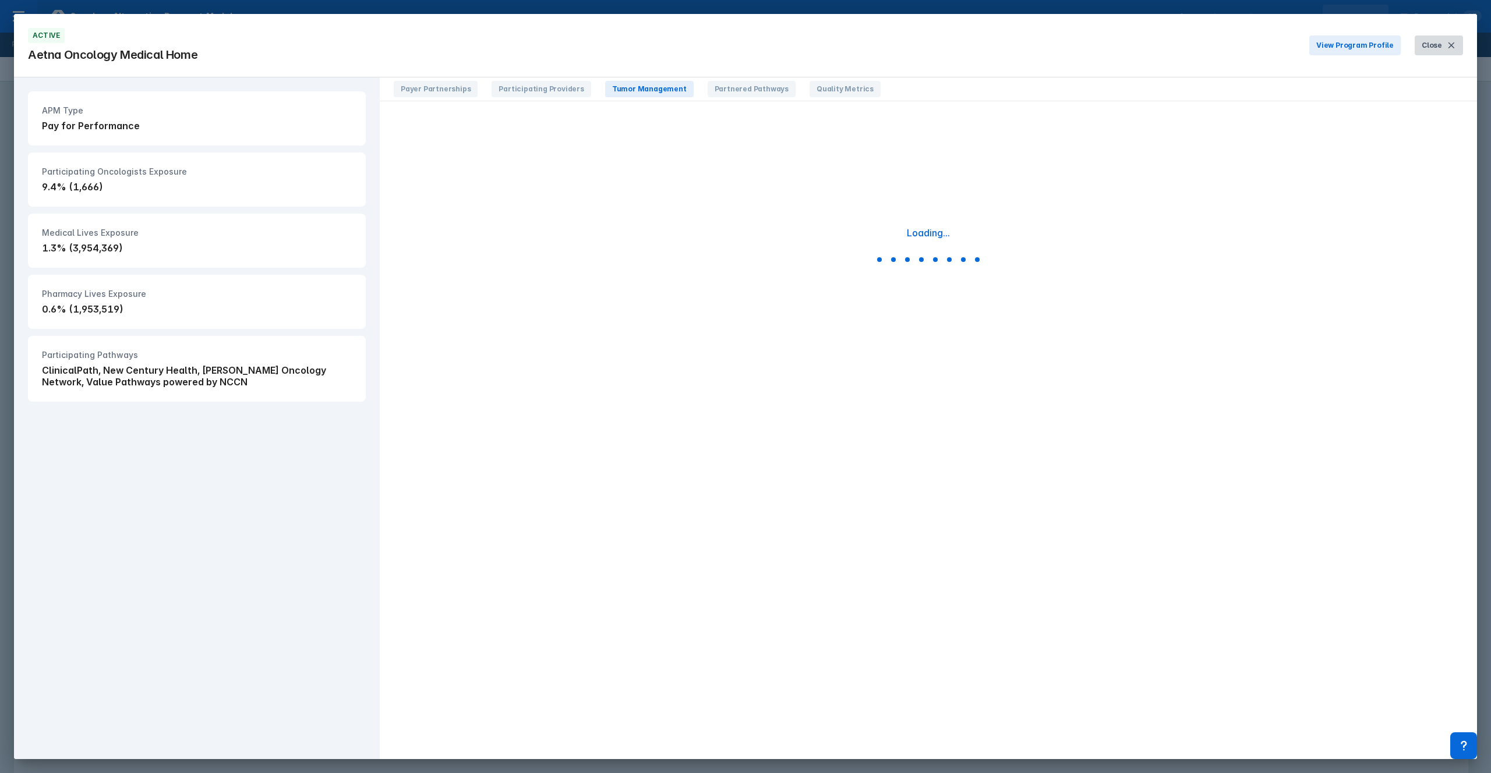
click at [1440, 44] on span "Close" at bounding box center [1432, 45] width 20 height 10
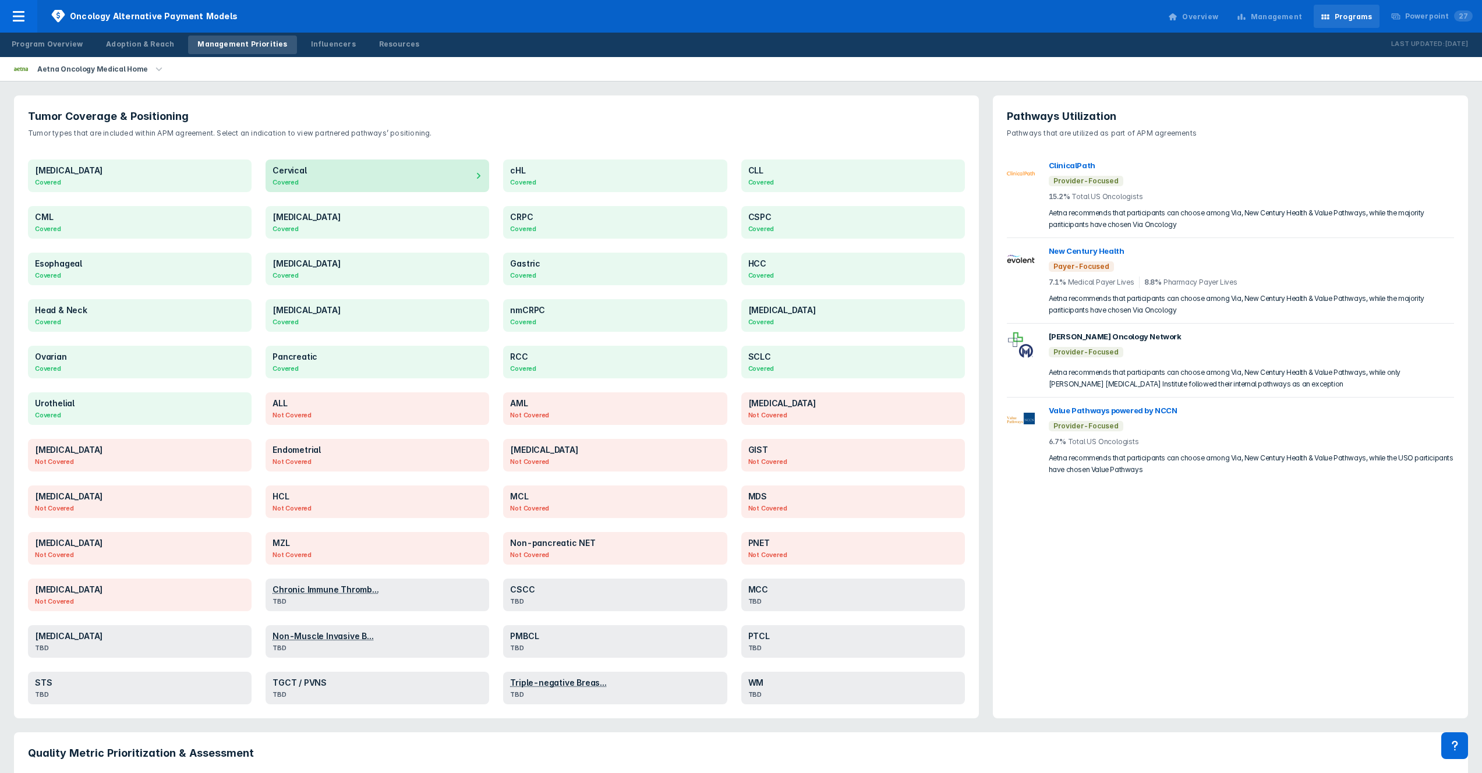
click at [373, 177] on section "Covered" at bounding box center [379, 184] width 213 height 14
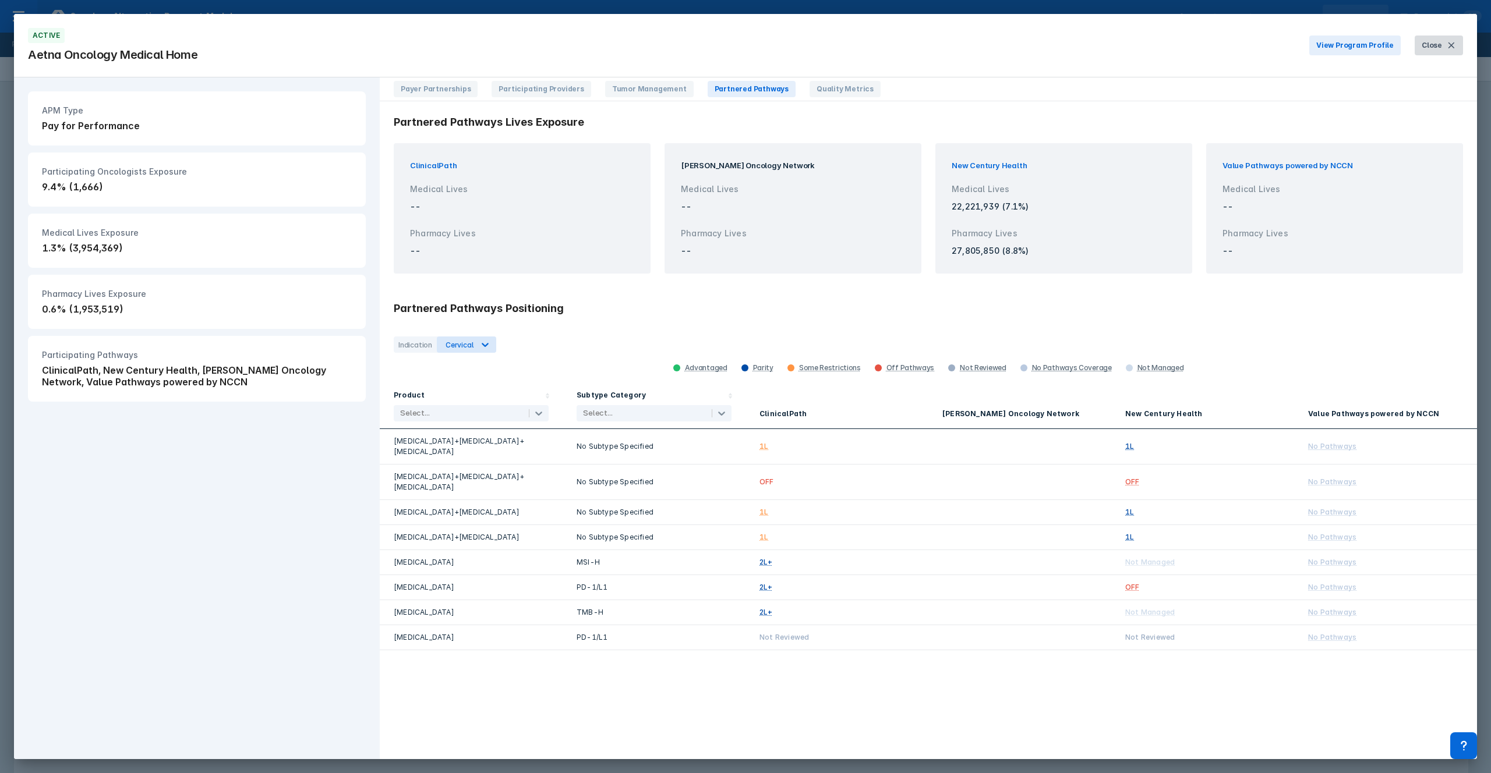
click at [1437, 52] on button "Close" at bounding box center [1439, 46] width 48 height 20
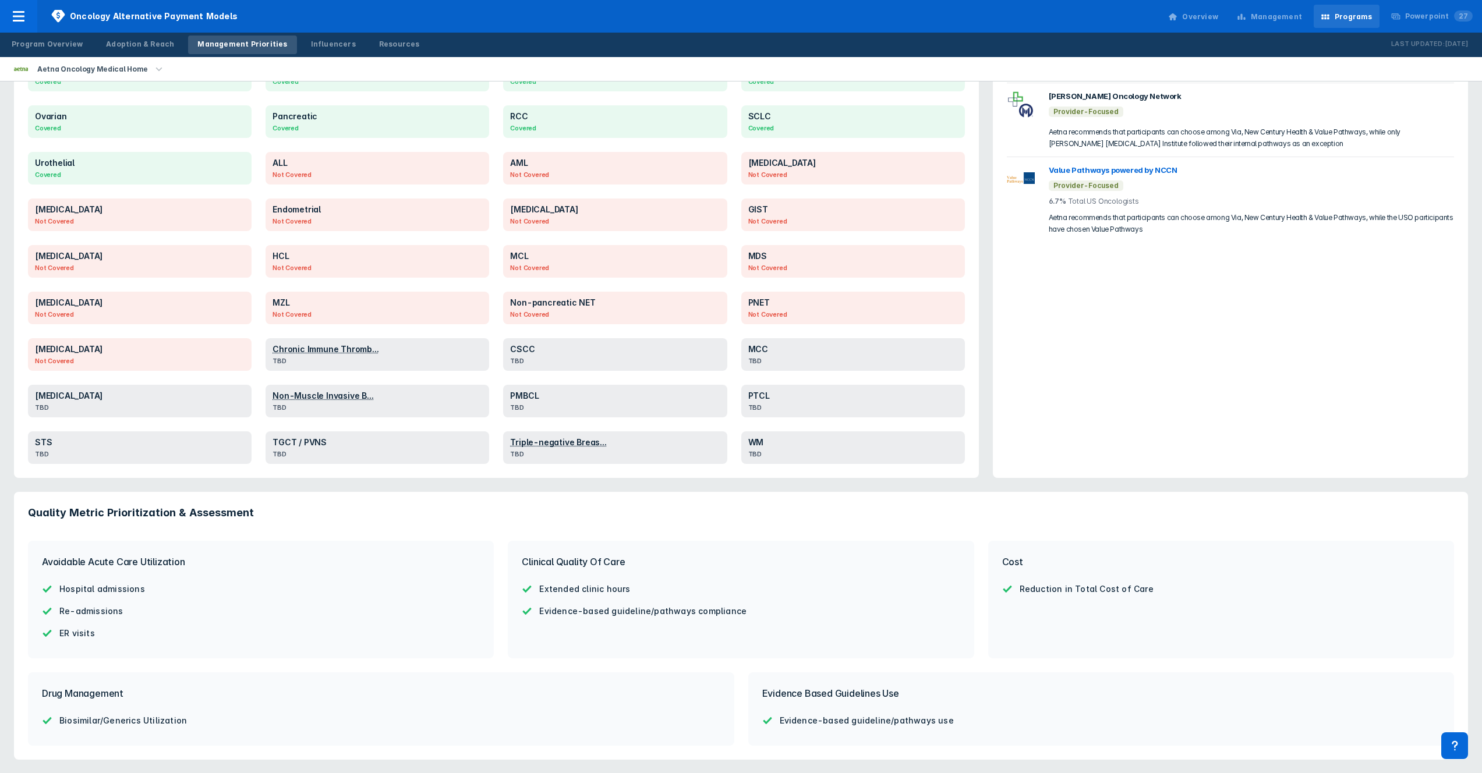
scroll to position [241, 0]
click at [380, 450] on section "TBD" at bounding box center [379, 455] width 213 height 14
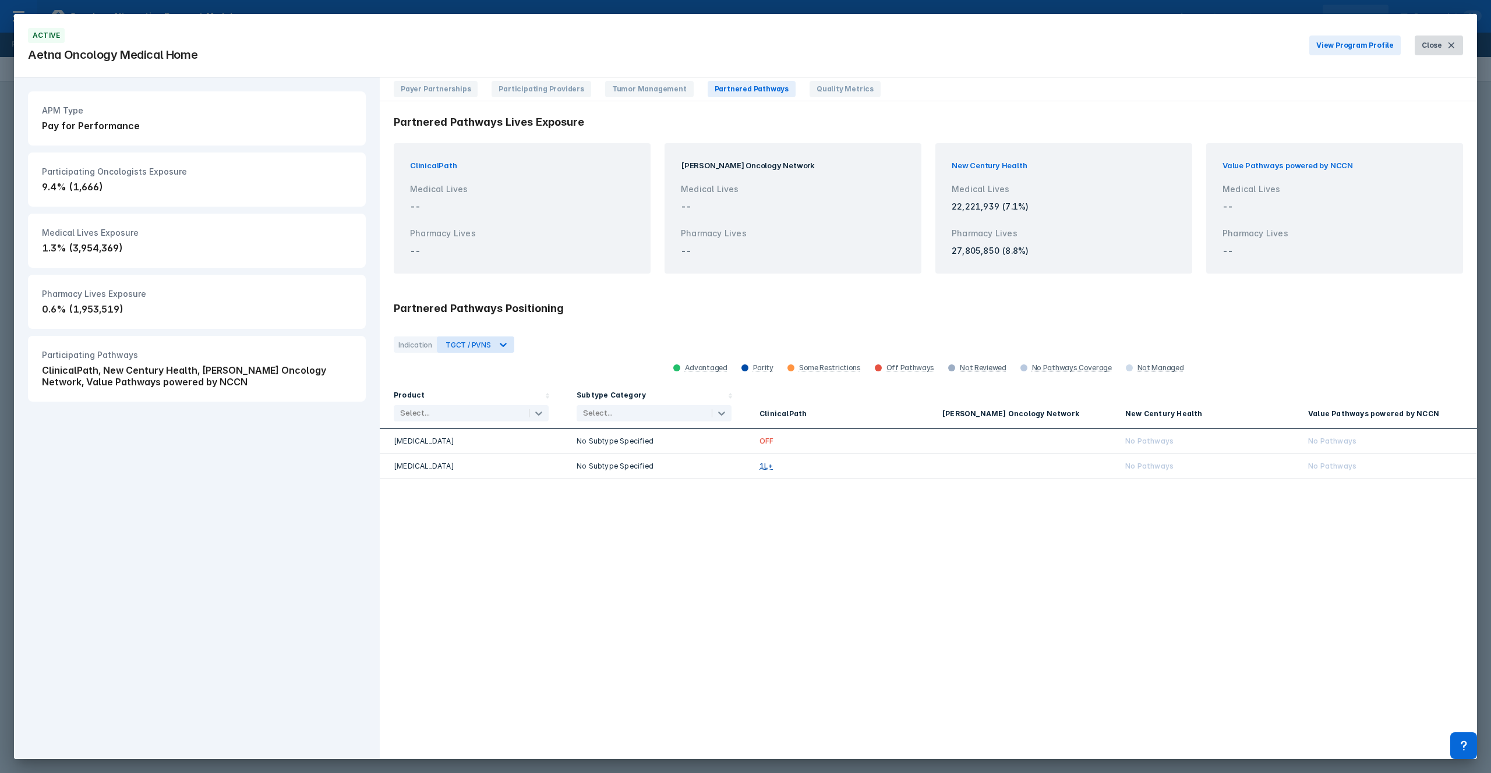
click at [1418, 52] on button "Close" at bounding box center [1439, 46] width 48 height 20
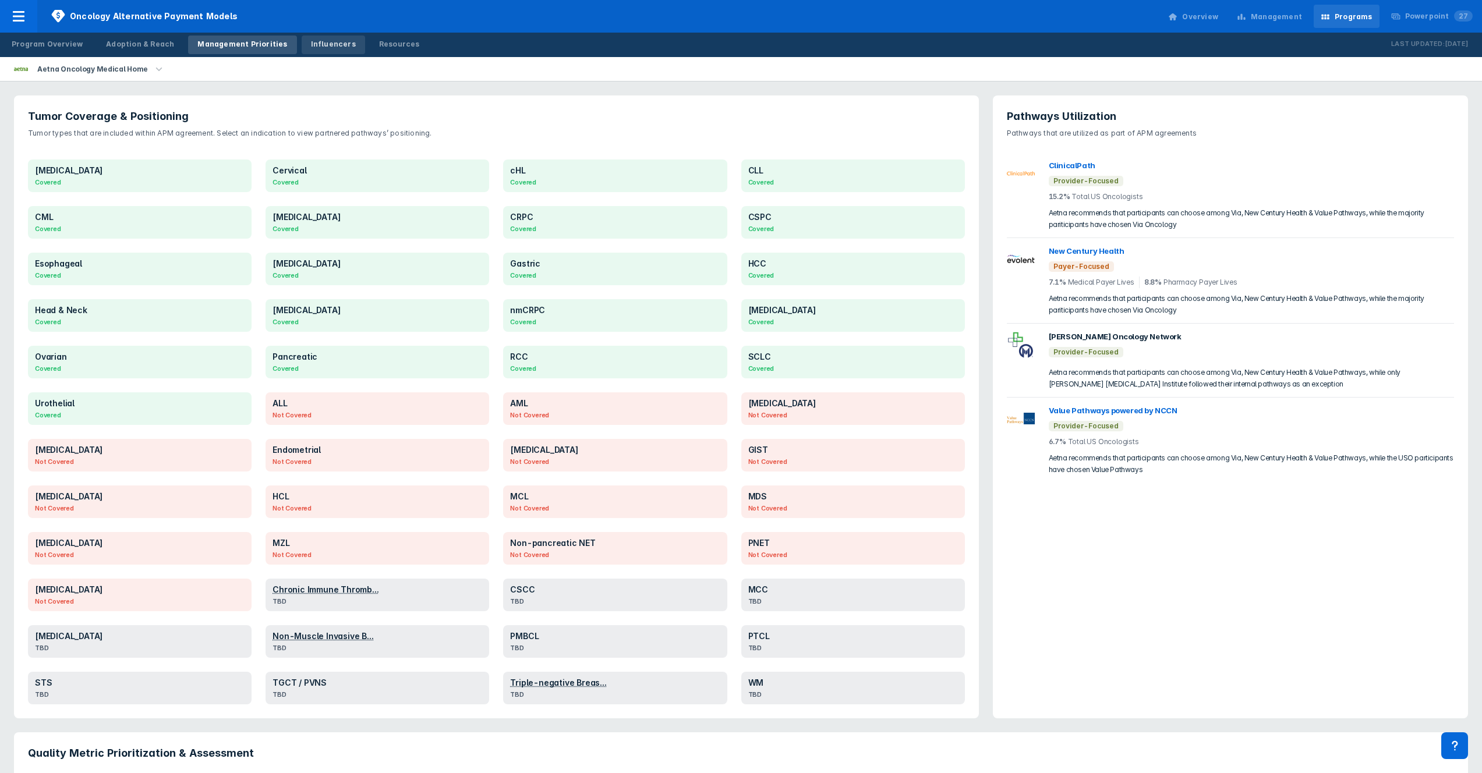
click at [311, 39] on div "Influencers" at bounding box center [333, 44] width 45 height 10
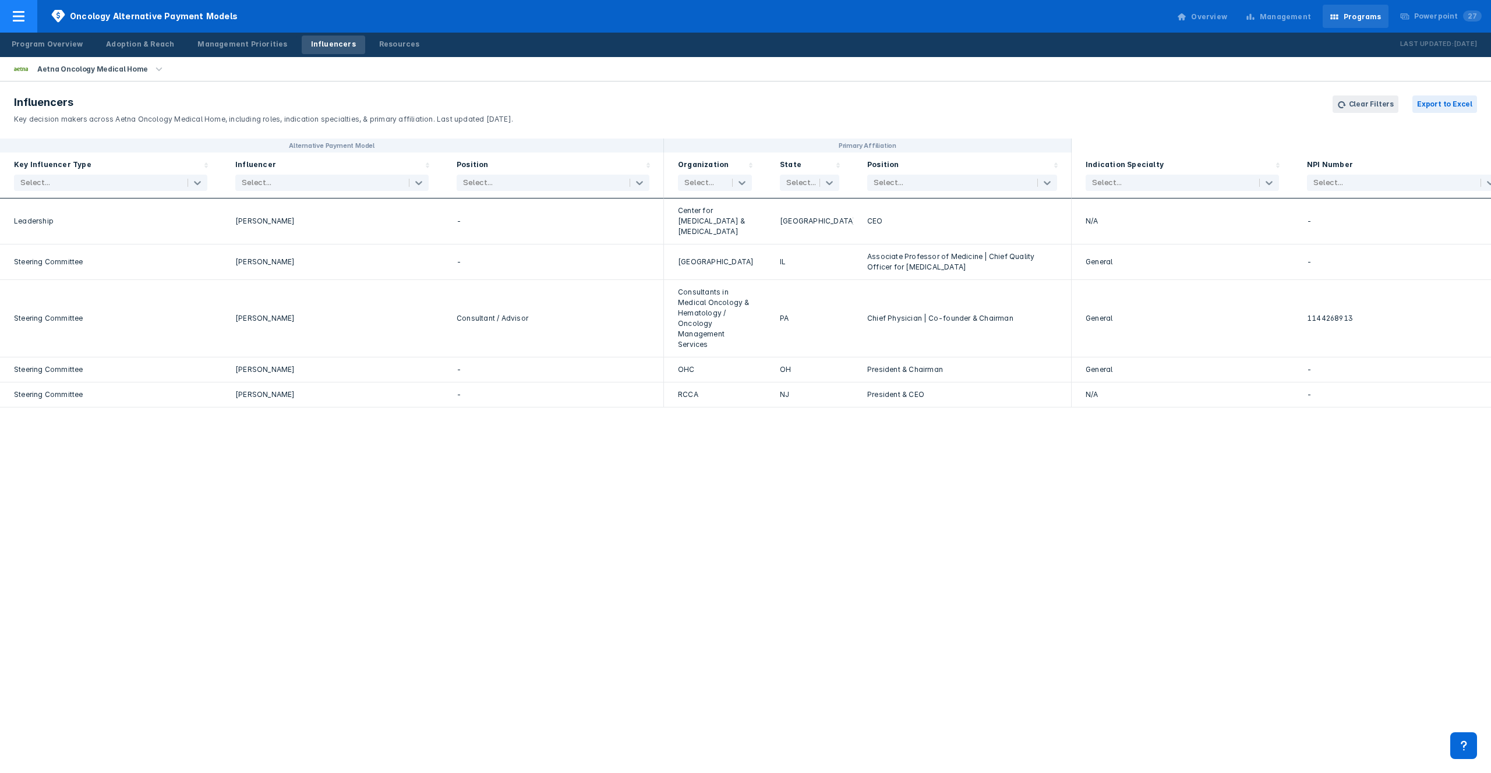
click at [16, 18] on icon at bounding box center [19, 16] width 14 height 14
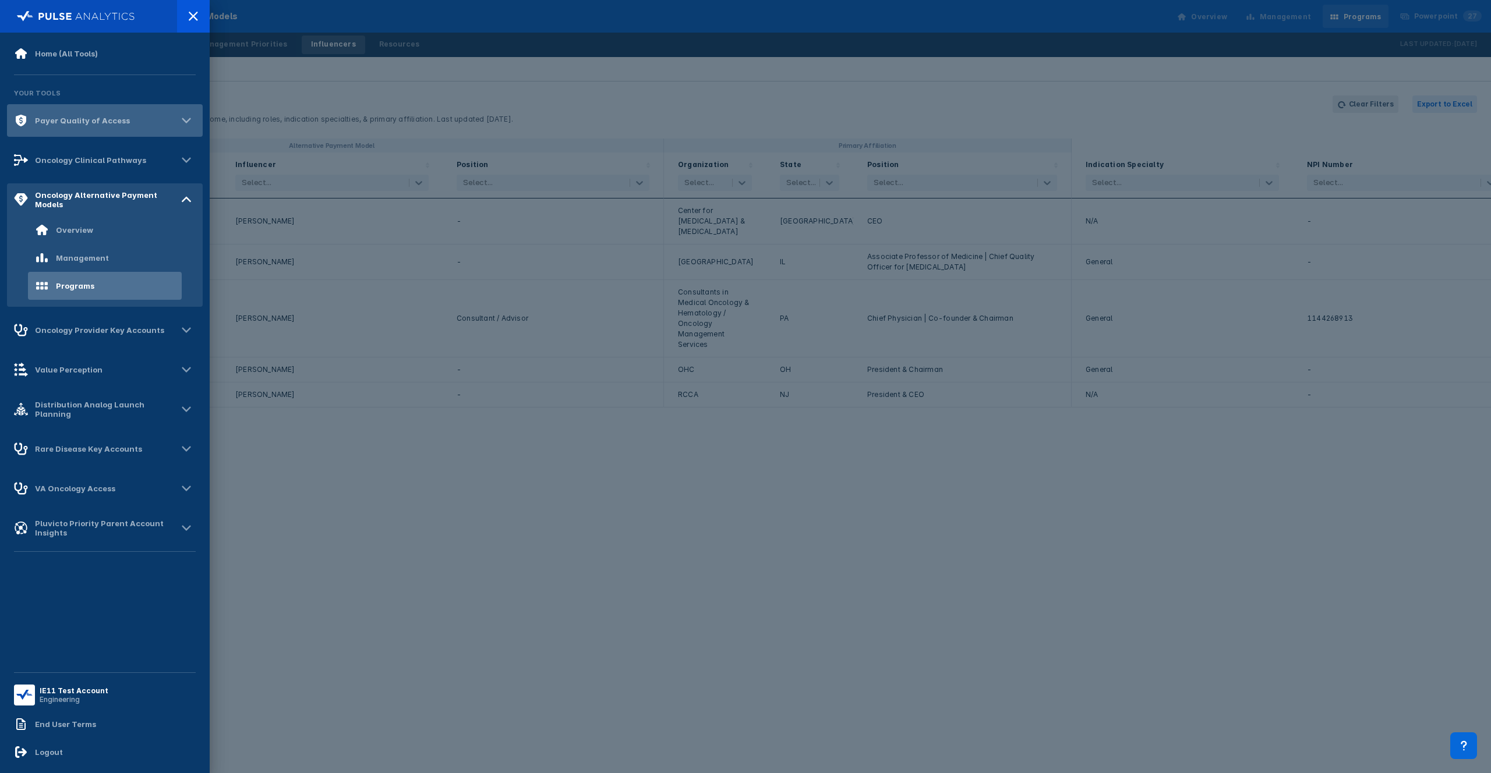
click at [95, 118] on div "Payer Quality of Access" at bounding box center [82, 120] width 95 height 9
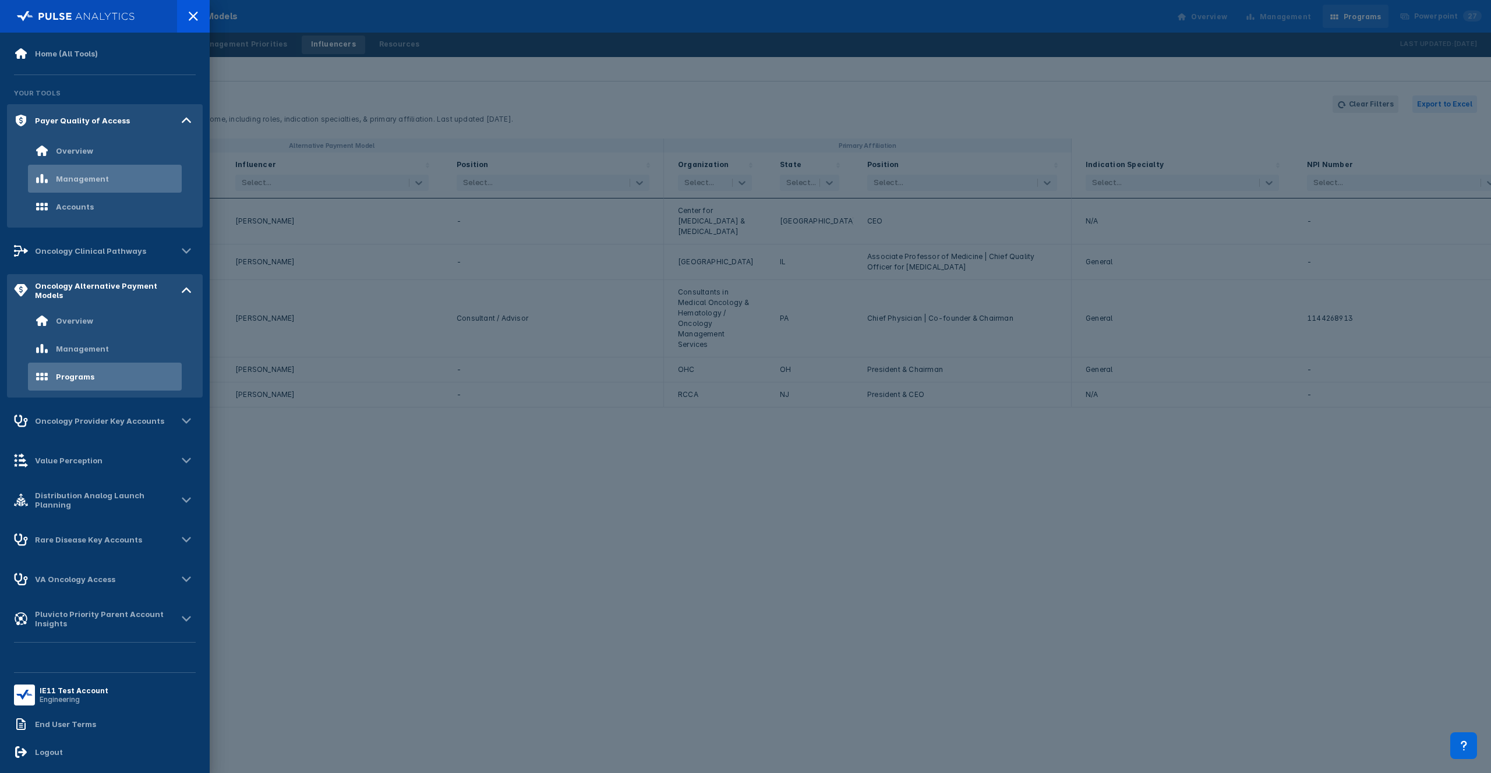
click at [84, 179] on div "Management" at bounding box center [82, 178] width 53 height 9
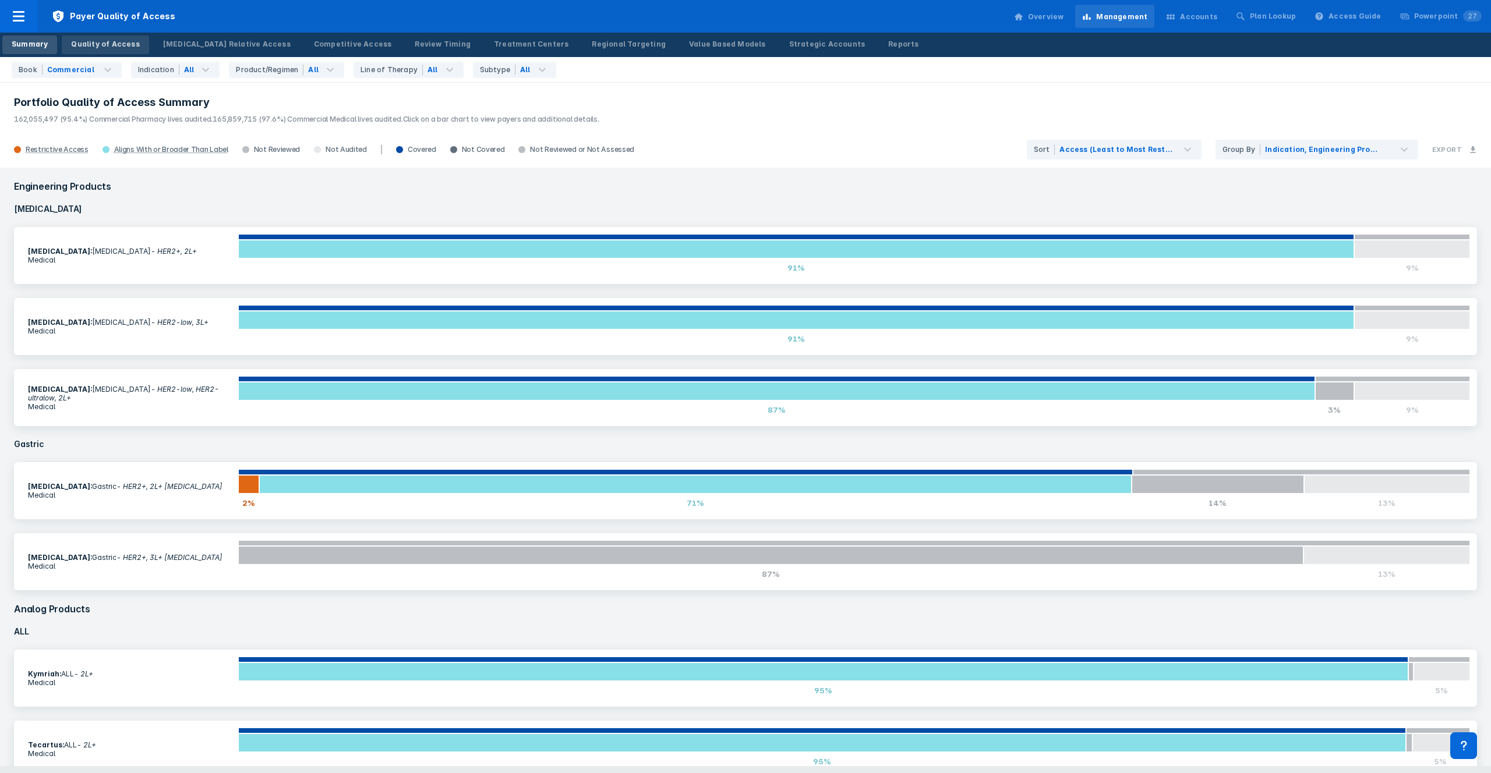
click at [101, 43] on div "Quality of Access" at bounding box center [105, 44] width 68 height 10
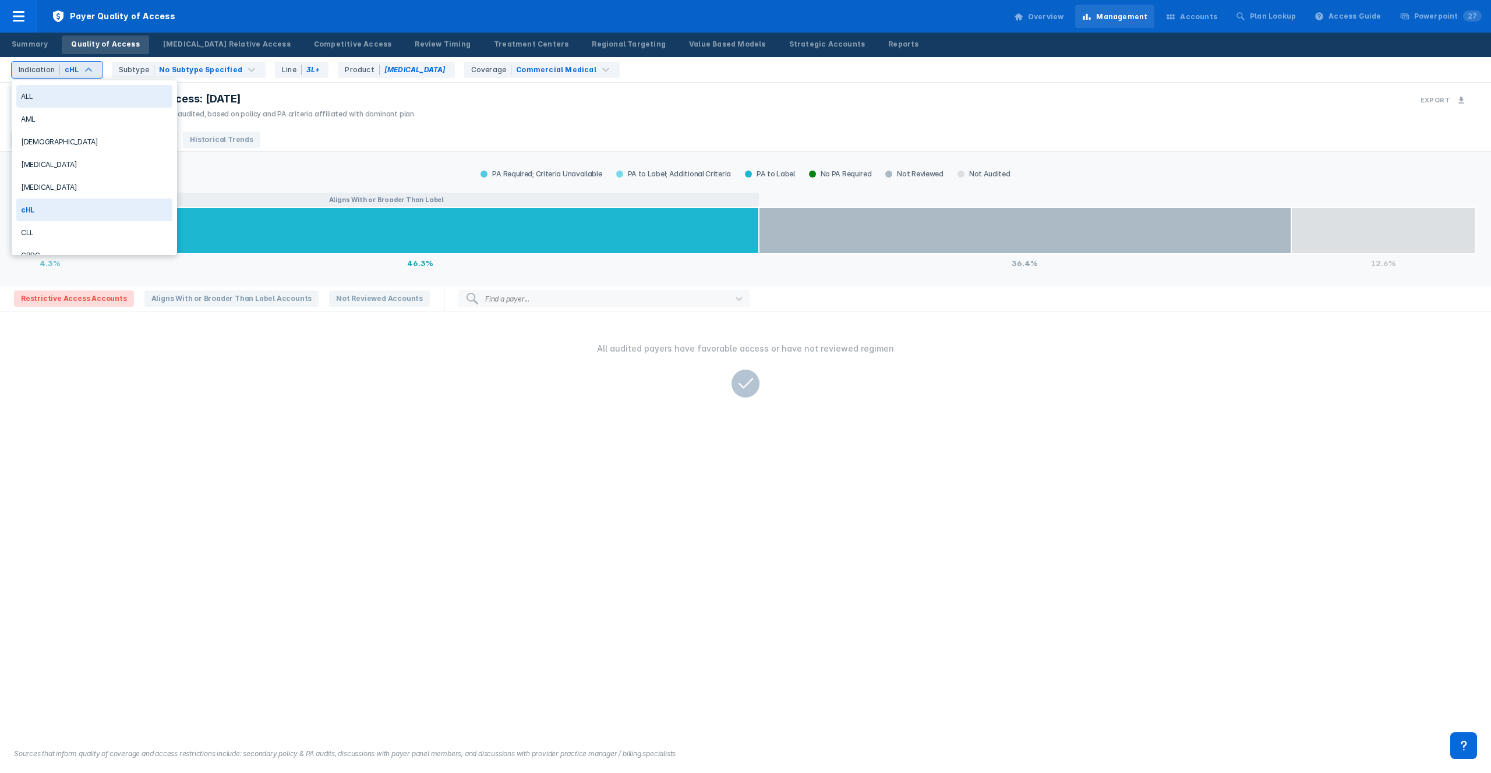
click at [76, 65] on div "cHL" at bounding box center [72, 70] width 15 height 10
click at [79, 165] on div "[MEDICAL_DATA]" at bounding box center [94, 164] width 156 height 23
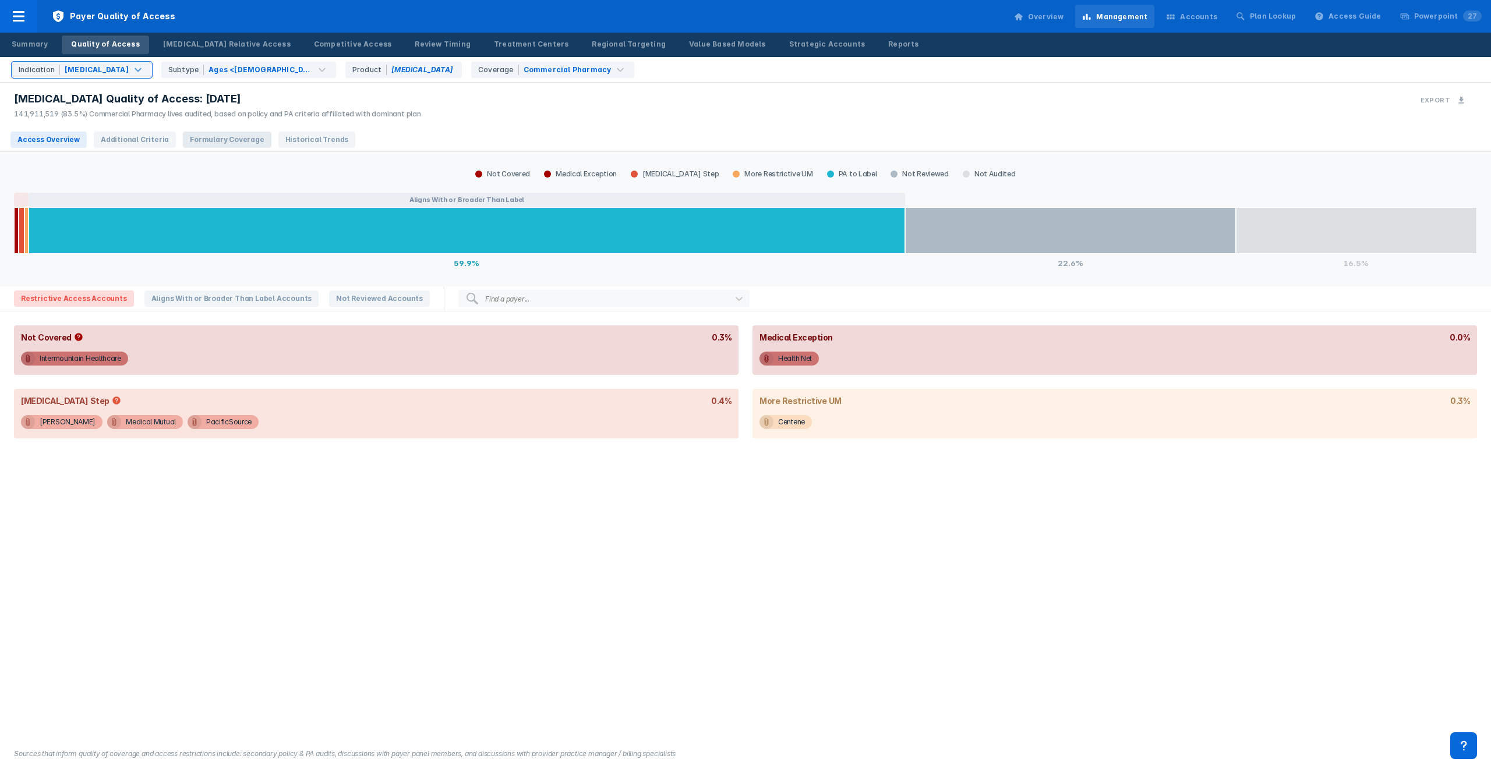
click at [211, 142] on span "Formulary Coverage" at bounding box center [227, 140] width 88 height 16
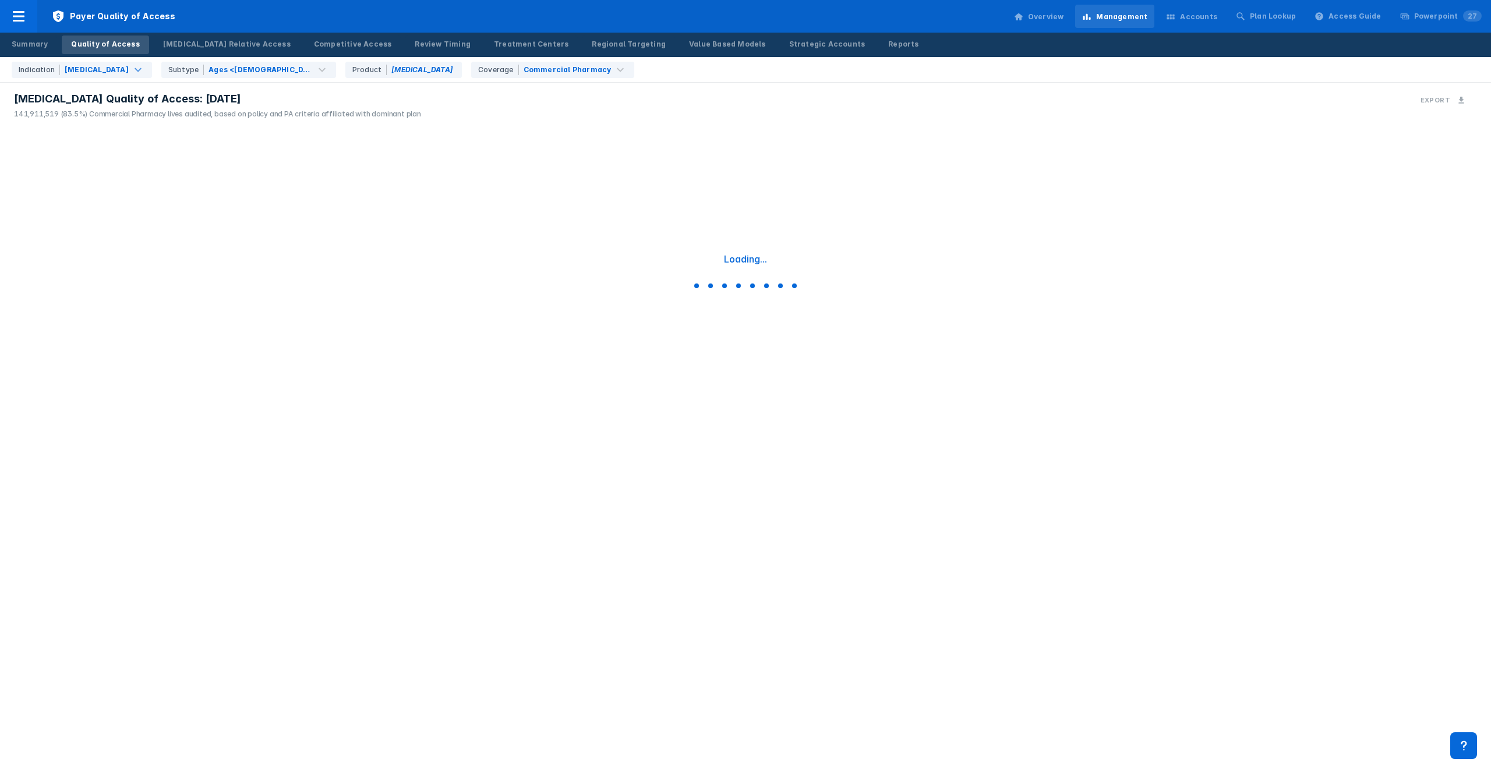
click at [464, 194] on div "Loading..." at bounding box center [745, 273] width 1491 height 291
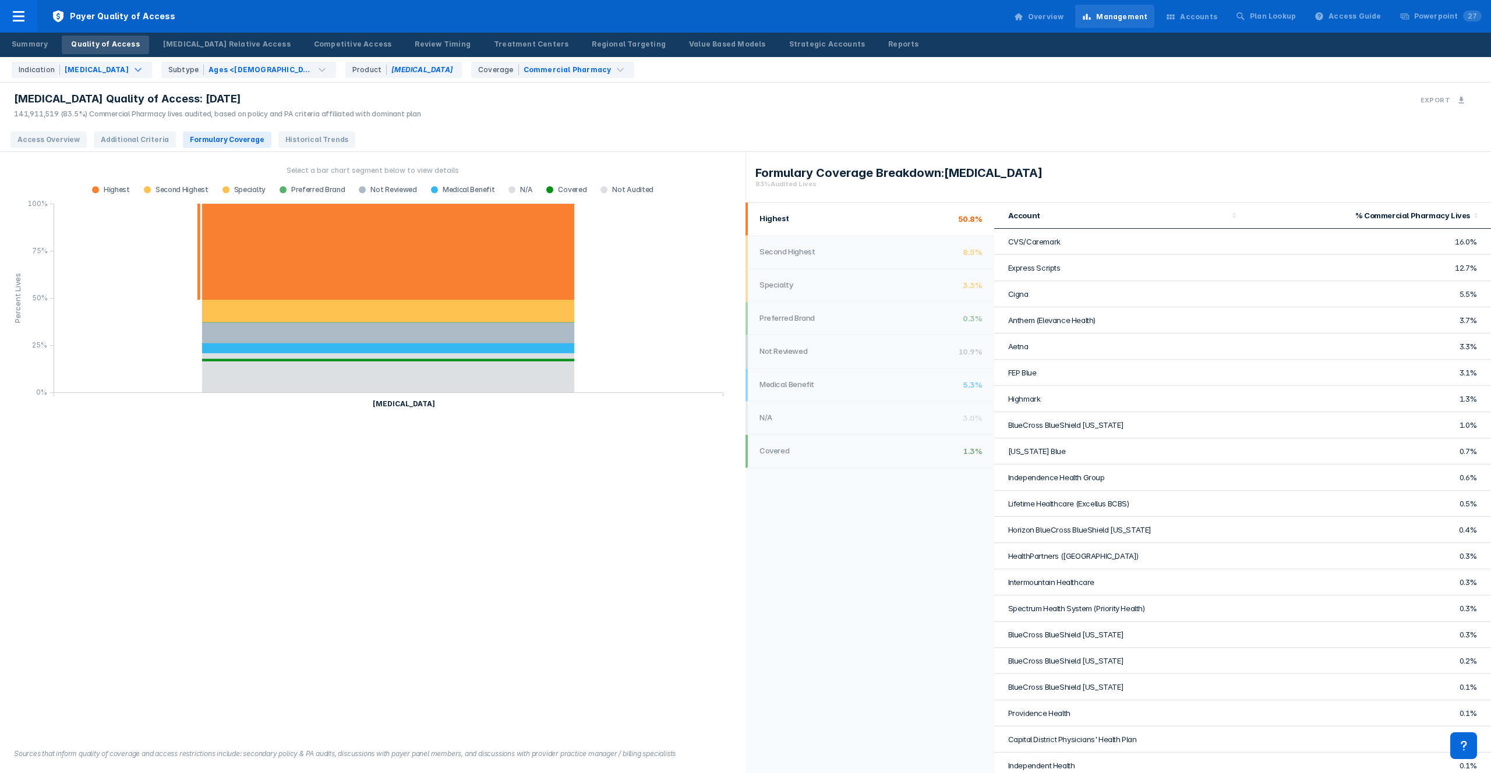
click at [865, 234] on li "Highest 50.8%" at bounding box center [870, 219] width 249 height 33
click at [861, 260] on li "Second Highest 8.5%" at bounding box center [870, 252] width 249 height 33
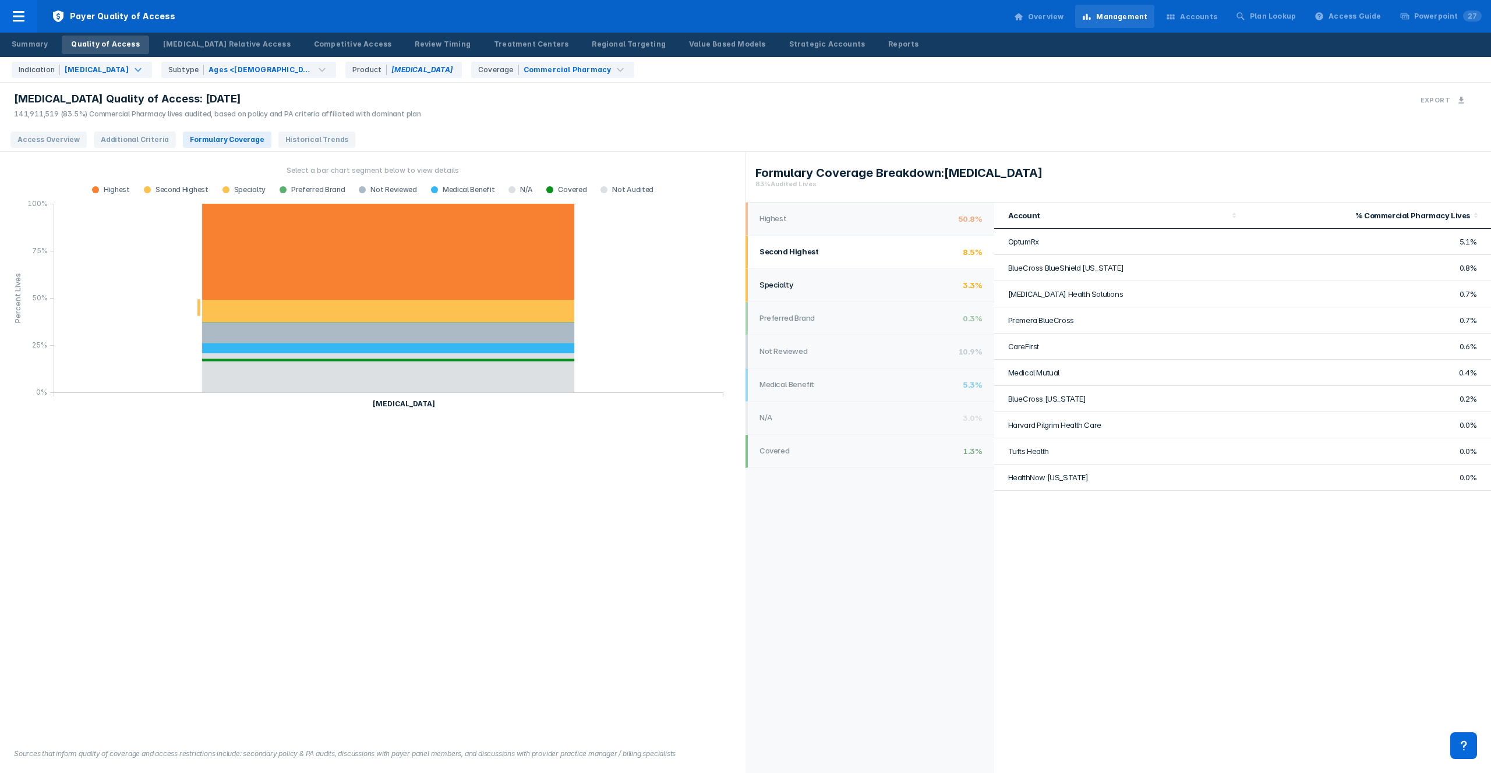
click at [870, 291] on li "Specialty 3.3%" at bounding box center [870, 285] width 249 height 33
click at [868, 218] on h1 "Highest" at bounding box center [855, 218] width 193 height 9
